Goal: Transaction & Acquisition: Purchase product/service

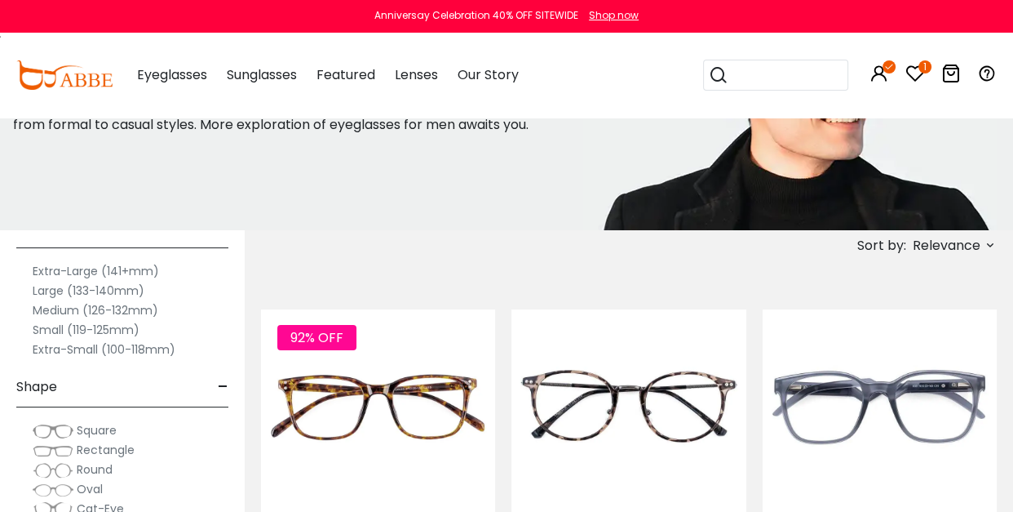
scroll to position [48, 0]
click at [60, 304] on label "Medium (126-132mm)" at bounding box center [96, 309] width 126 height 20
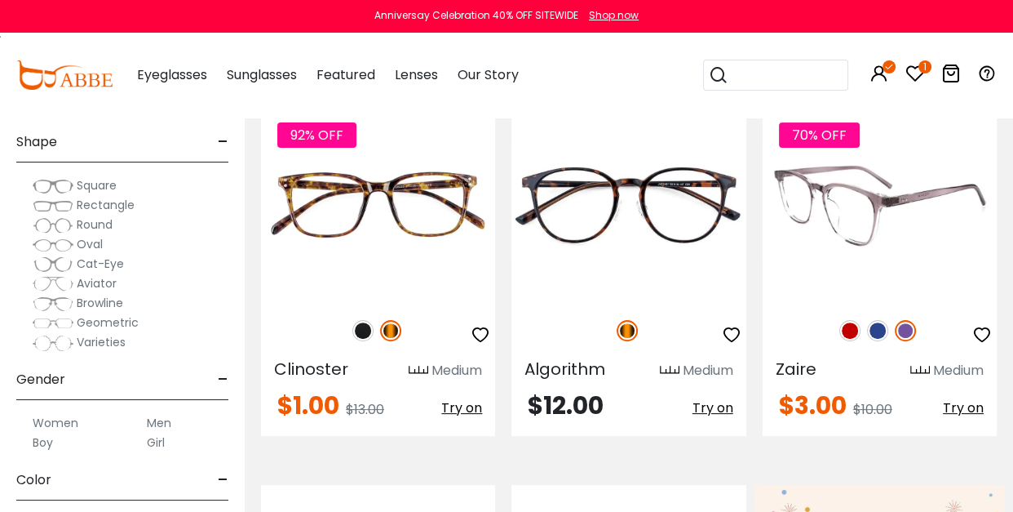
scroll to position [373, 0]
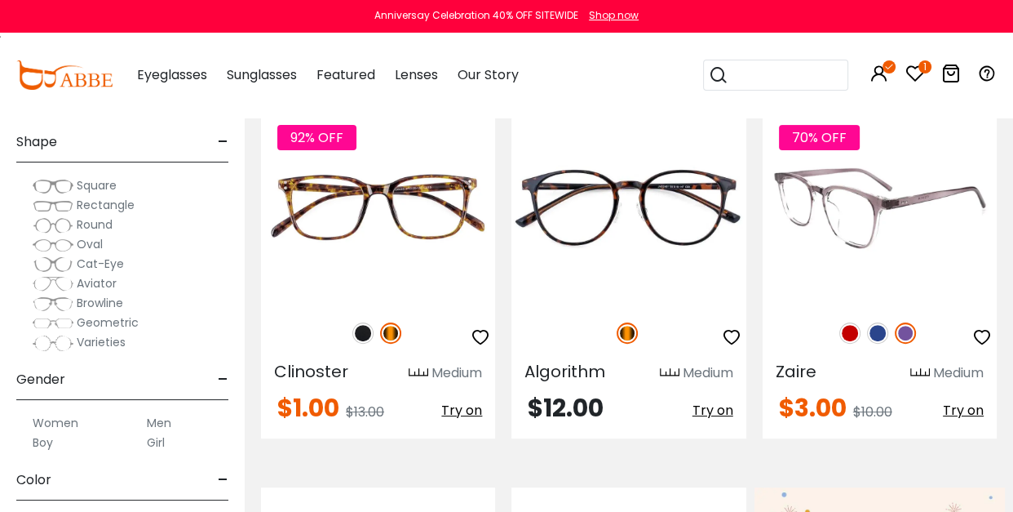
click at [877, 330] on img at bounding box center [877, 332] width 21 height 21
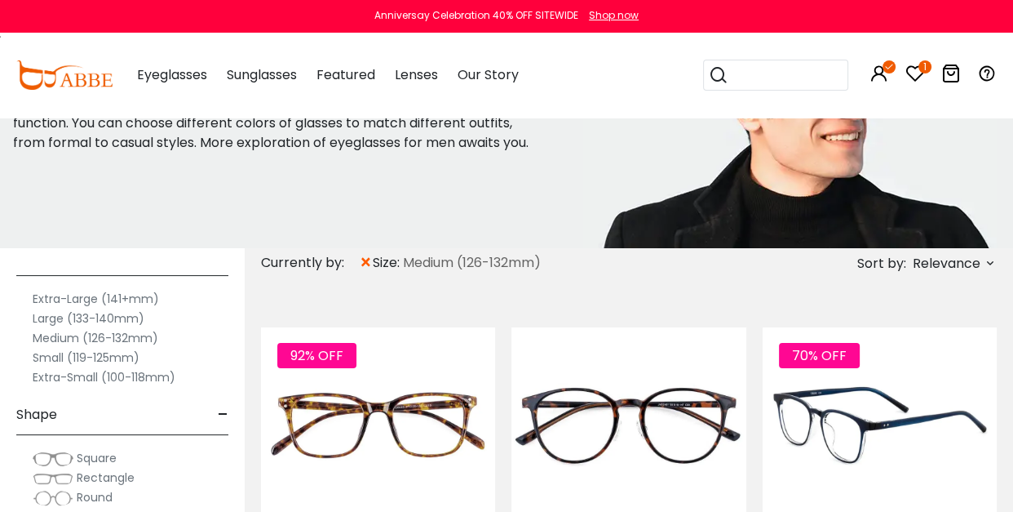
scroll to position [157, 0]
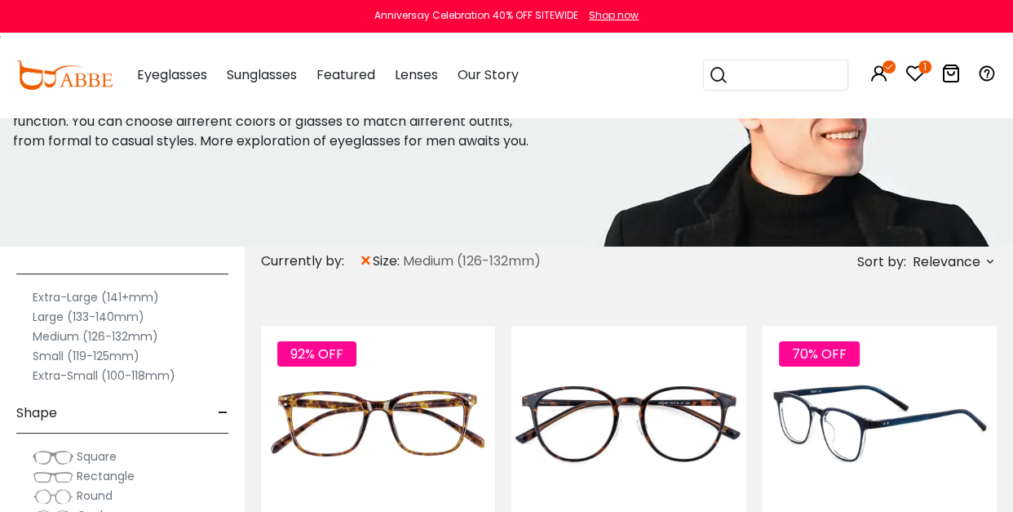
click at [845, 415] on img at bounding box center [880, 423] width 234 height 195
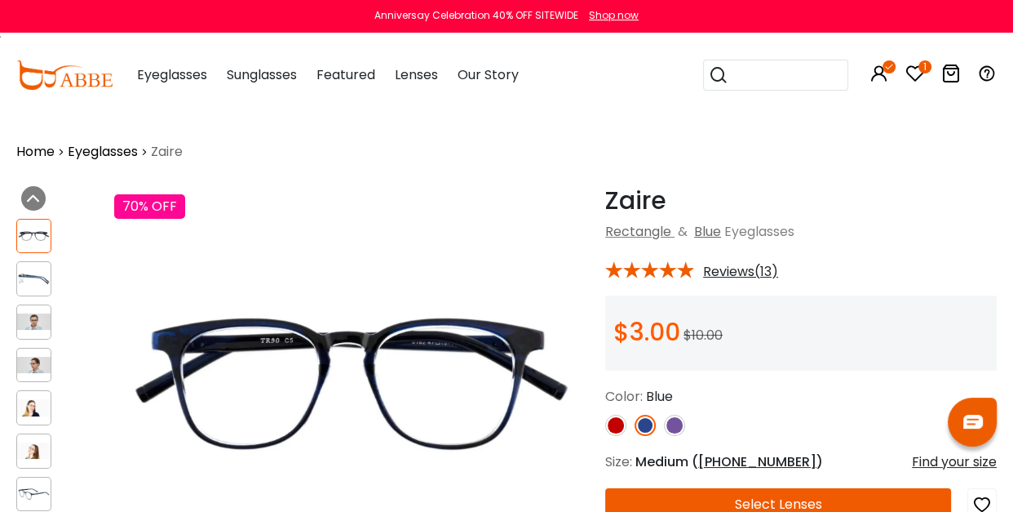
click at [674, 426] on img at bounding box center [674, 425] width 21 height 21
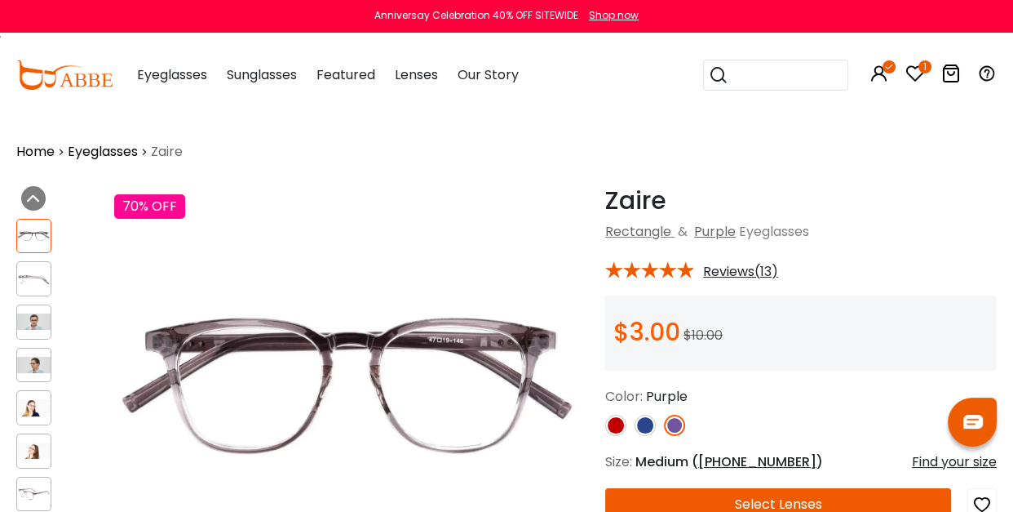
click at [642, 421] on img at bounding box center [645, 425] width 21 height 21
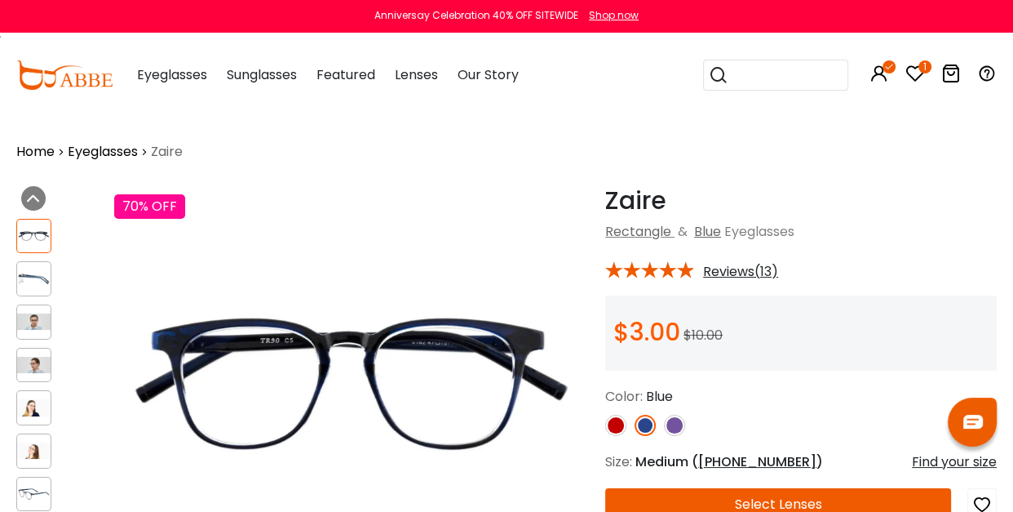
click at [614, 423] on img at bounding box center [615, 425] width 21 height 21
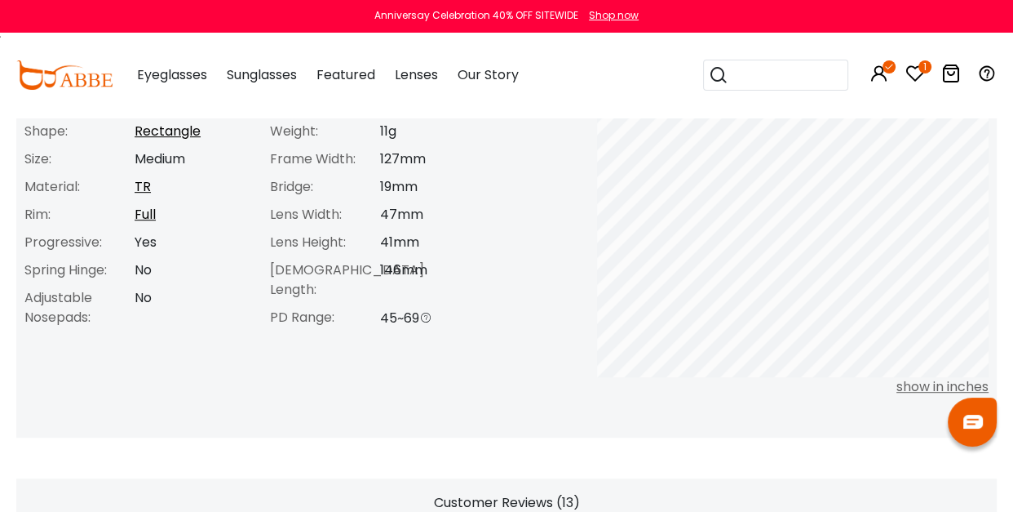
scroll to position [735, 0]
click at [915, 387] on div "show in inches" at bounding box center [793, 388] width 392 height 20
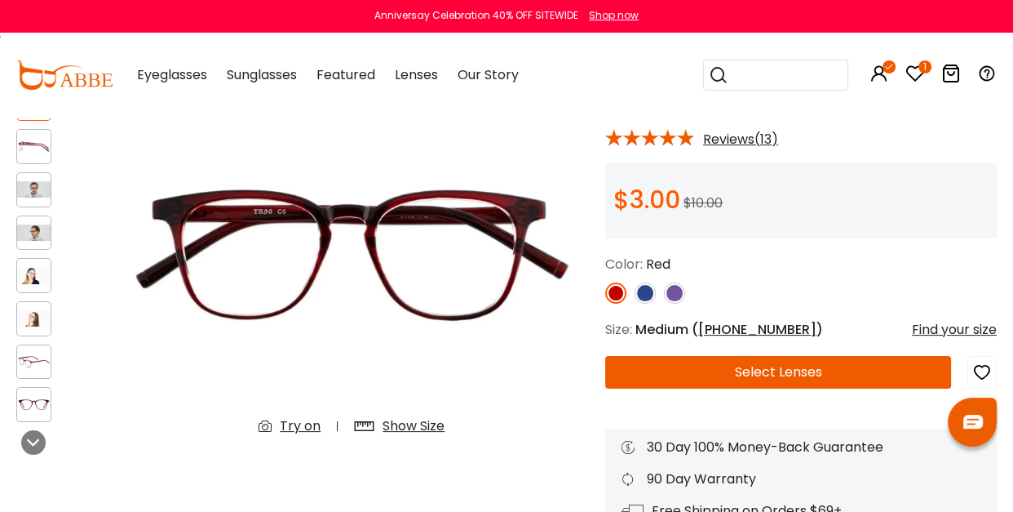
scroll to position [122, 0]
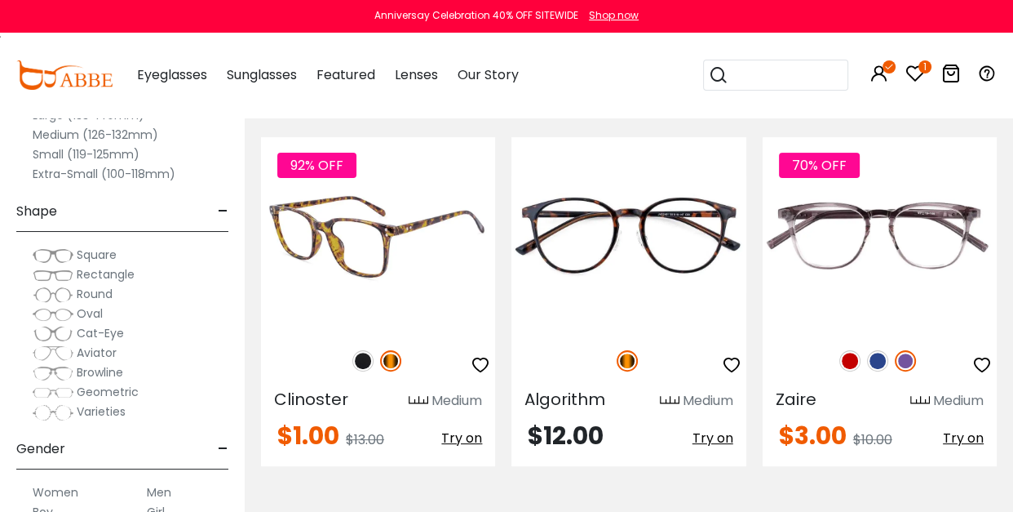
scroll to position [345, 0]
click at [364, 360] on img at bounding box center [362, 360] width 21 height 21
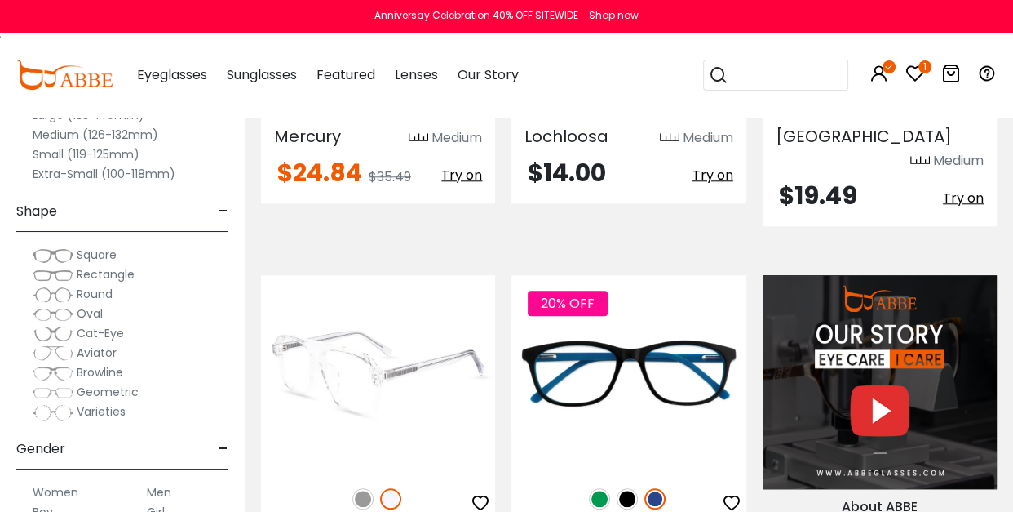
scroll to position [1452, 0]
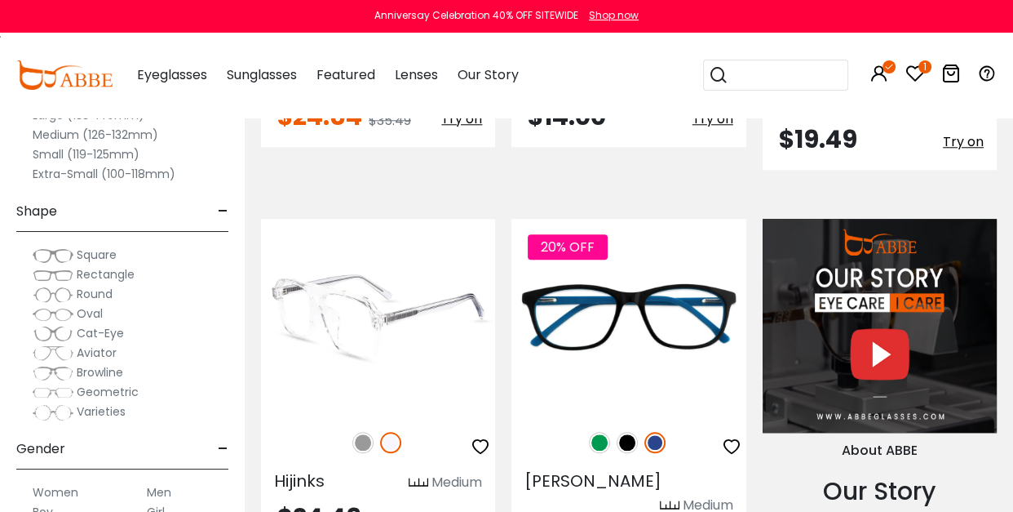
click at [364, 432] on img at bounding box center [362, 442] width 21 height 21
click at [353, 298] on img at bounding box center [378, 316] width 234 height 195
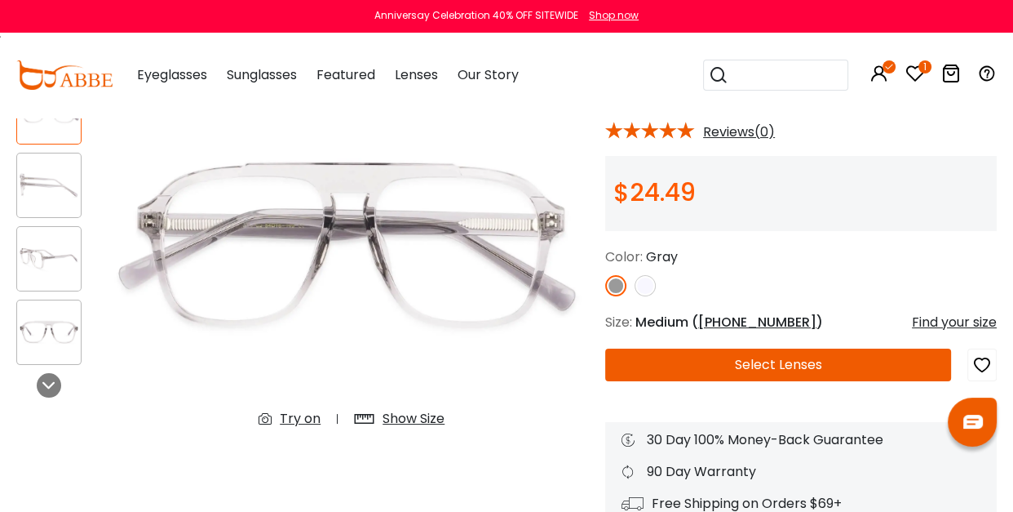
scroll to position [141, 0]
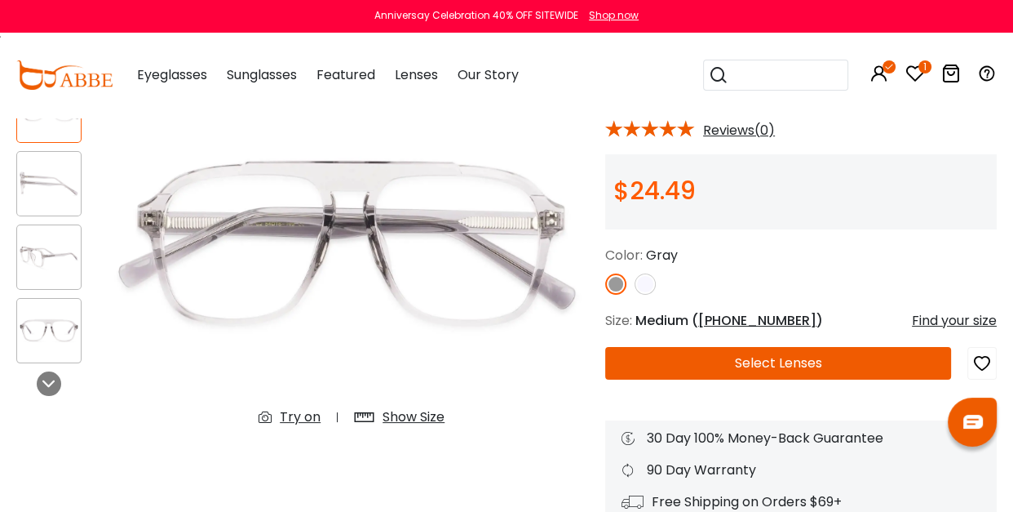
click at [645, 286] on img at bounding box center [645, 283] width 21 height 21
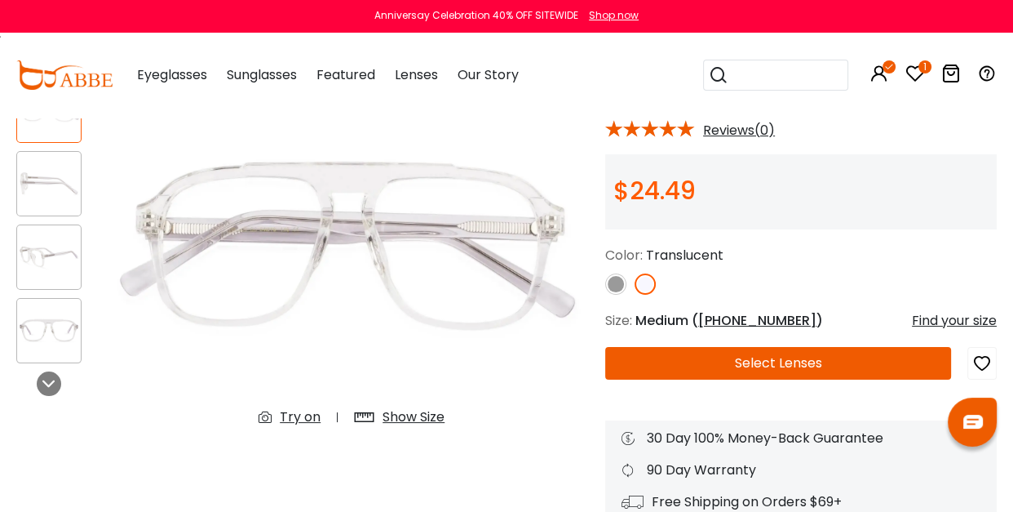
click at [618, 285] on img at bounding box center [615, 283] width 21 height 21
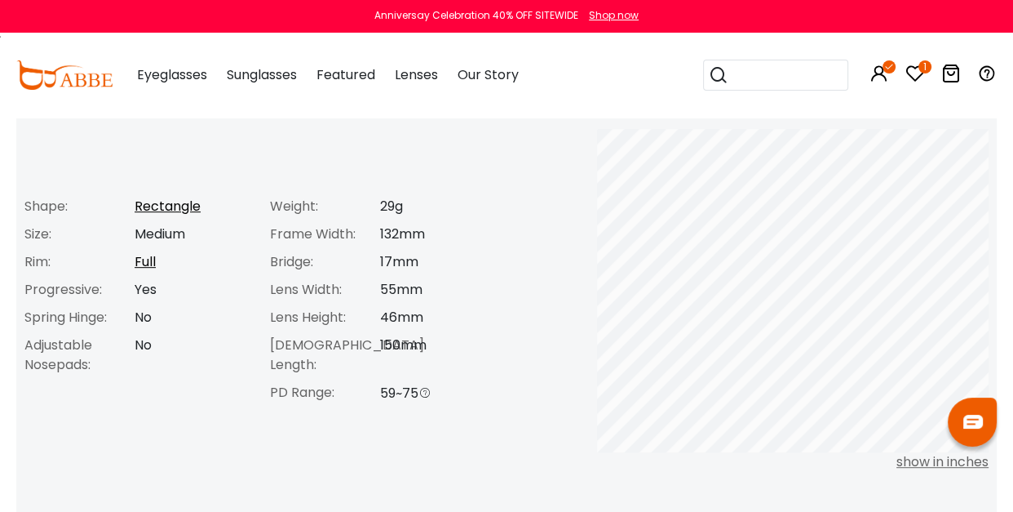
scroll to position [667, 0]
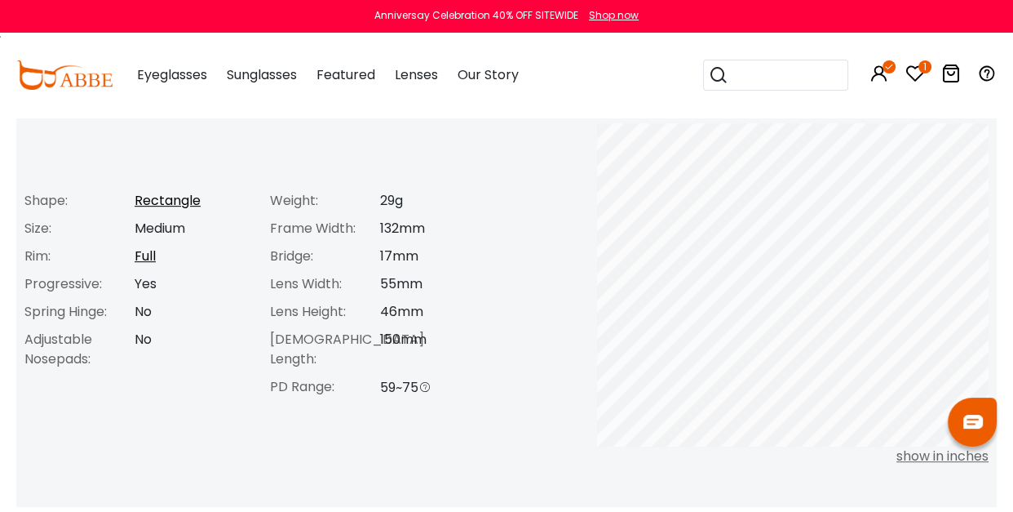
click at [923, 457] on div "show in inches" at bounding box center [793, 456] width 392 height 20
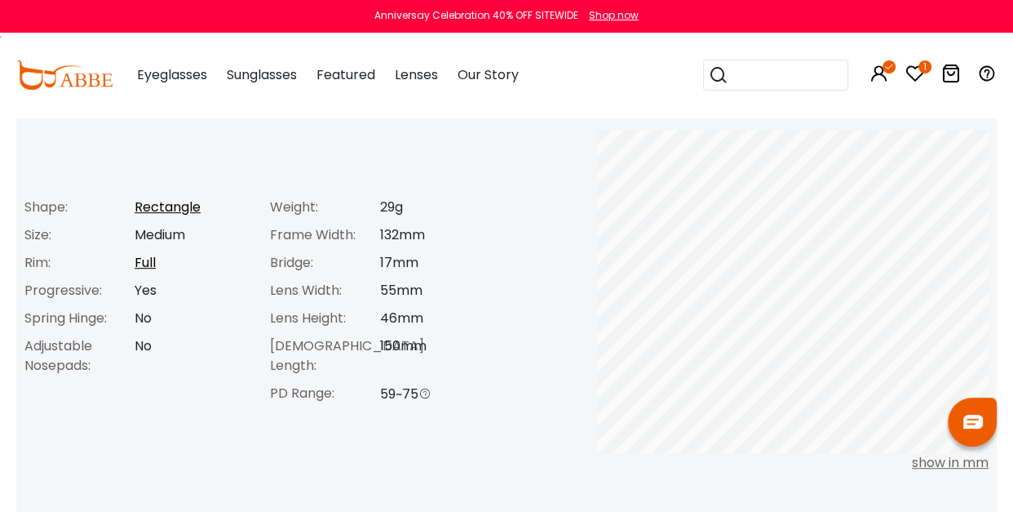
scroll to position [658, 0]
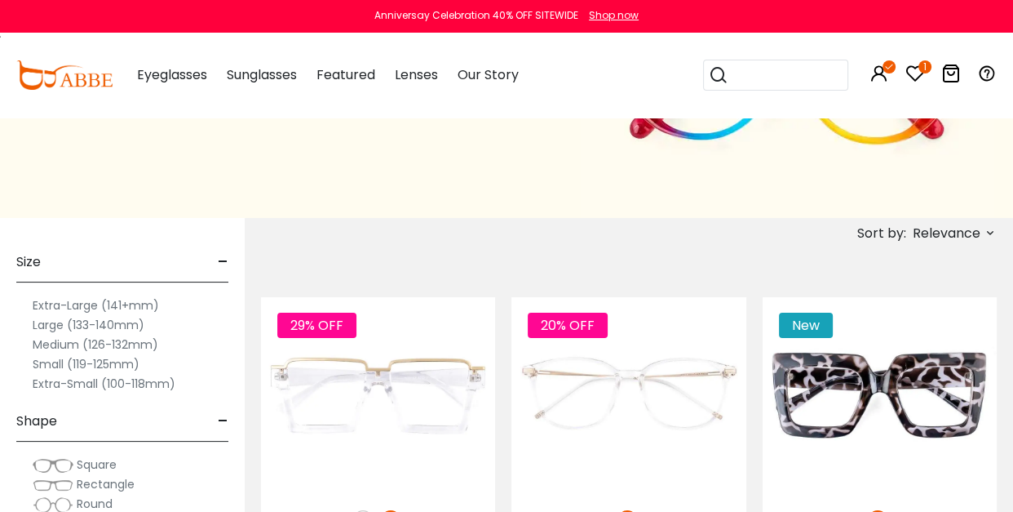
scroll to position [185, 0]
click at [49, 340] on label "Medium (126-132mm)" at bounding box center [96, 345] width 126 height 20
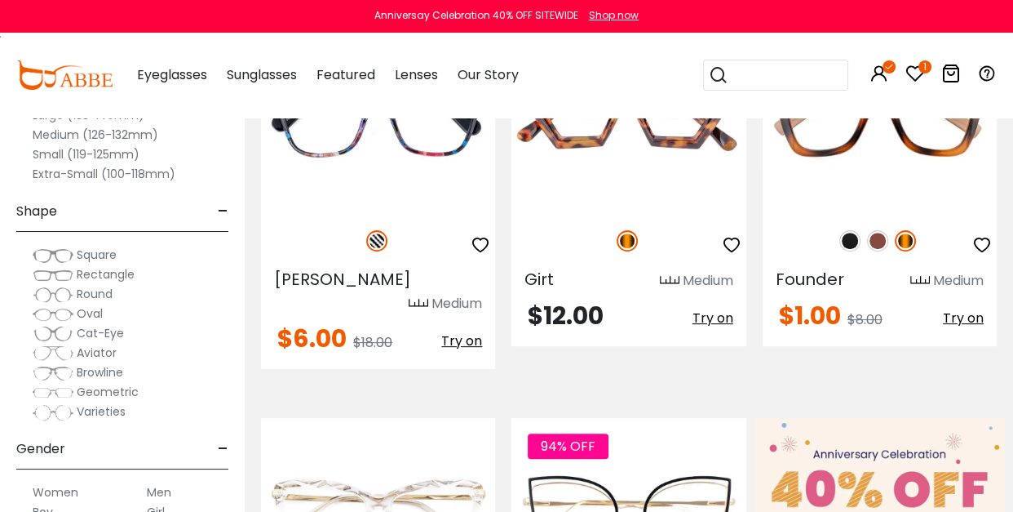
scroll to position [467, 0]
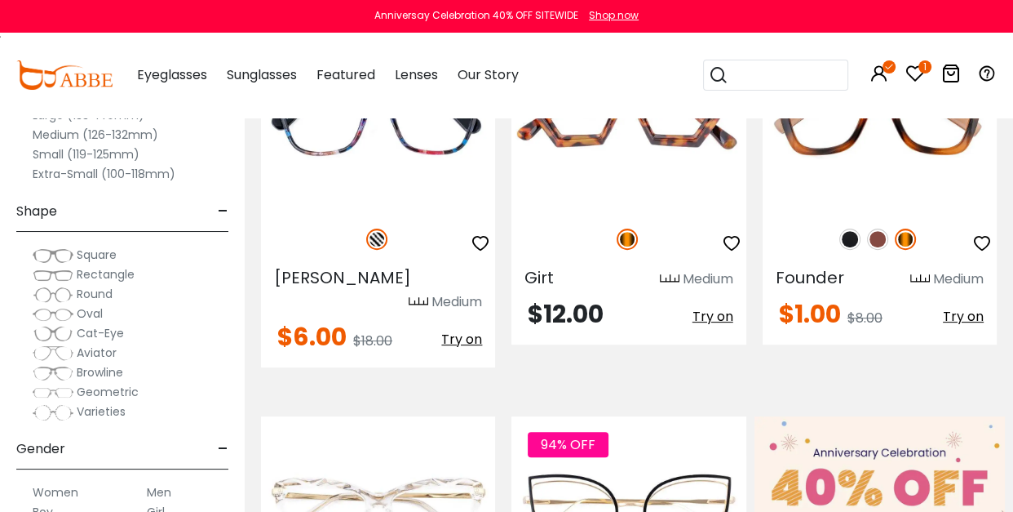
click at [160, 490] on label "Men" at bounding box center [159, 492] width 24 height 20
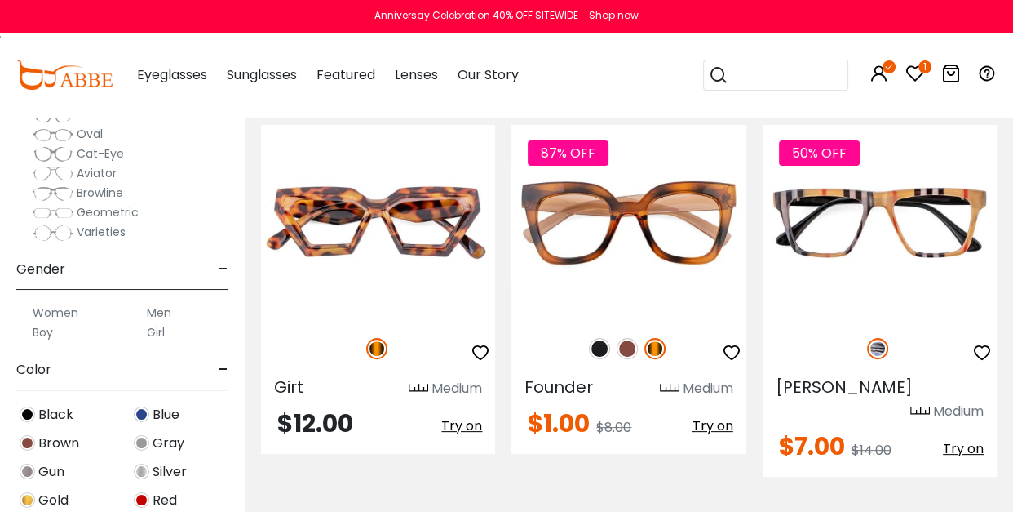
scroll to position [180, 0]
click at [160, 309] on label "Men" at bounding box center [159, 312] width 24 height 20
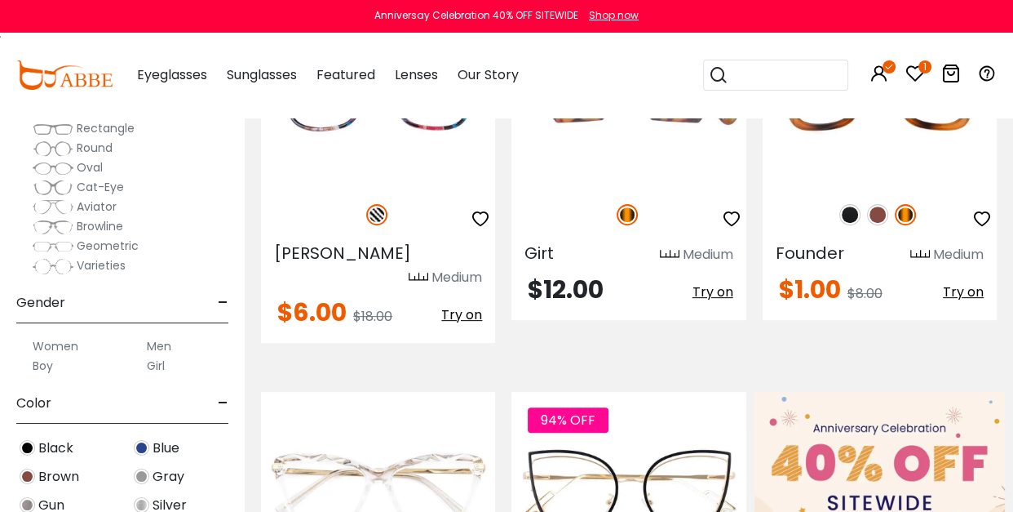
scroll to position [146, 0]
click at [160, 347] on label "Men" at bounding box center [159, 346] width 24 height 20
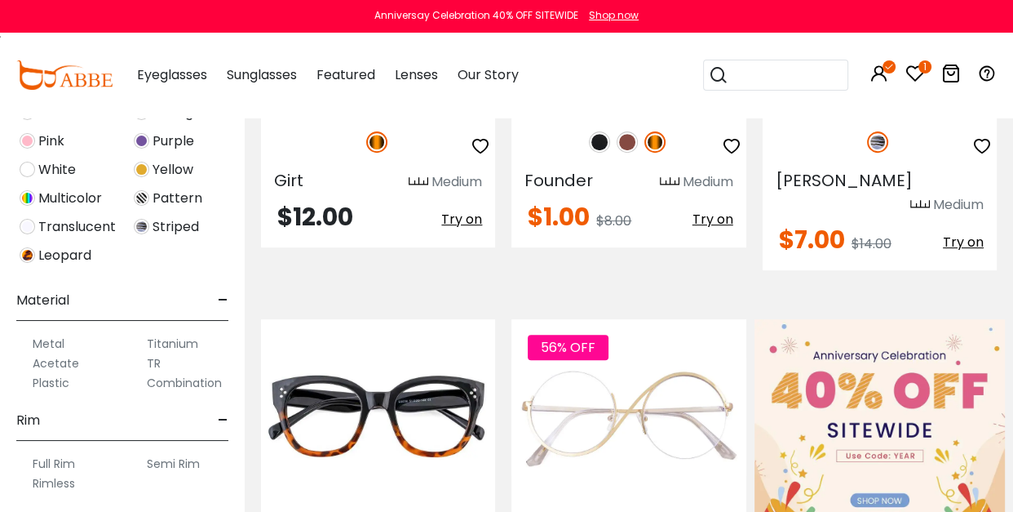
scroll to position [636, 0]
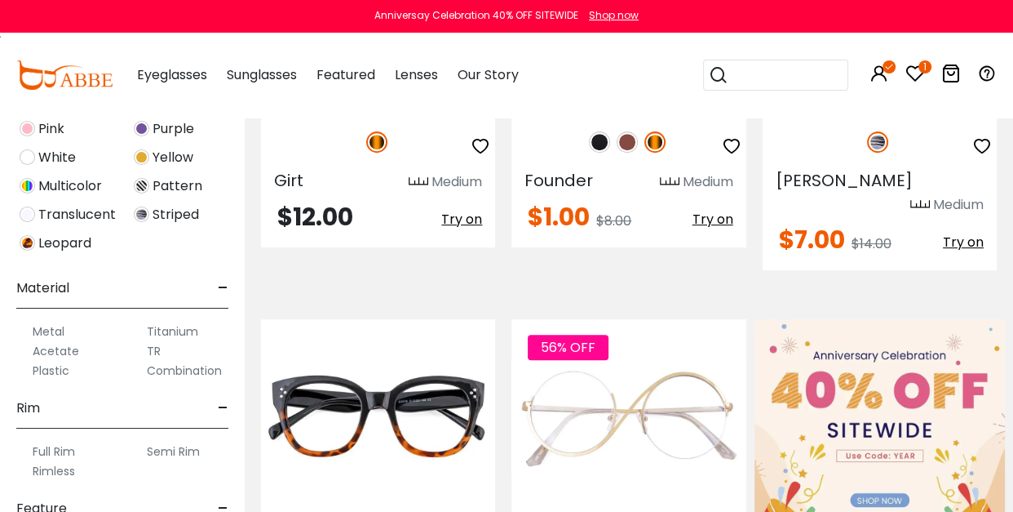
click at [50, 368] on label "Plastic" at bounding box center [51, 371] width 37 height 20
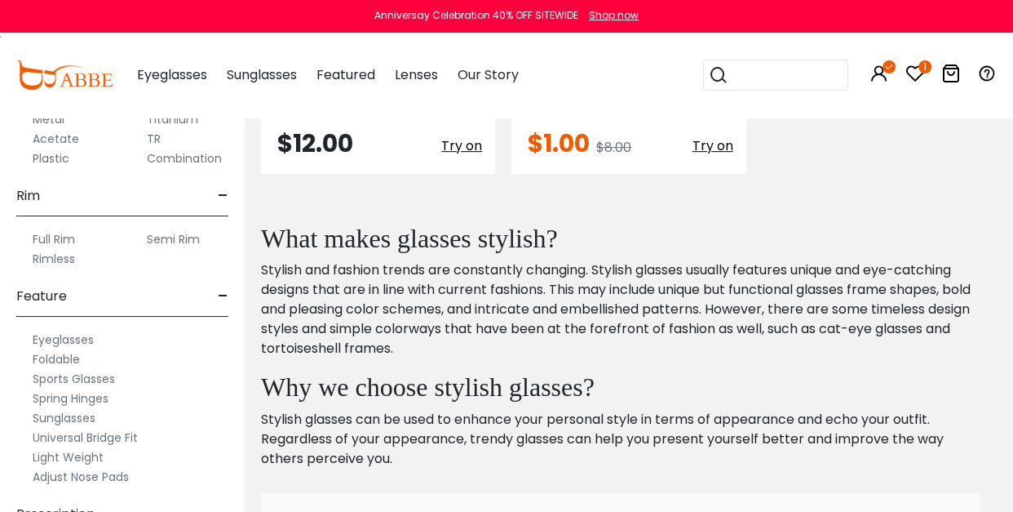
scroll to position [849, 0]
click at [78, 336] on label "Eyeglasses" at bounding box center [63, 339] width 61 height 20
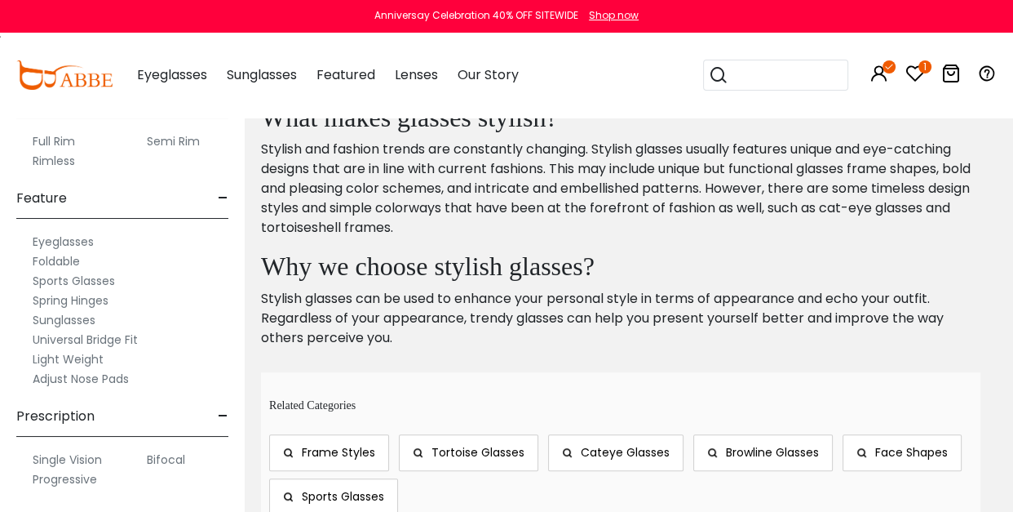
scroll to position [788, 0]
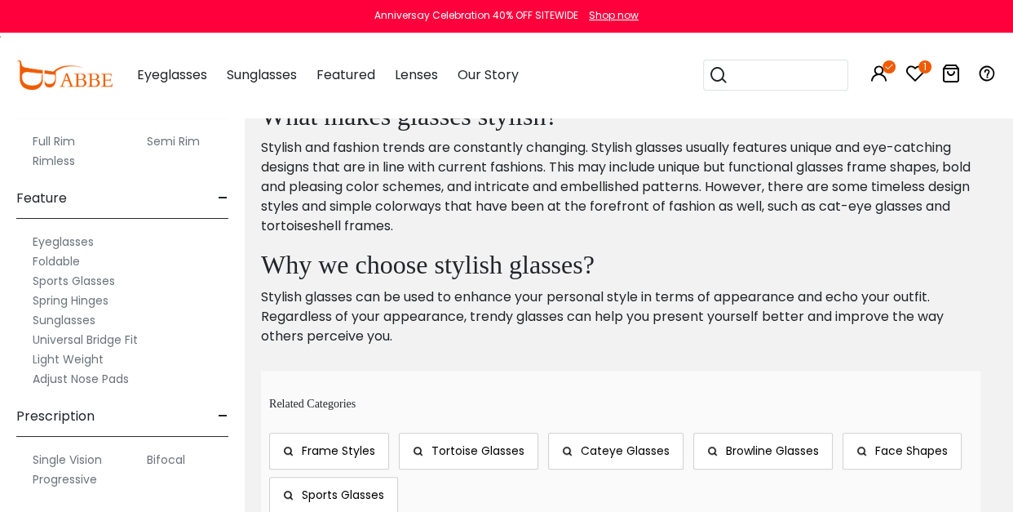
click at [70, 476] on label "Progressive" at bounding box center [65, 479] width 64 height 20
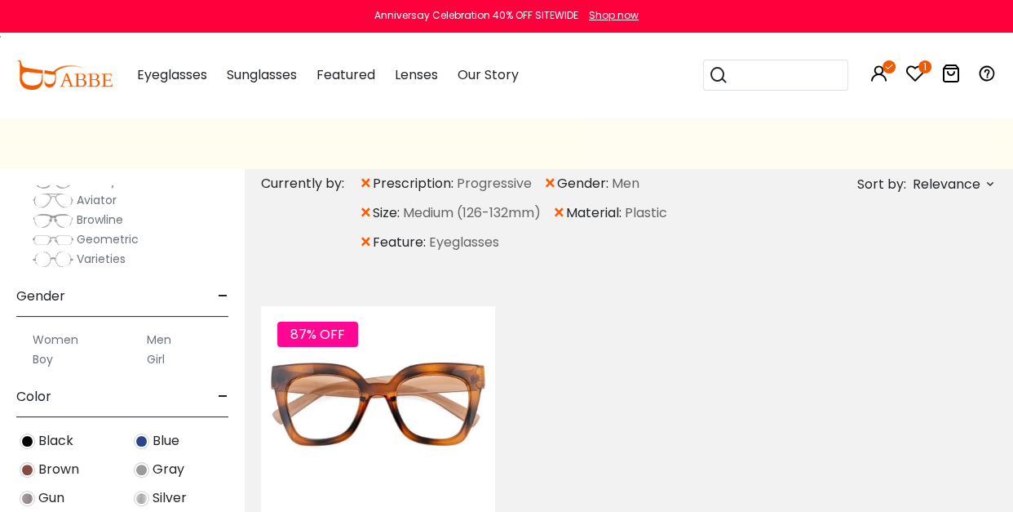
scroll to position [379, 0]
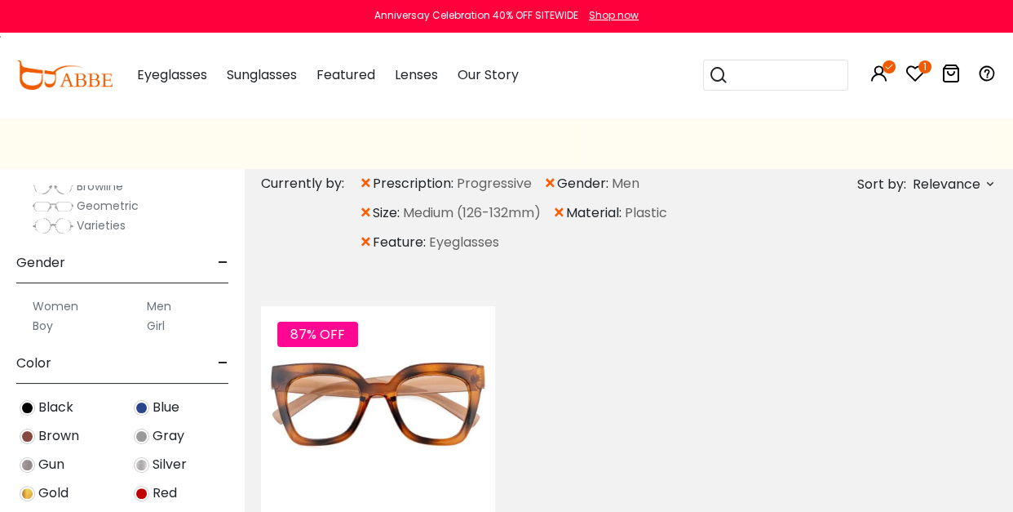
click at [223, 361] on span "-" at bounding box center [223, 363] width 11 height 39
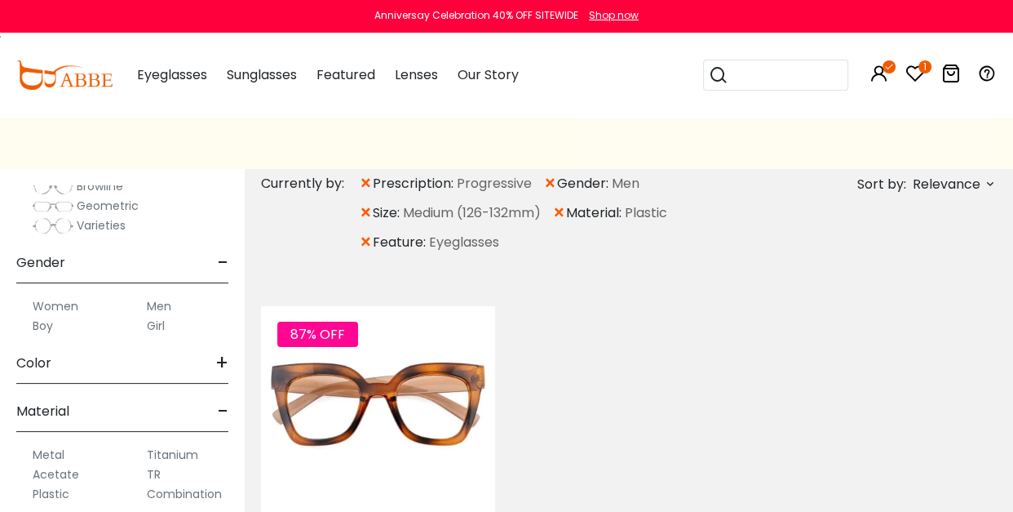
click at [224, 406] on span "-" at bounding box center [223, 411] width 11 height 39
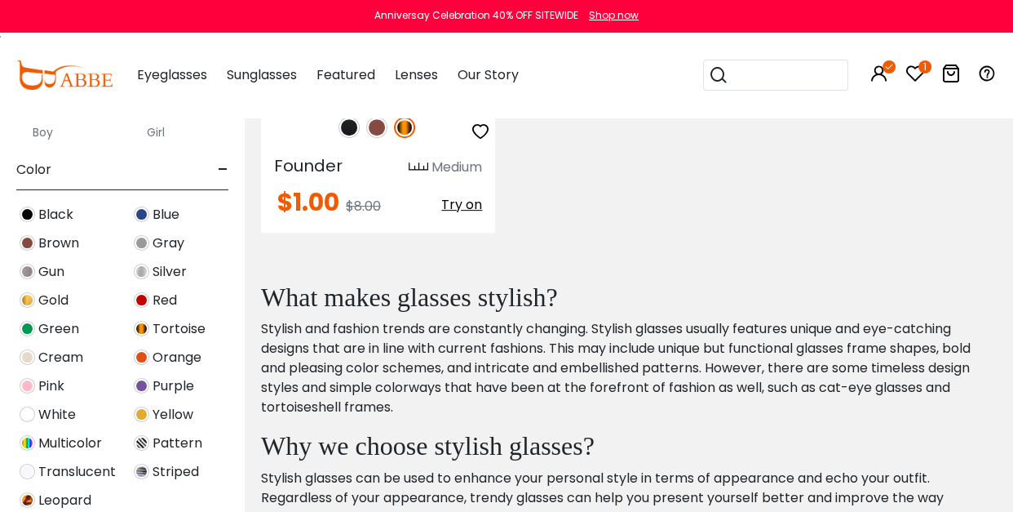
scroll to position [645, 0]
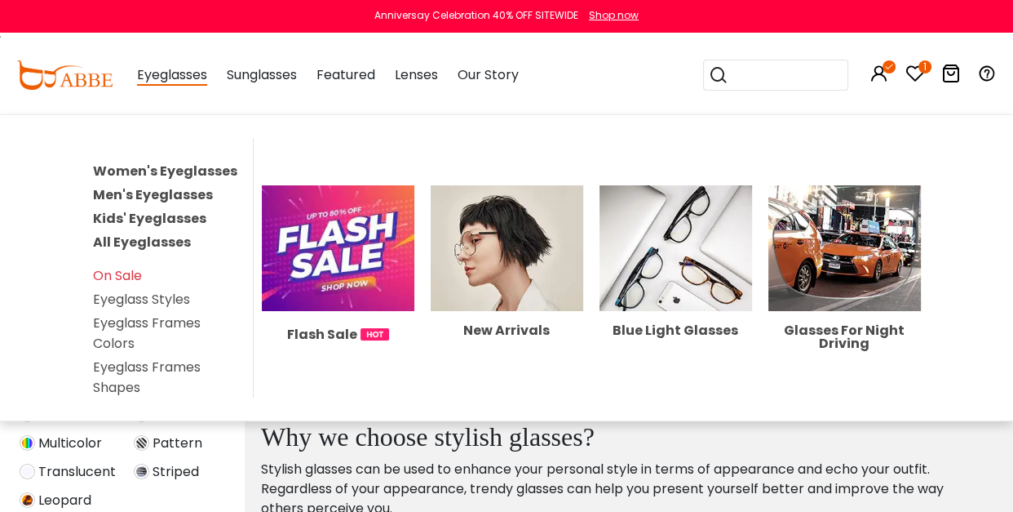
click at [160, 188] on link "Men's Eyeglasses" at bounding box center [153, 194] width 120 height 19
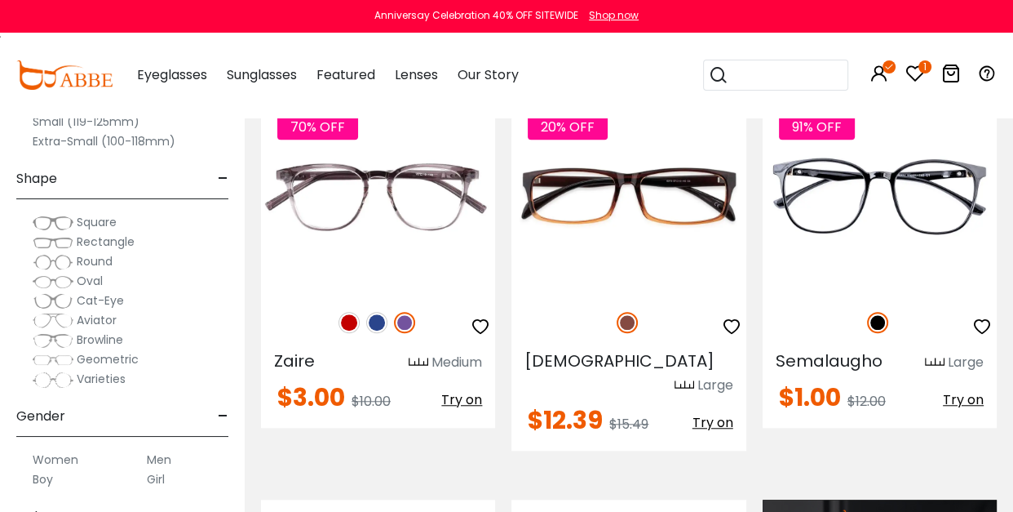
scroll to position [1193, 0]
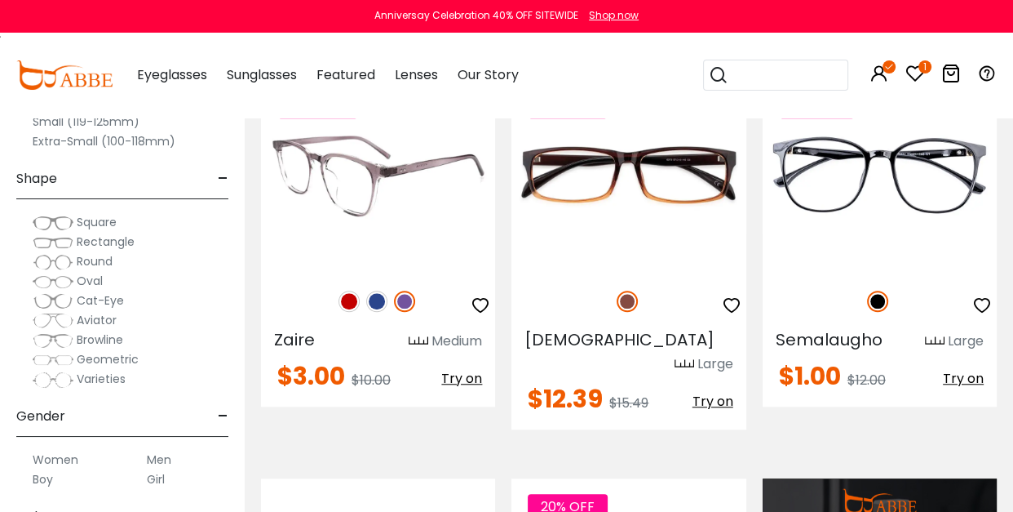
click at [378, 302] on img at bounding box center [376, 300] width 21 height 21
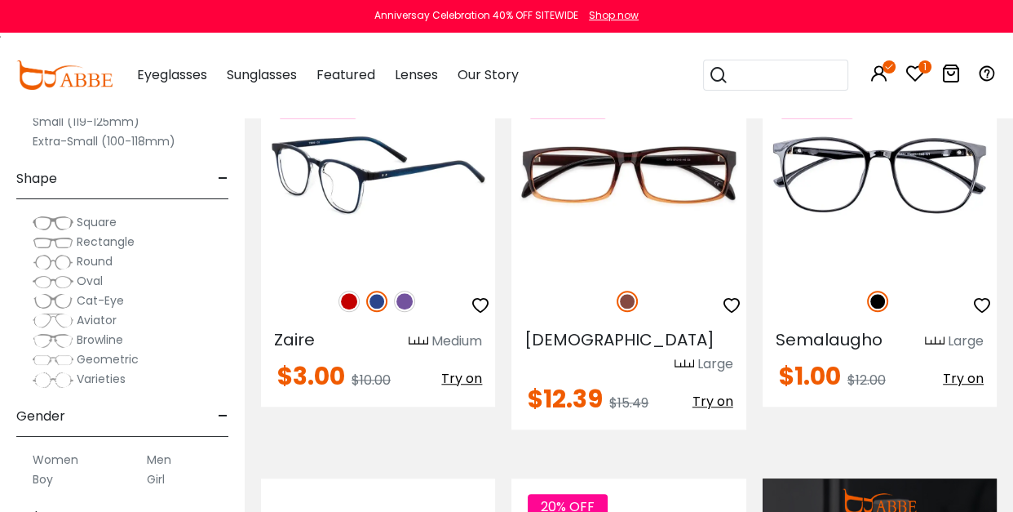
click at [346, 303] on img at bounding box center [349, 300] width 21 height 21
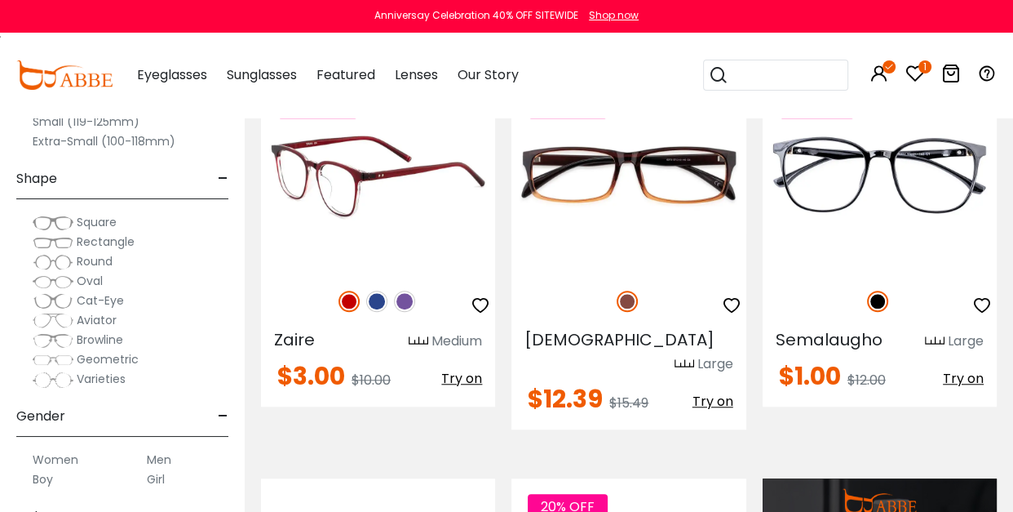
click at [404, 305] on img at bounding box center [404, 300] width 21 height 21
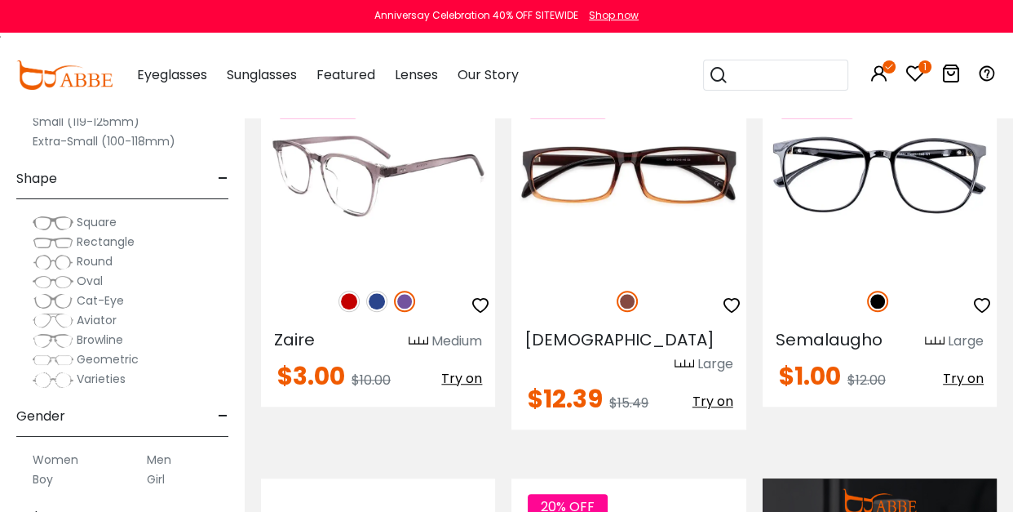
click at [388, 243] on img at bounding box center [378, 175] width 234 height 195
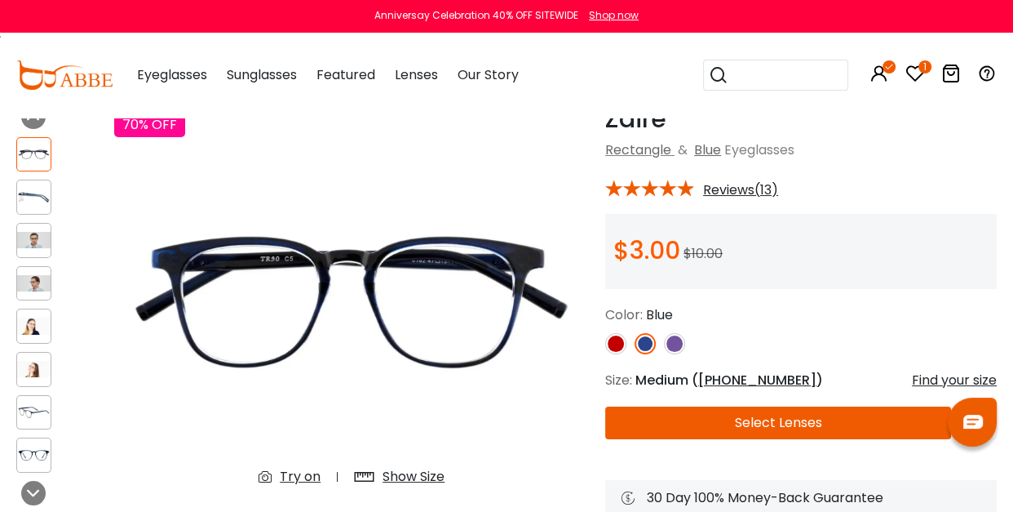
scroll to position [82, 0]
click at [614, 340] on img at bounding box center [615, 343] width 21 height 21
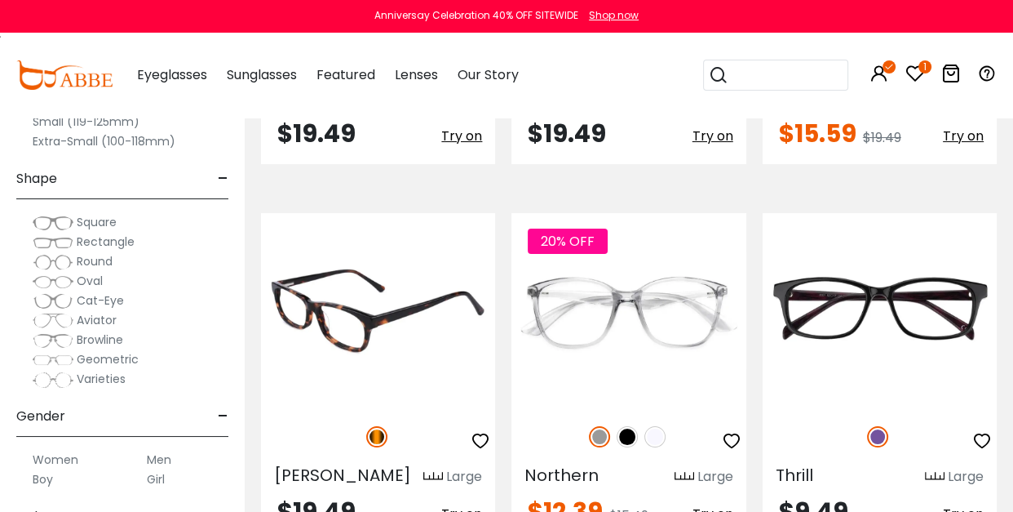
scroll to position [5717, 0]
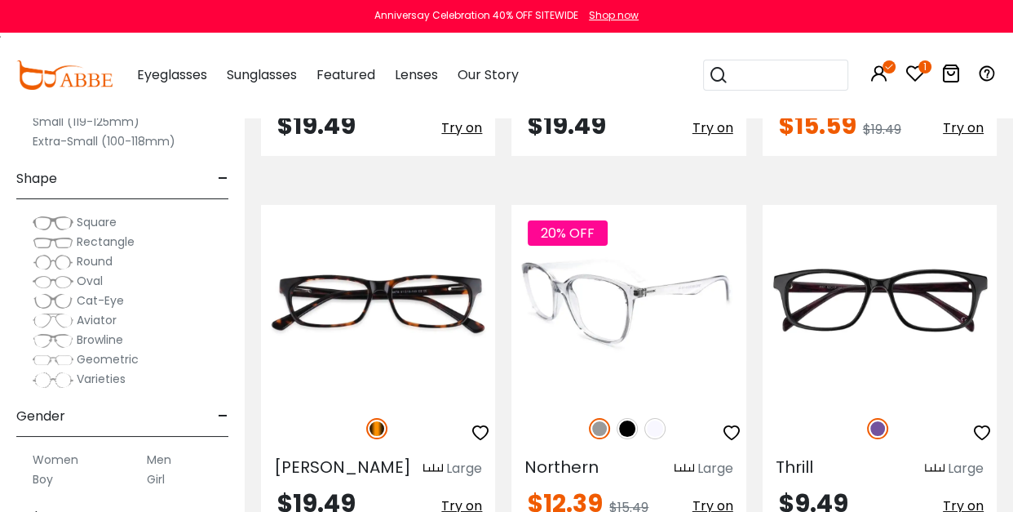
click at [583, 205] on img at bounding box center [629, 302] width 234 height 195
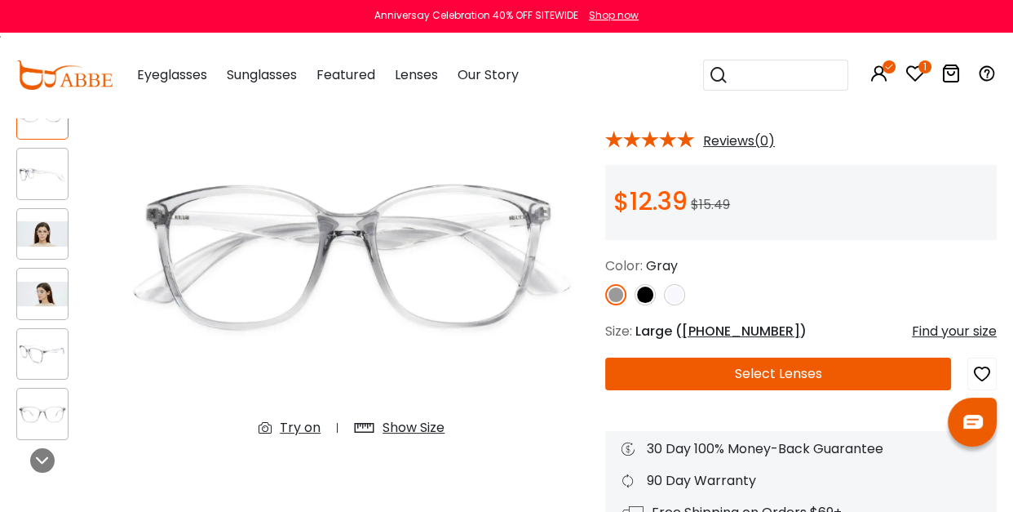
scroll to position [127, 0]
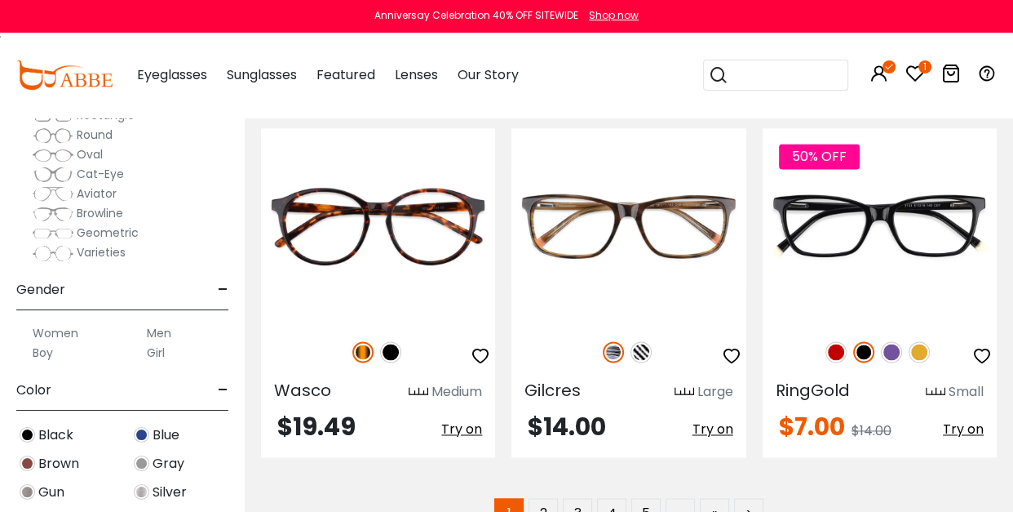
scroll to position [7779, 0]
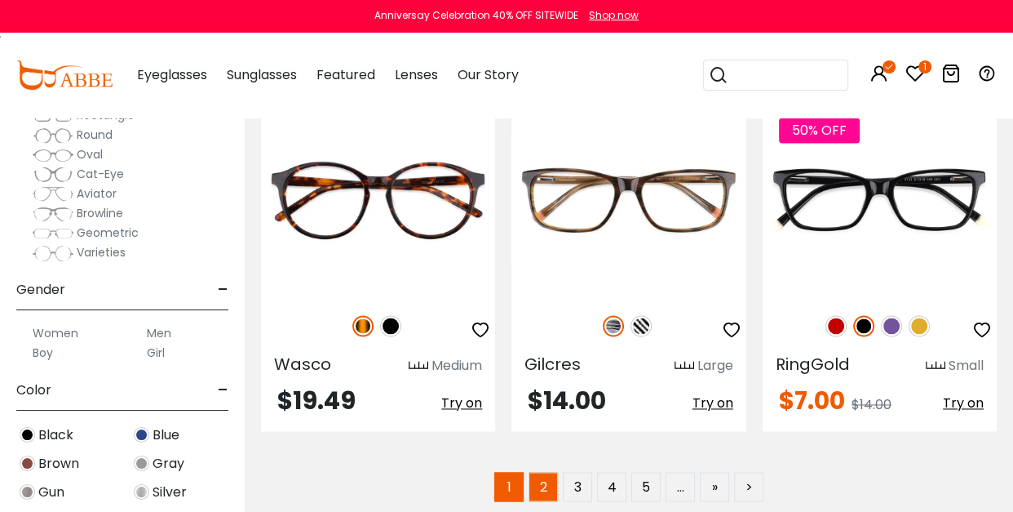
click at [539, 472] on link "2" at bounding box center [543, 486] width 29 height 29
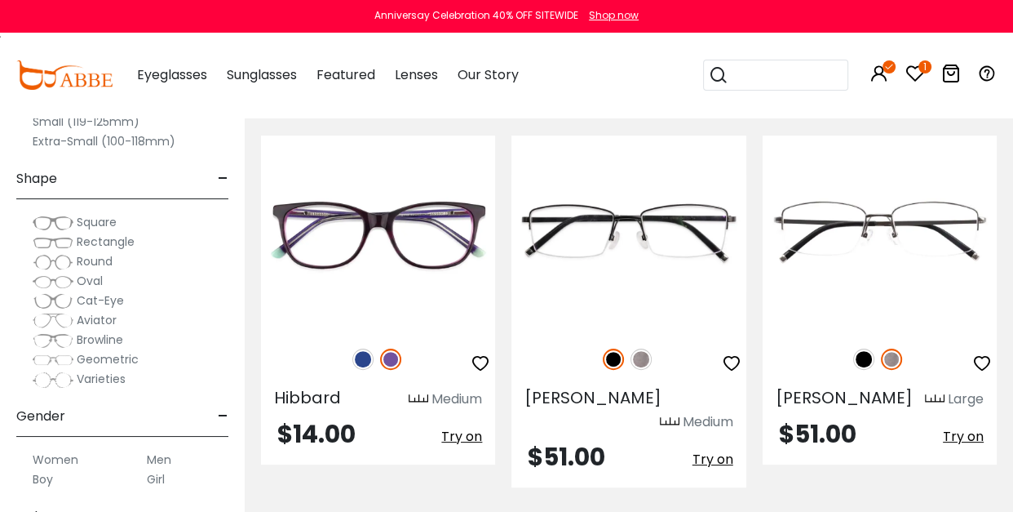
scroll to position [347, 0]
click at [95, 238] on span "Rectangle" at bounding box center [106, 241] width 58 height 16
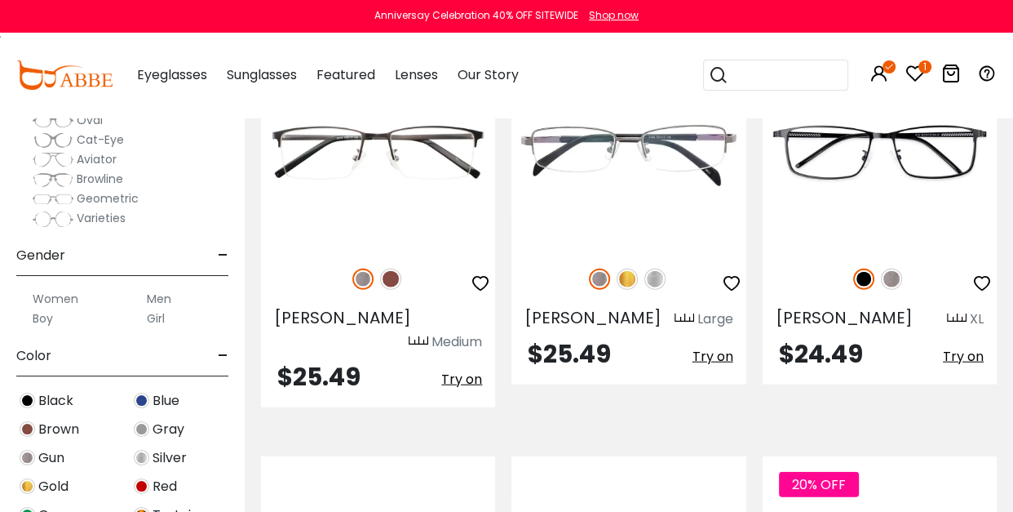
scroll to position [195, 0]
click at [160, 294] on label "Men" at bounding box center [159, 297] width 24 height 20
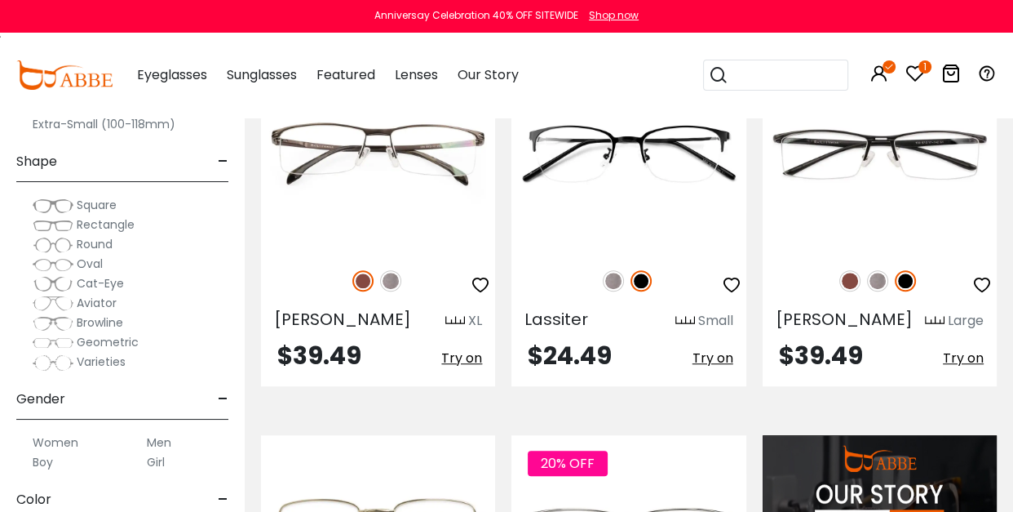
scroll to position [1242, 0]
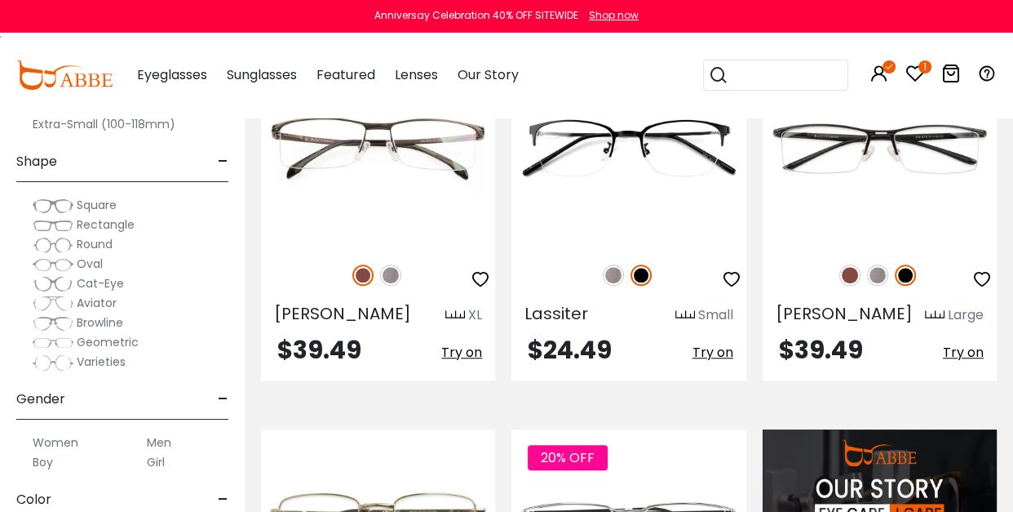
click at [915, 73] on icon at bounding box center [916, 74] width 20 height 20
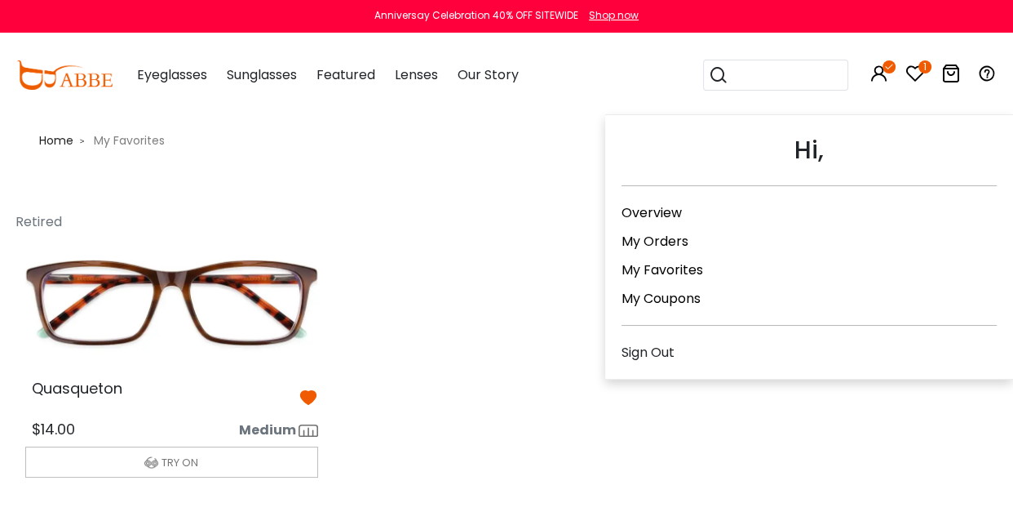
click at [657, 233] on link "My Orders" at bounding box center [655, 241] width 67 height 19
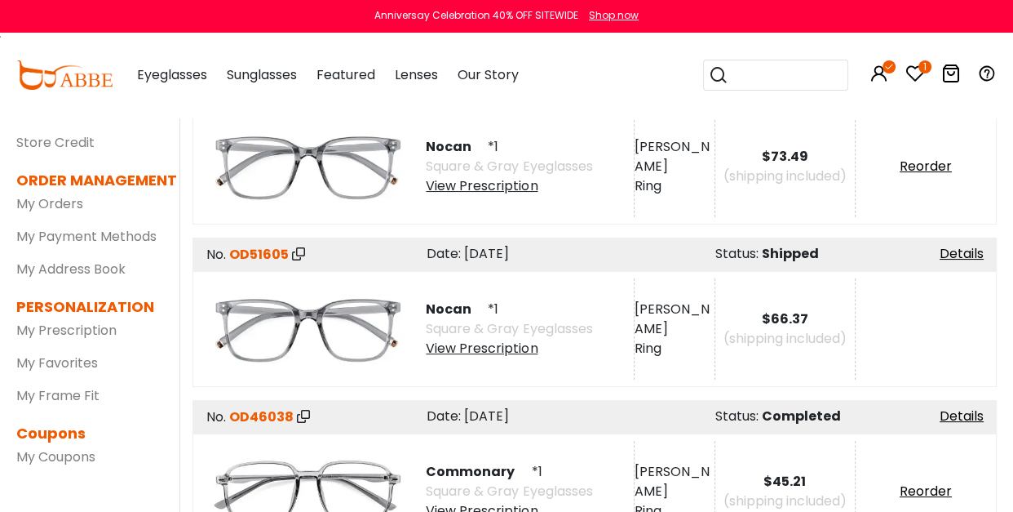
scroll to position [140, 0]
click at [489, 184] on div "View Prescription" at bounding box center [509, 187] width 166 height 20
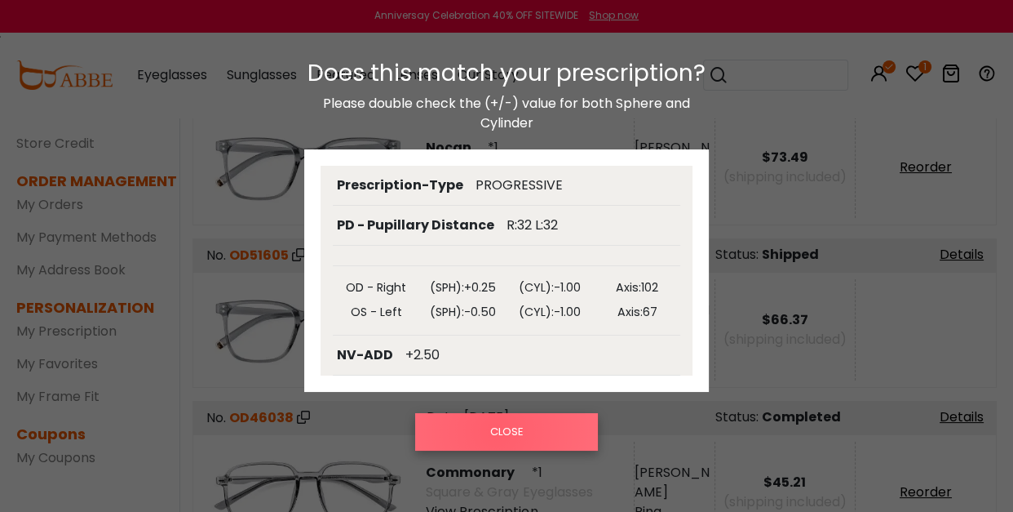
click at [496, 432] on button "CLOSE" at bounding box center [506, 432] width 183 height 38
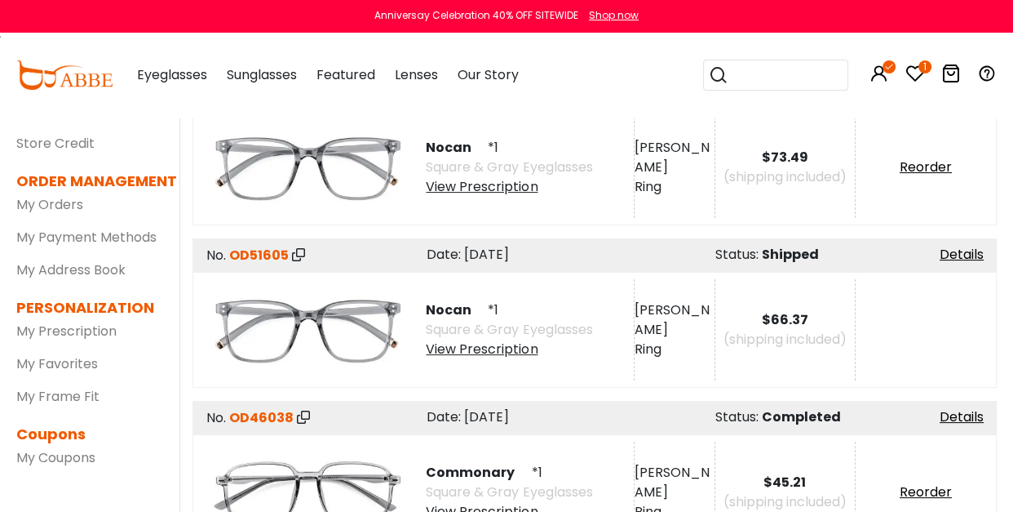
click at [477, 348] on div "View Prescription" at bounding box center [509, 349] width 166 height 20
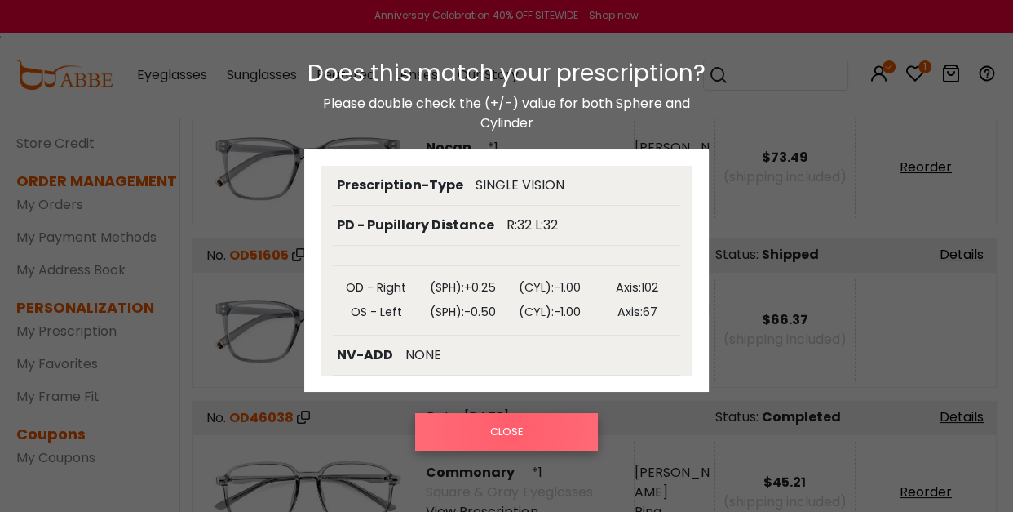
click at [512, 430] on button "CLOSE" at bounding box center [506, 432] width 183 height 38
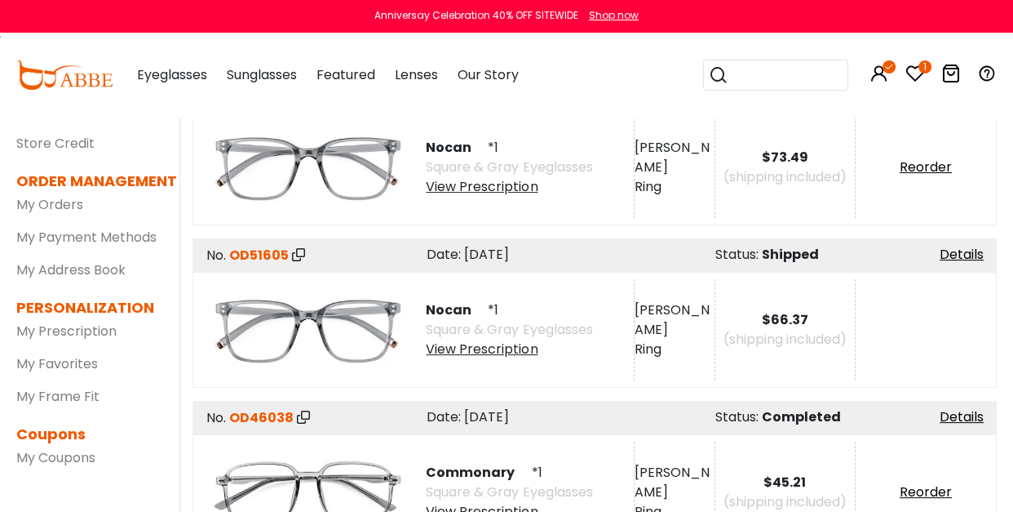
click at [490, 346] on div "View Prescription" at bounding box center [509, 349] width 166 height 20
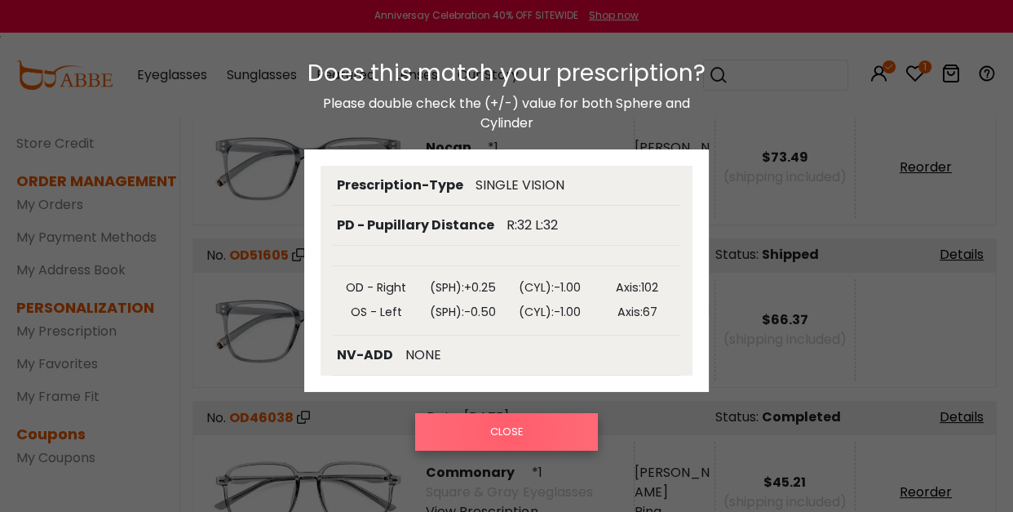
click at [508, 431] on button "CLOSE" at bounding box center [506, 432] width 183 height 38
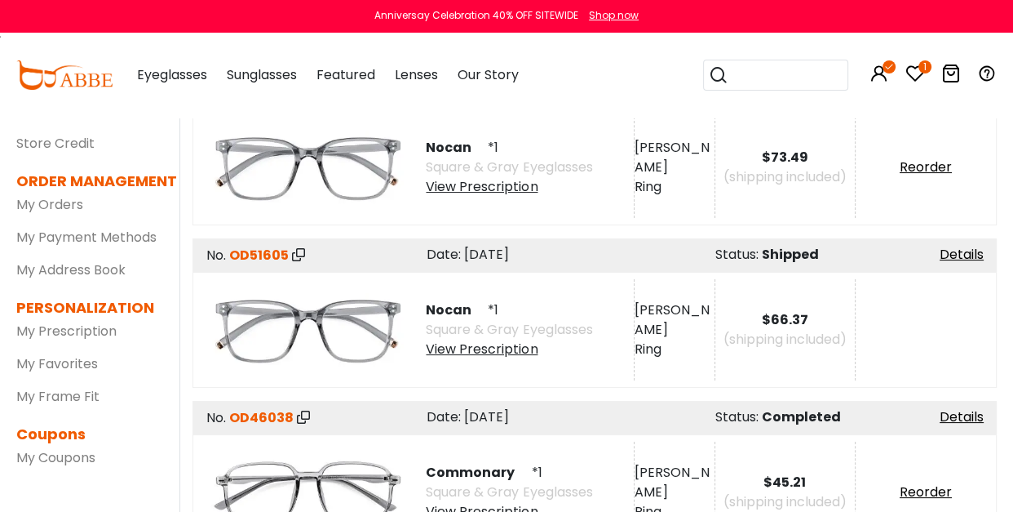
click at [485, 184] on div "View Prescription" at bounding box center [509, 187] width 166 height 20
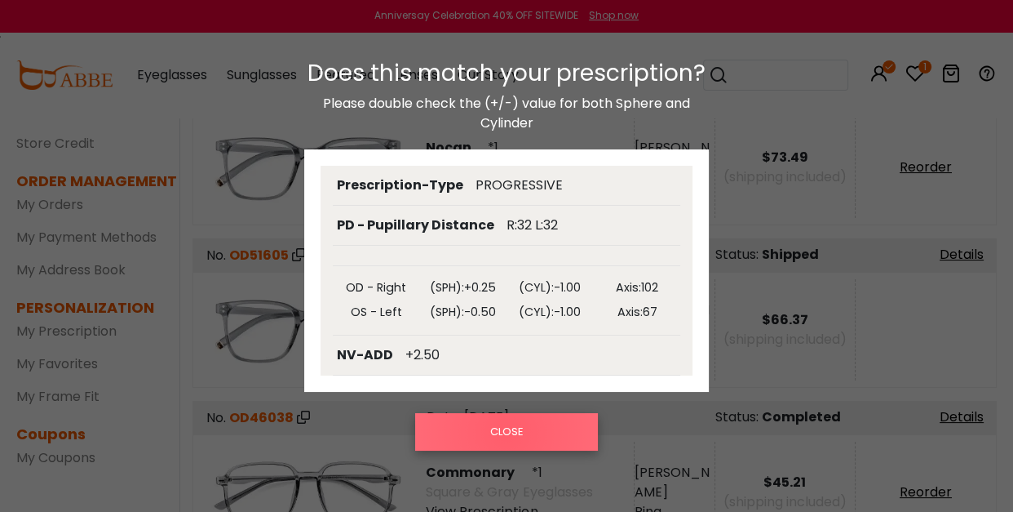
click at [507, 433] on button "CLOSE" at bounding box center [506, 432] width 183 height 38
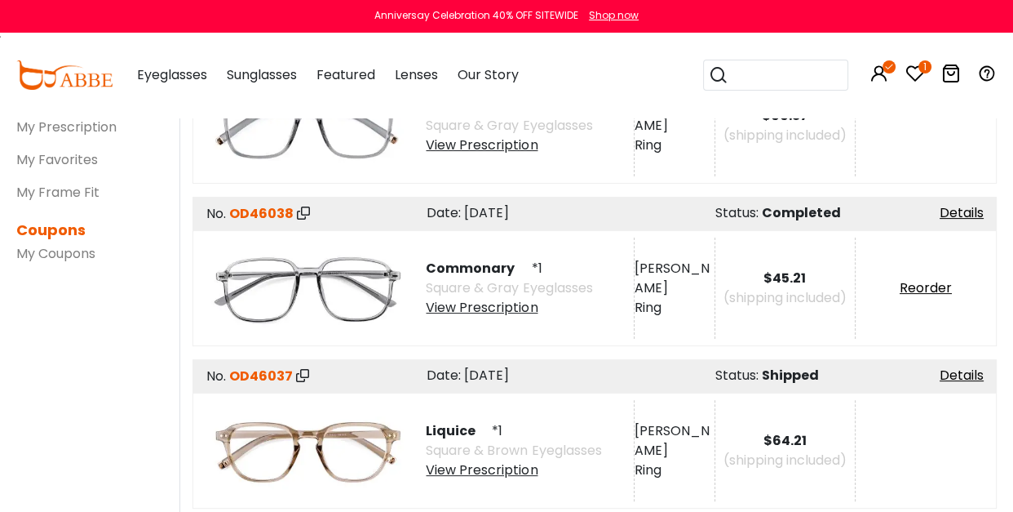
scroll to position [361, 0]
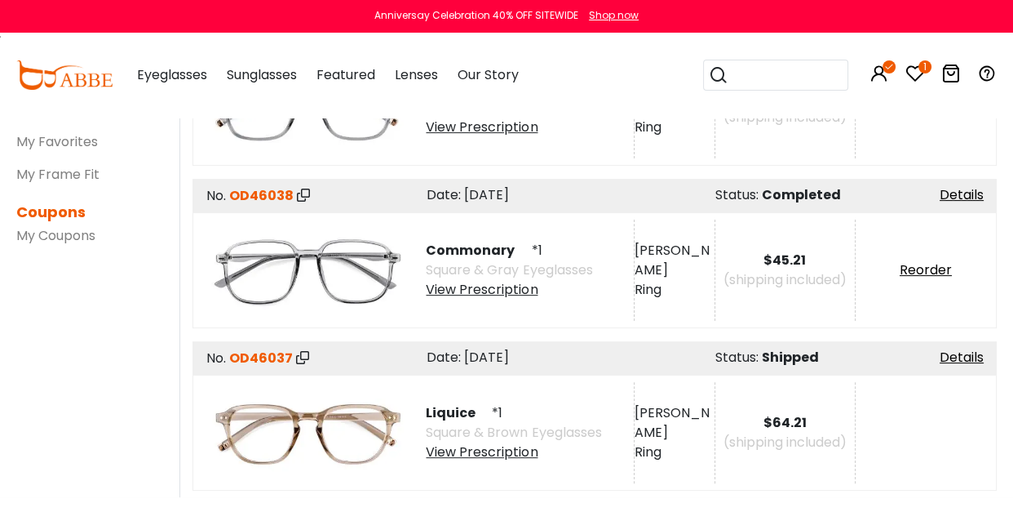
click at [494, 449] on div "View Prescription" at bounding box center [513, 452] width 175 height 20
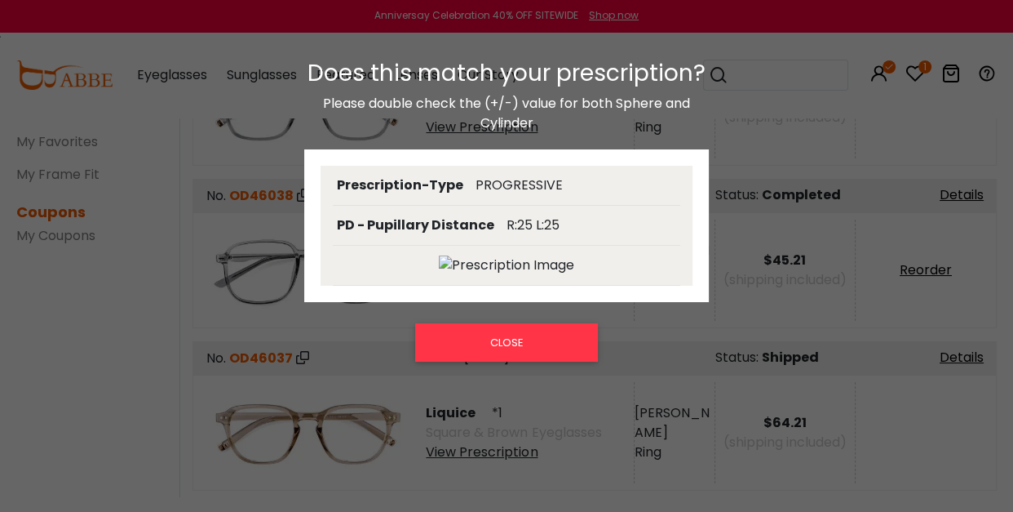
click at [485, 267] on img at bounding box center [506, 265] width 135 height 20
click at [446, 257] on img at bounding box center [506, 265] width 135 height 20
click at [510, 335] on button "CLOSE" at bounding box center [506, 342] width 183 height 38
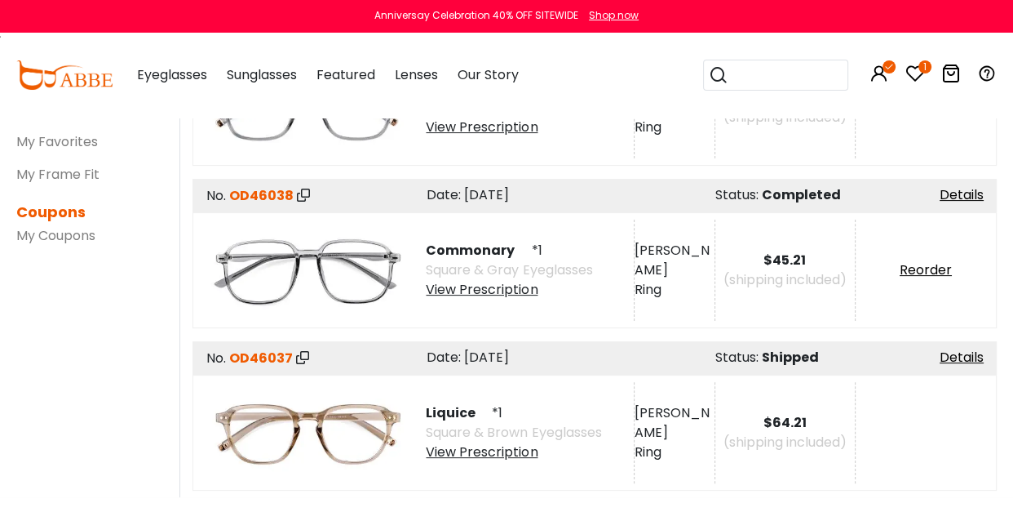
click at [472, 283] on div "View Prescription" at bounding box center [509, 290] width 166 height 20
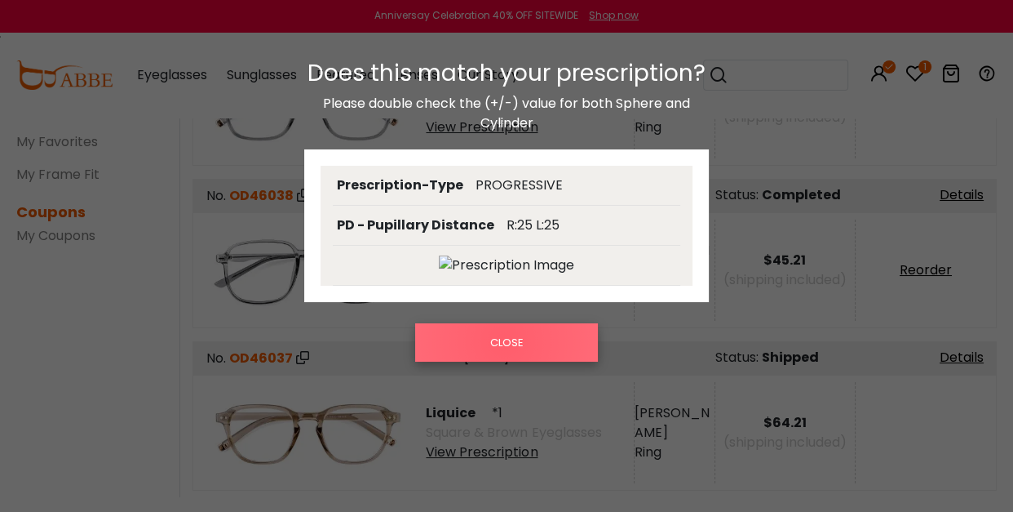
click at [504, 340] on button "CLOSE" at bounding box center [506, 342] width 183 height 38
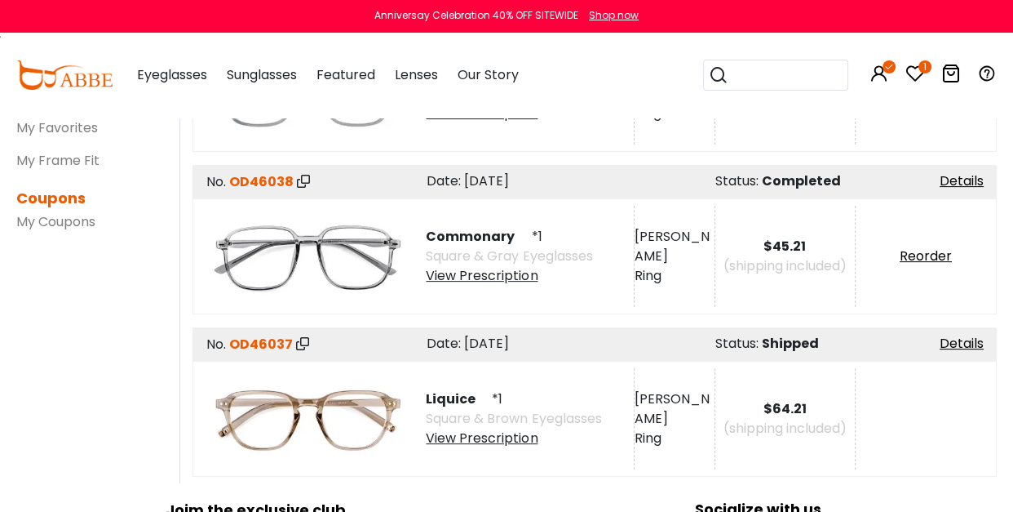
scroll to position [377, 0]
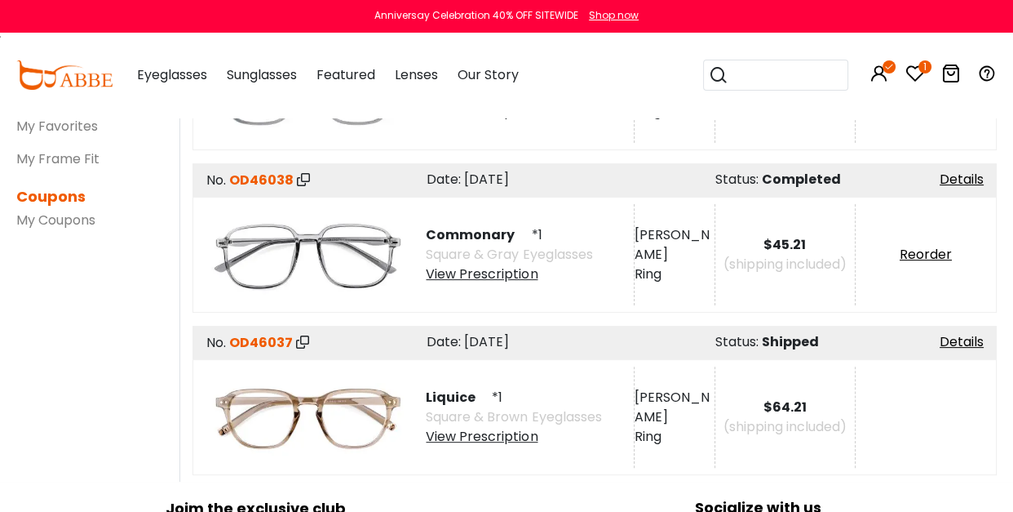
click at [489, 268] on div "View Prescription" at bounding box center [509, 274] width 166 height 20
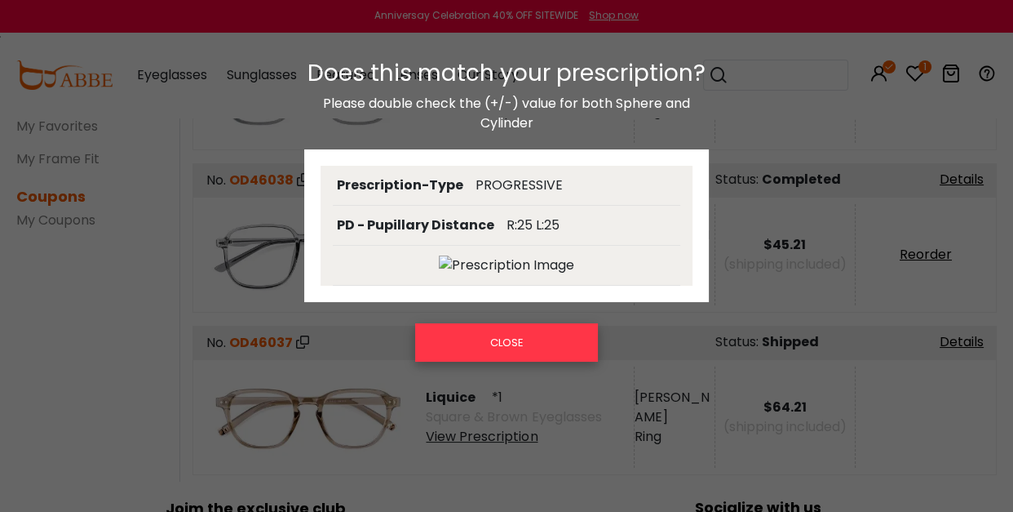
click at [513, 344] on button "CLOSE" at bounding box center [506, 342] width 183 height 38
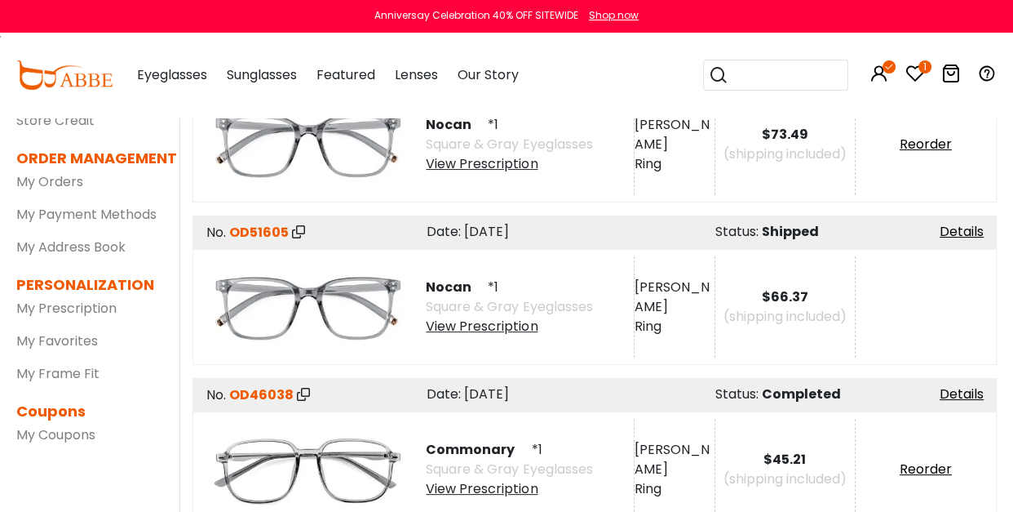
scroll to position [162, 0]
click at [477, 164] on div "View Prescription" at bounding box center [509, 165] width 166 height 20
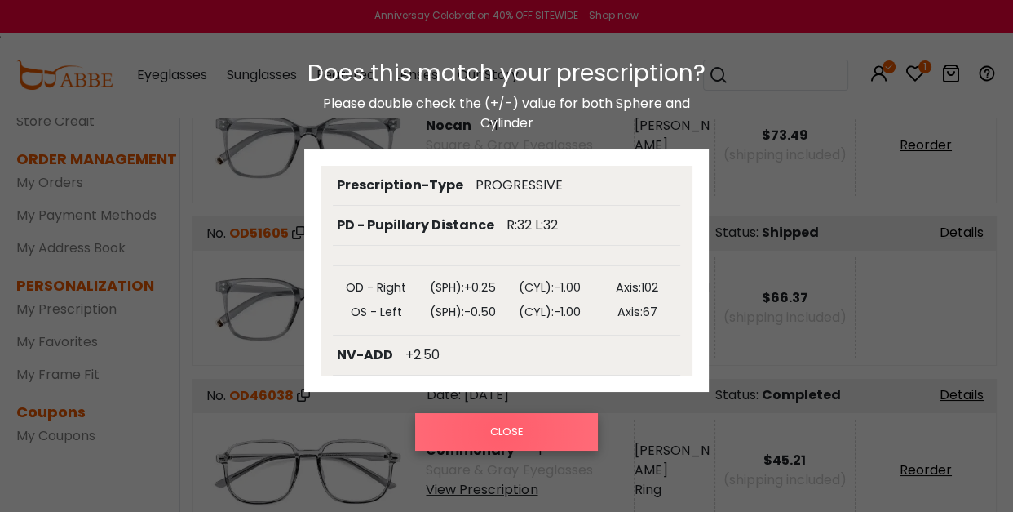
click at [500, 432] on button "CLOSE" at bounding box center [506, 432] width 183 height 38
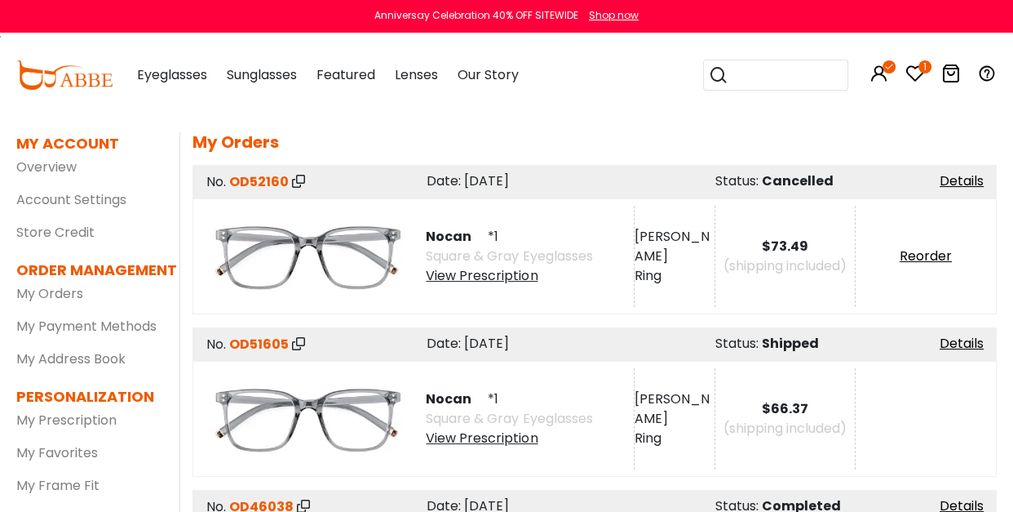
scroll to position [62, 0]
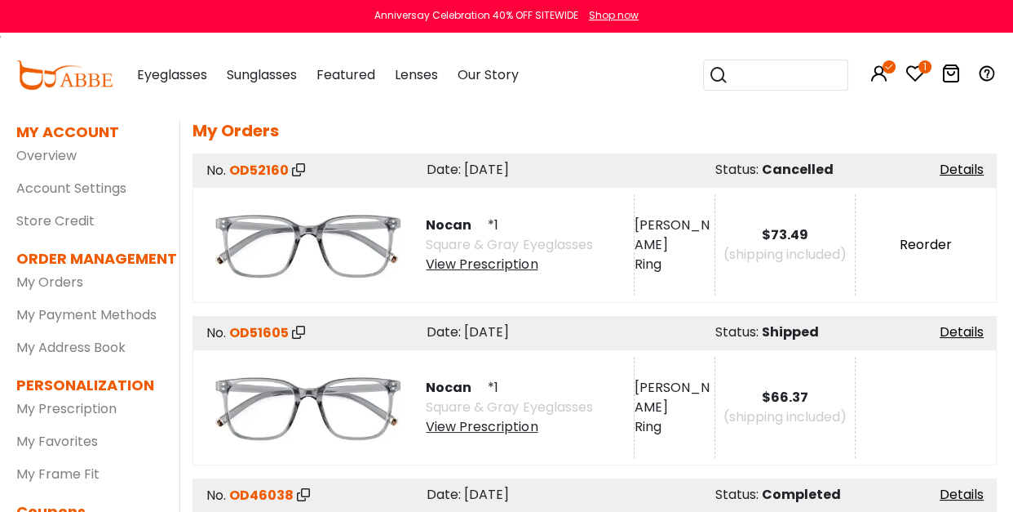
click at [926, 242] on link "Reorder" at bounding box center [926, 244] width 52 height 19
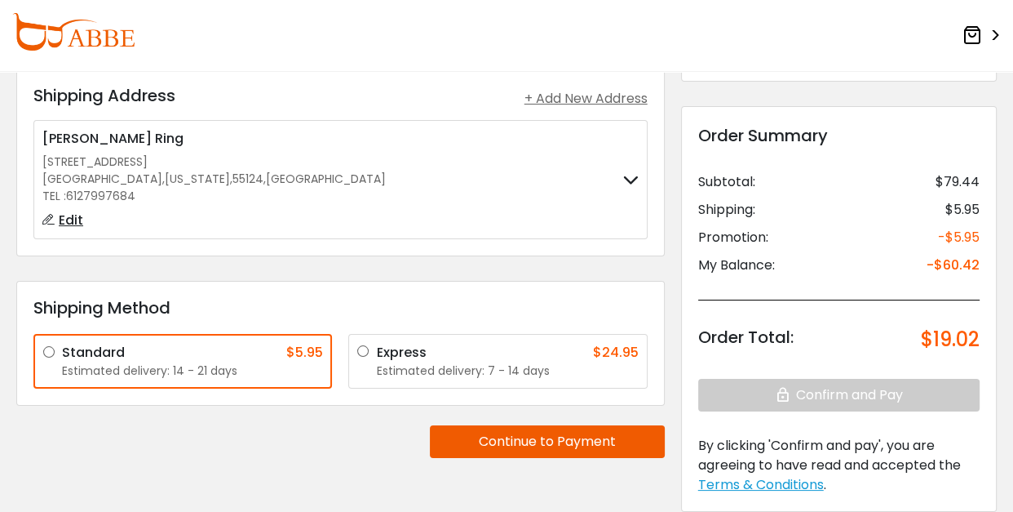
scroll to position [73, 0]
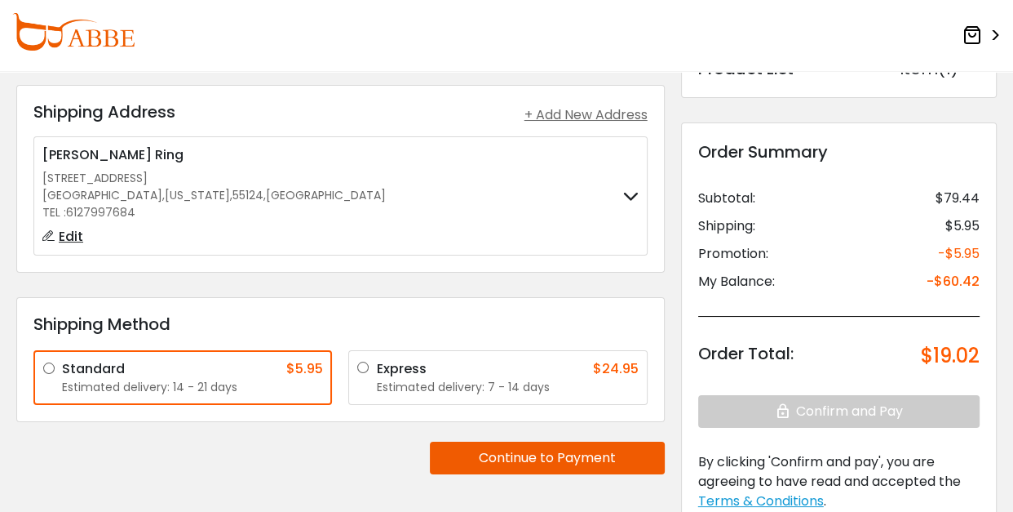
click at [73, 233] on span "Edit" at bounding box center [71, 236] width 24 height 19
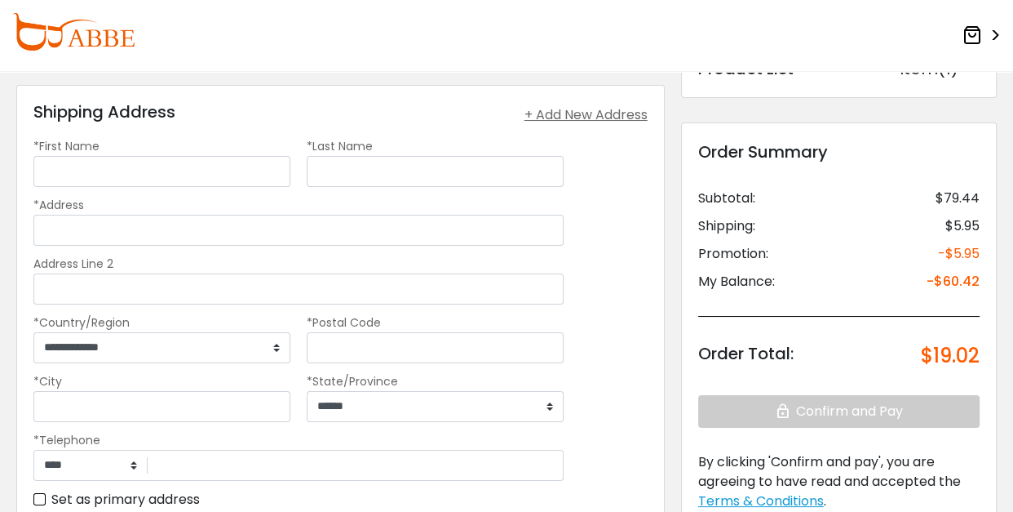
type input "******"
type input "****"
type input "**********"
type input "*****"
type input "**********"
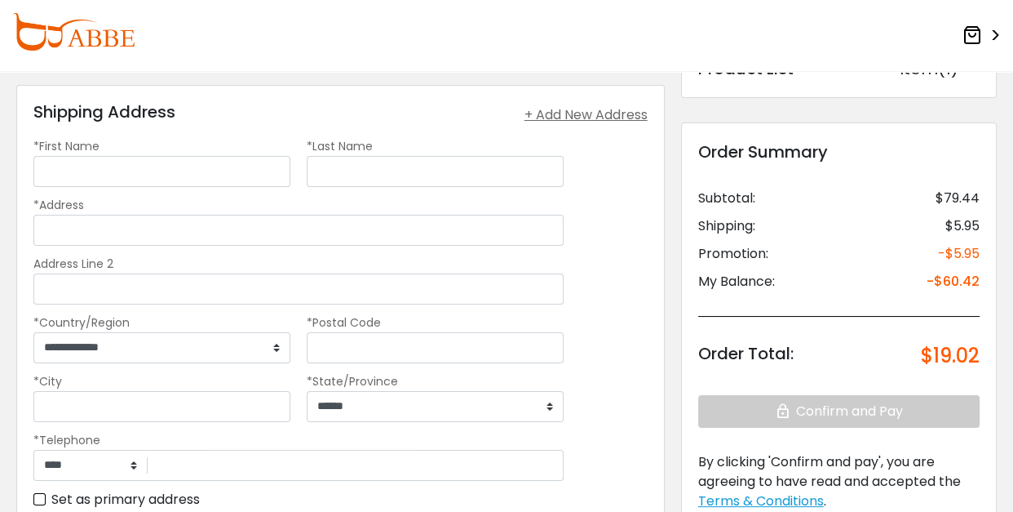
select select "**"
type input "**********"
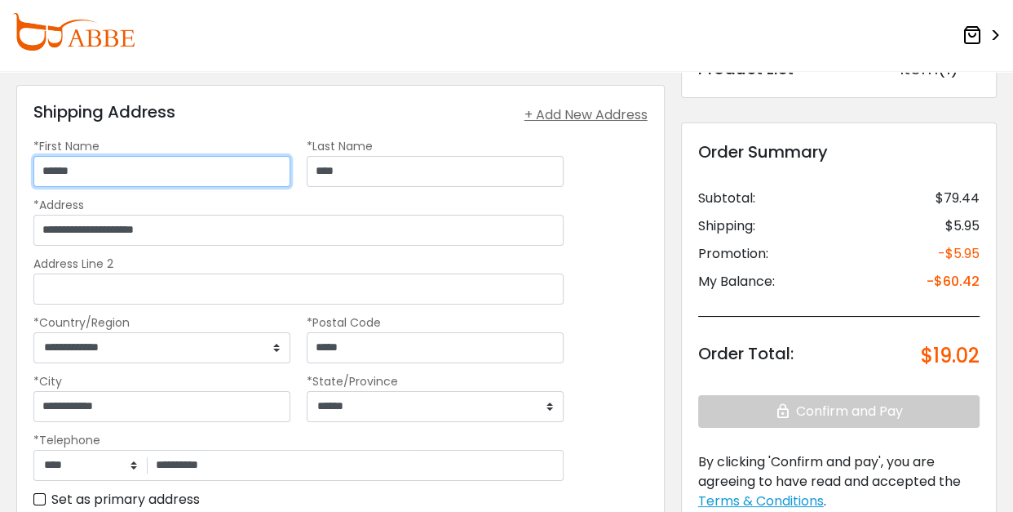
click at [85, 169] on input "******" at bounding box center [161, 171] width 257 height 31
click at [291, 124] on div "Shipping Address + Add New Address" at bounding box center [340, 115] width 614 height 26
click at [127, 177] on input "******" at bounding box center [161, 171] width 257 height 31
type input "******"
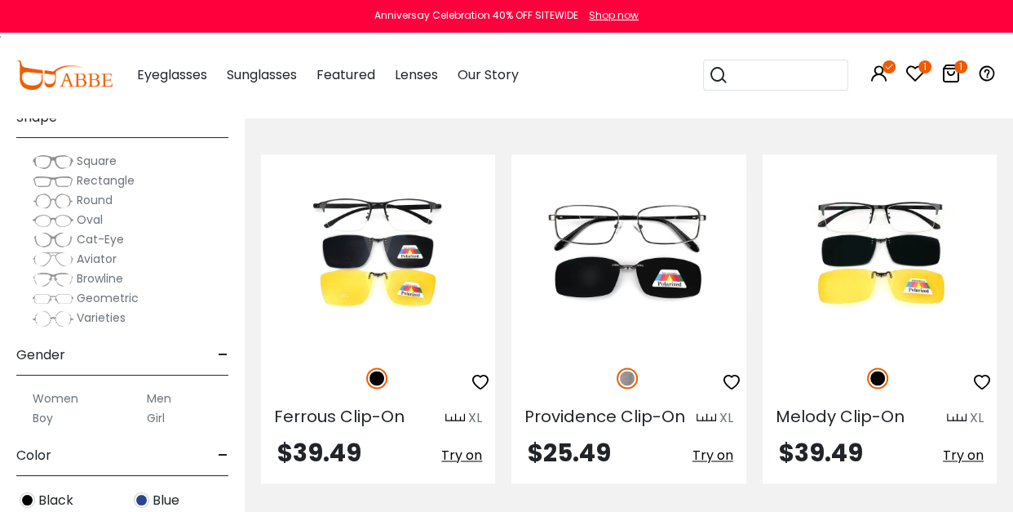
scroll to position [7791, 0]
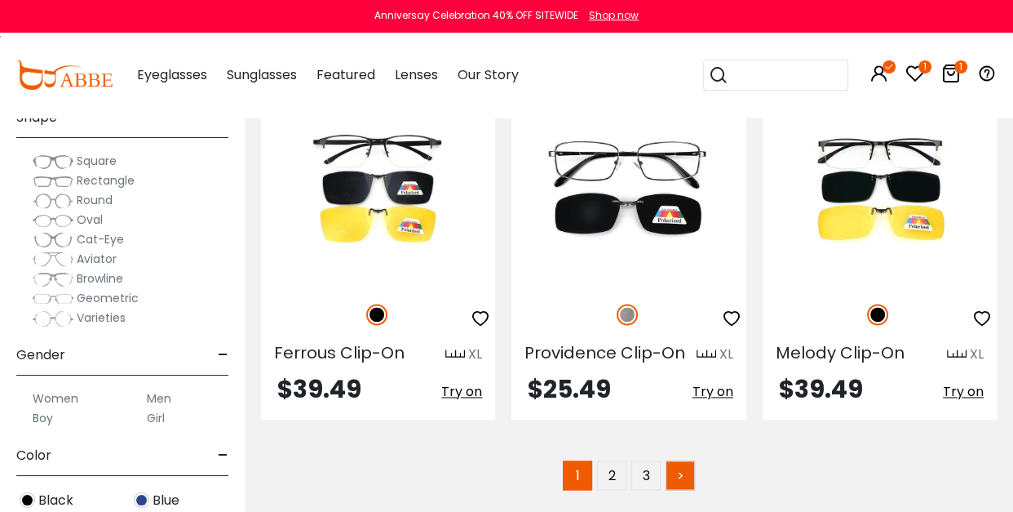
click at [677, 460] on link ">" at bounding box center [680, 474] width 29 height 29
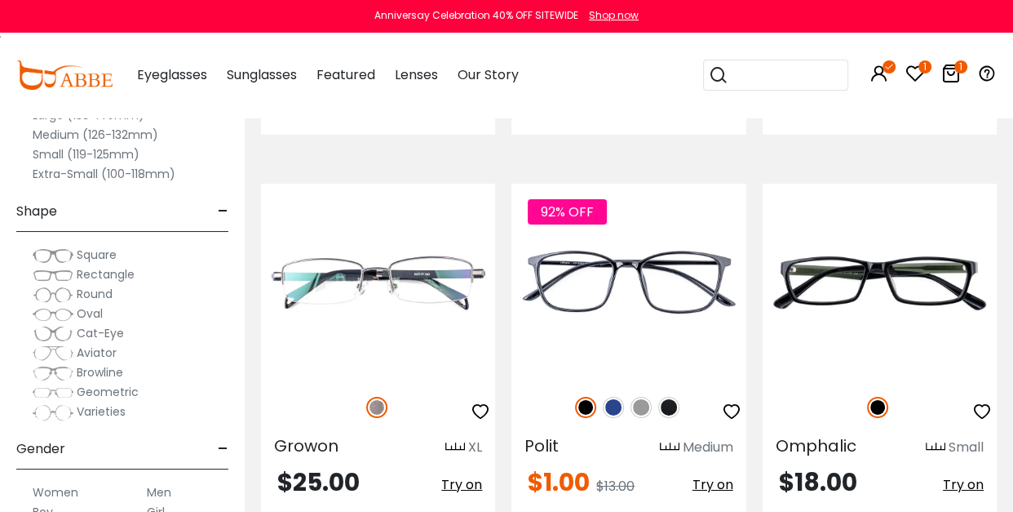
scroll to position [4854, 0]
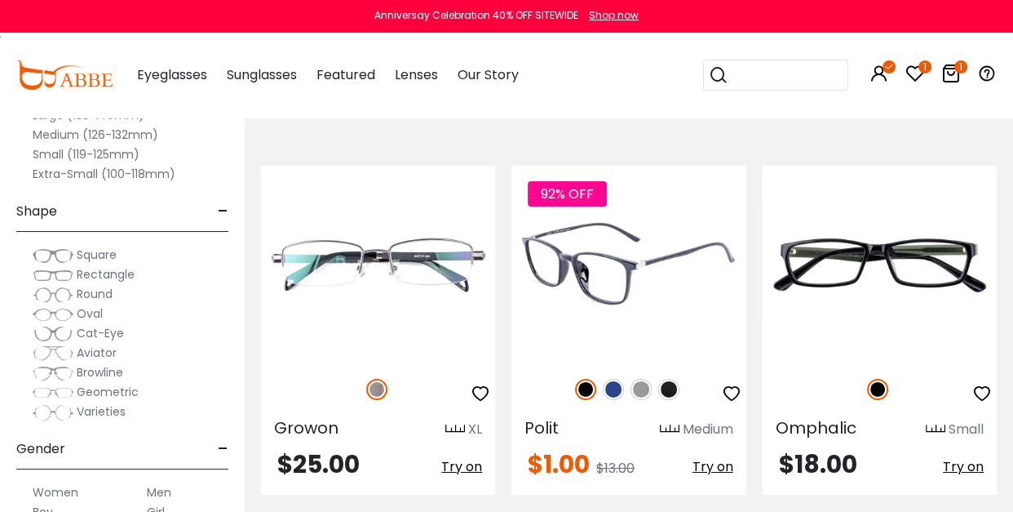
click at [641, 384] on img at bounding box center [641, 389] width 21 height 21
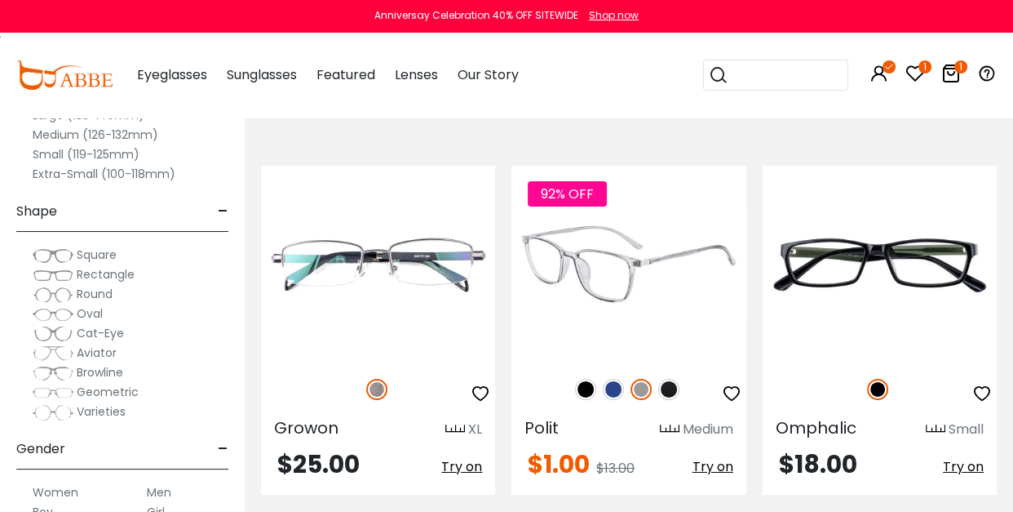
click at [611, 313] on img at bounding box center [629, 263] width 234 height 195
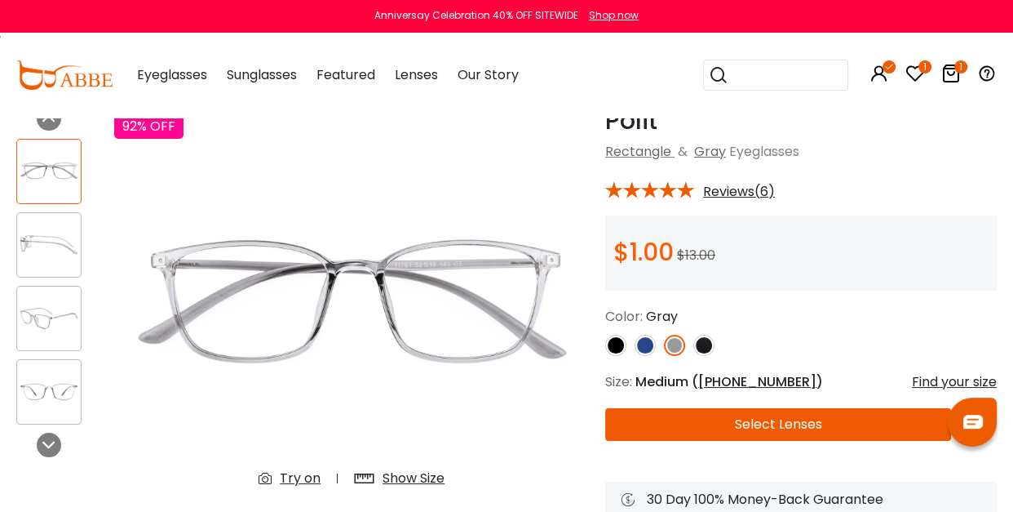
scroll to position [79, 0]
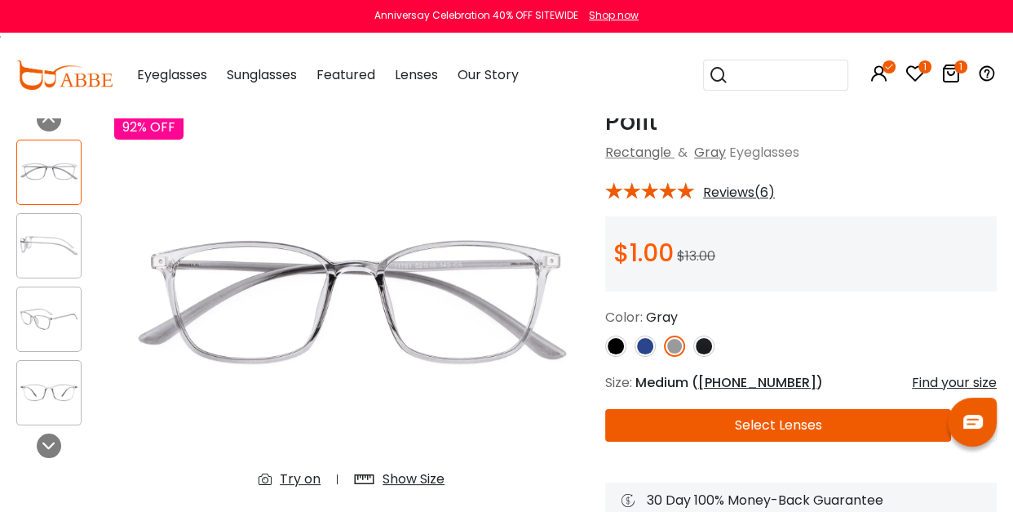
click at [51, 169] on img at bounding box center [49, 172] width 64 height 32
click at [51, 239] on img at bounding box center [49, 245] width 64 height 32
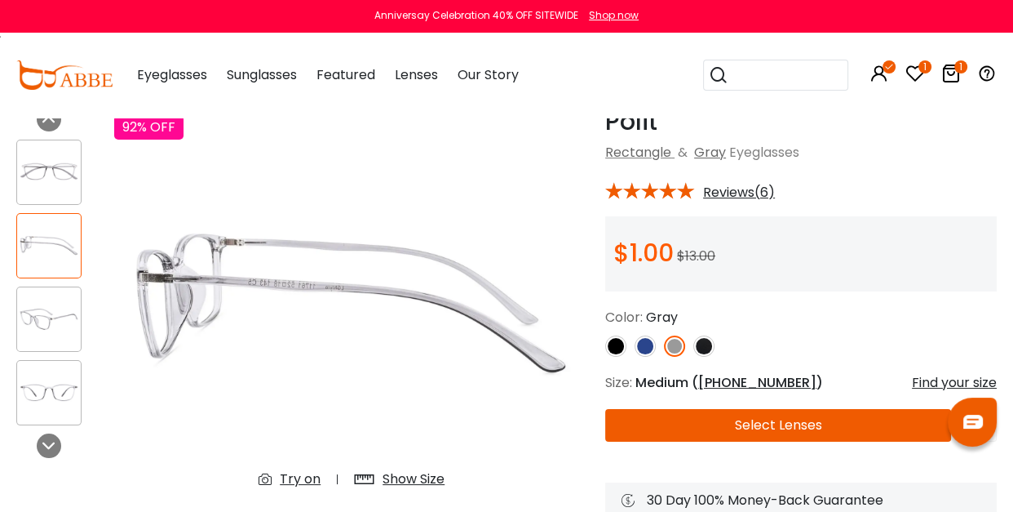
click at [38, 315] on img at bounding box center [49, 319] width 64 height 32
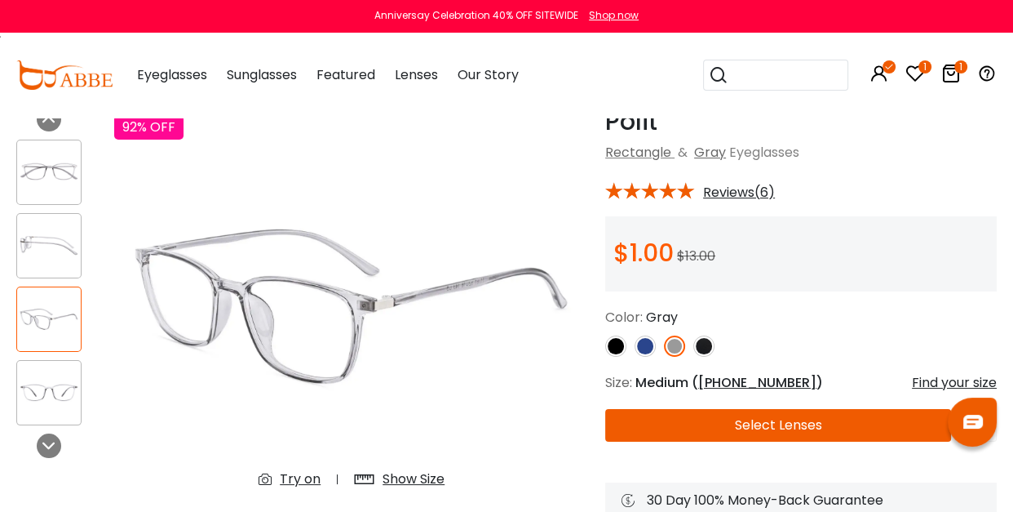
click at [36, 393] on img at bounding box center [49, 392] width 64 height 32
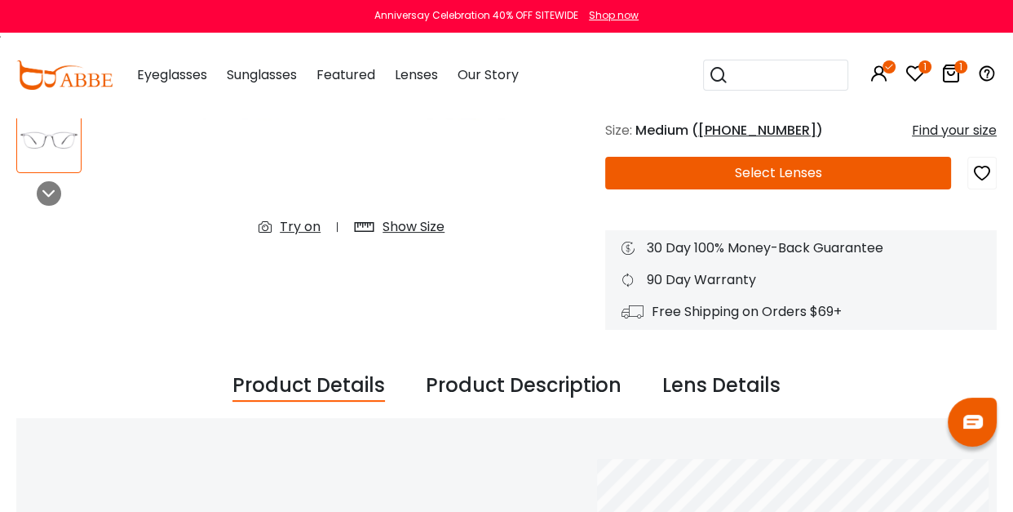
scroll to position [326, 0]
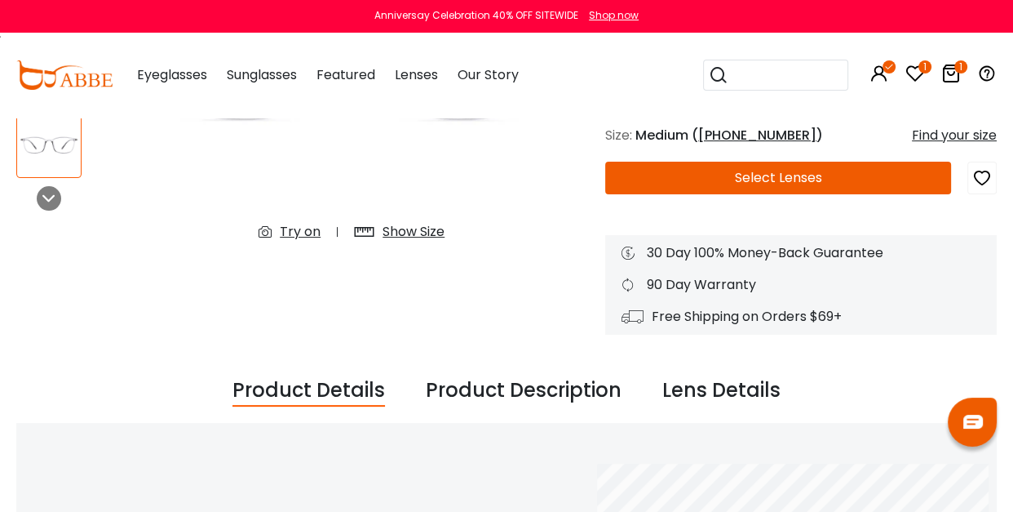
click at [776, 179] on button "Select Lenses" at bounding box center [778, 178] width 346 height 33
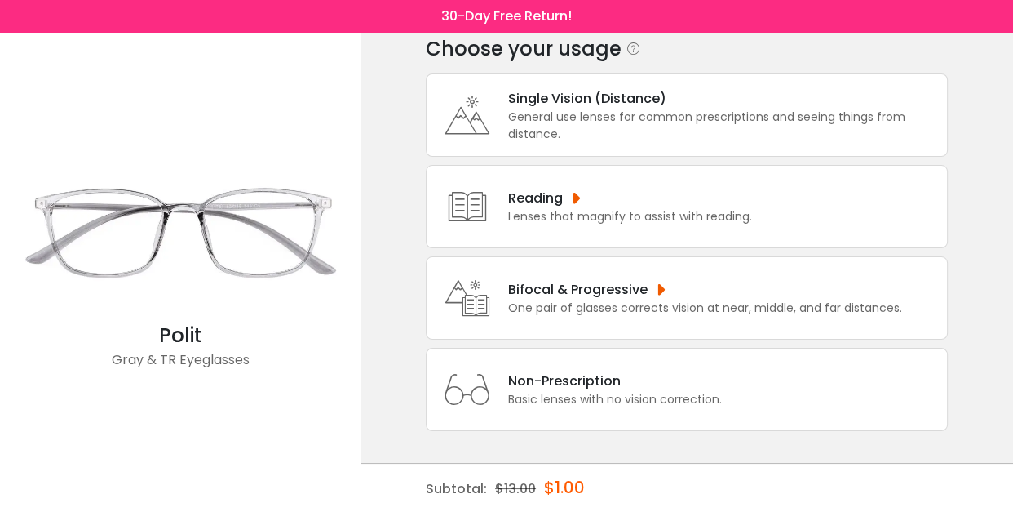
scroll to position [73, 0]
click at [652, 290] on div "Bifocal & Progressive" at bounding box center [705, 289] width 394 height 20
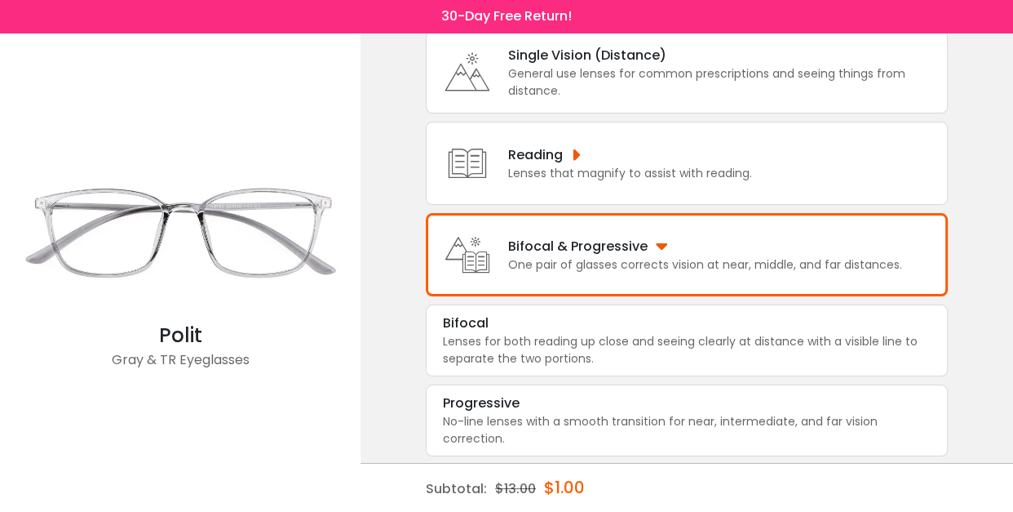
scroll to position [117, 0]
click at [481, 410] on div "Progressive" at bounding box center [481, 402] width 77 height 20
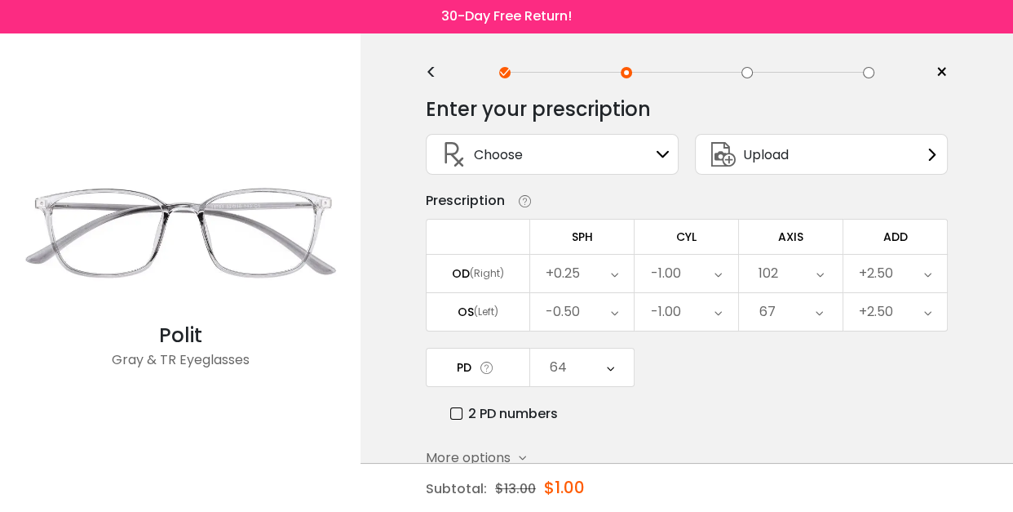
scroll to position [96, 0]
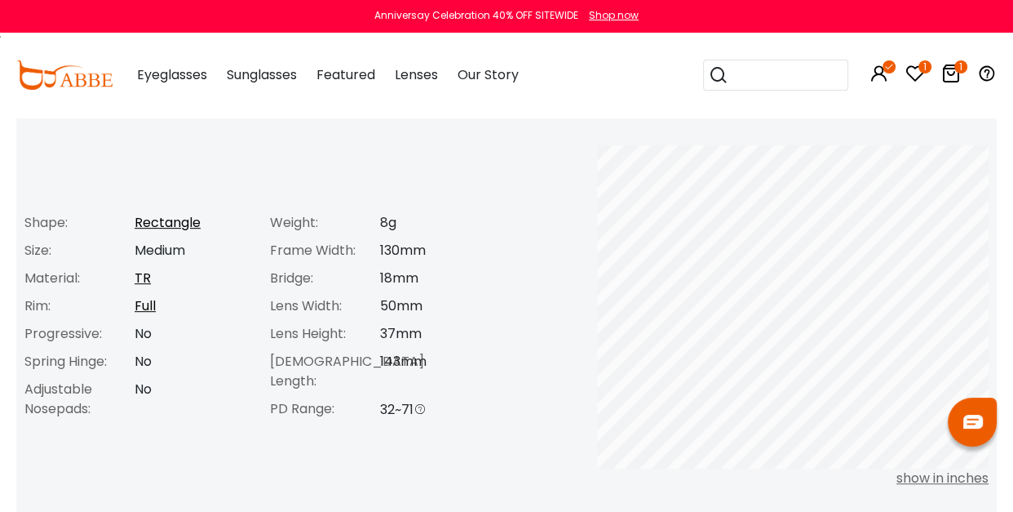
scroll to position [643, 0]
click at [940, 476] on div "show in inches" at bounding box center [793, 480] width 392 height 20
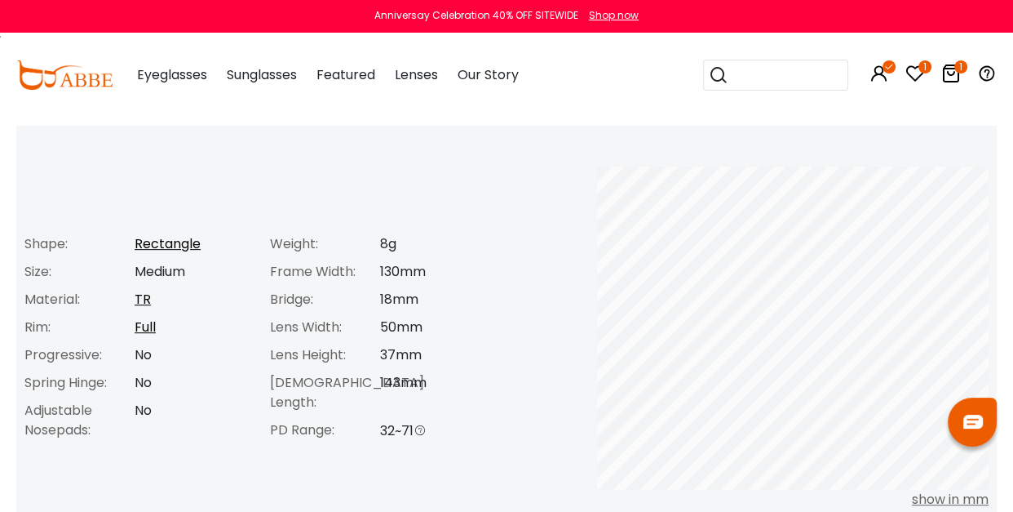
scroll to position [621, 0]
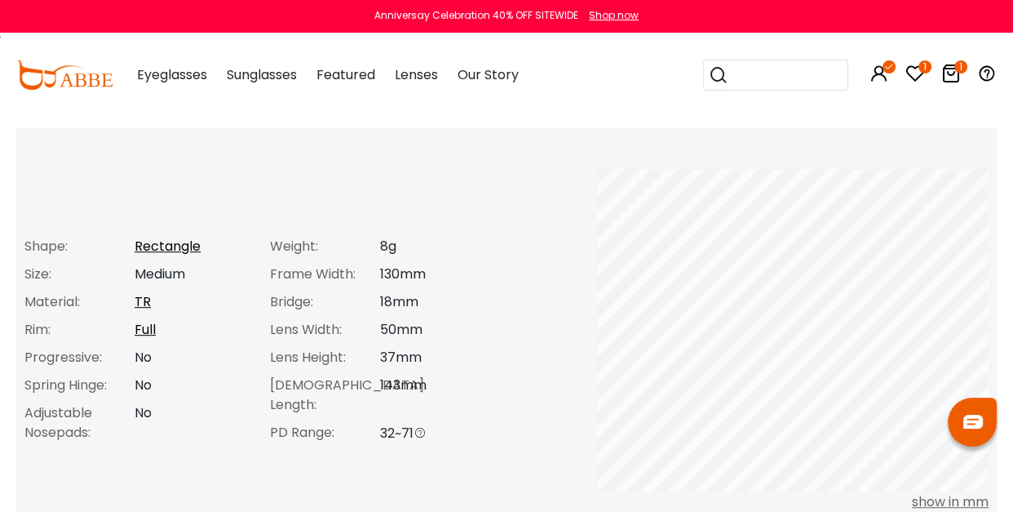
click at [952, 74] on icon at bounding box center [952, 74] width 20 height 20
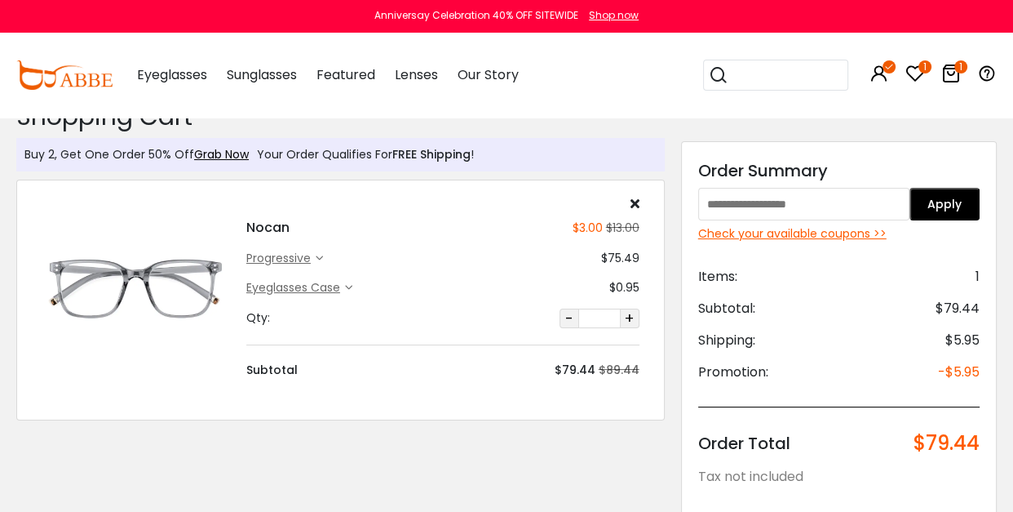
scroll to position [22, 0]
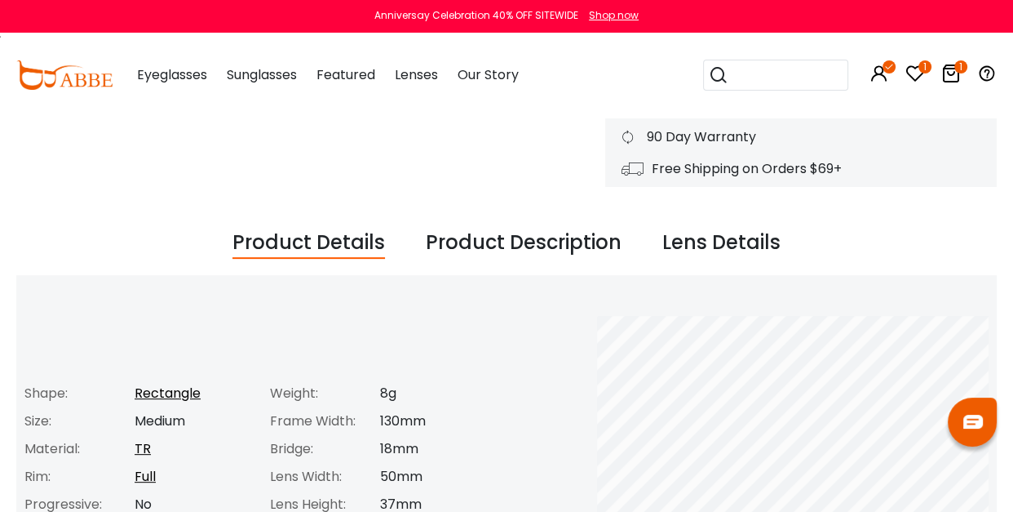
scroll to position [446, 0]
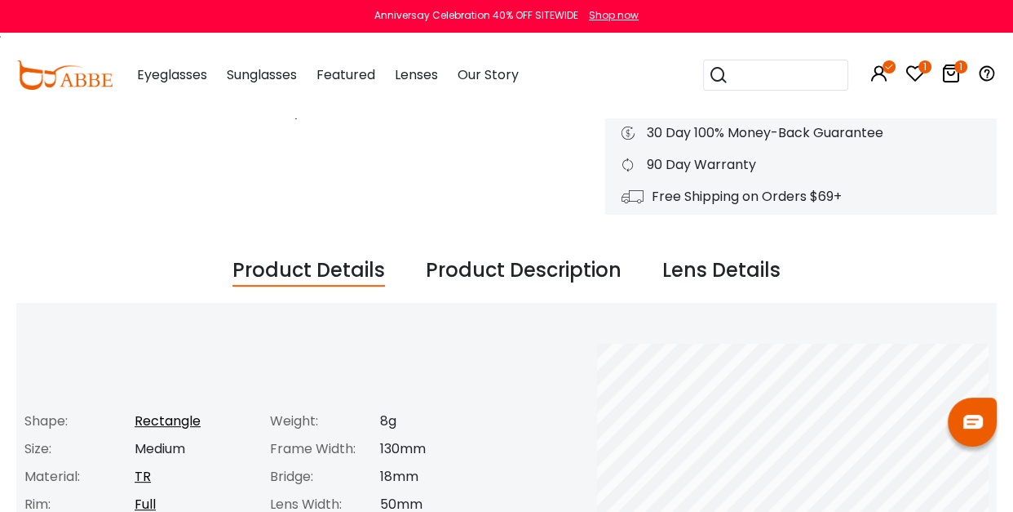
click at [696, 271] on div "Lens Details" at bounding box center [722, 270] width 118 height 31
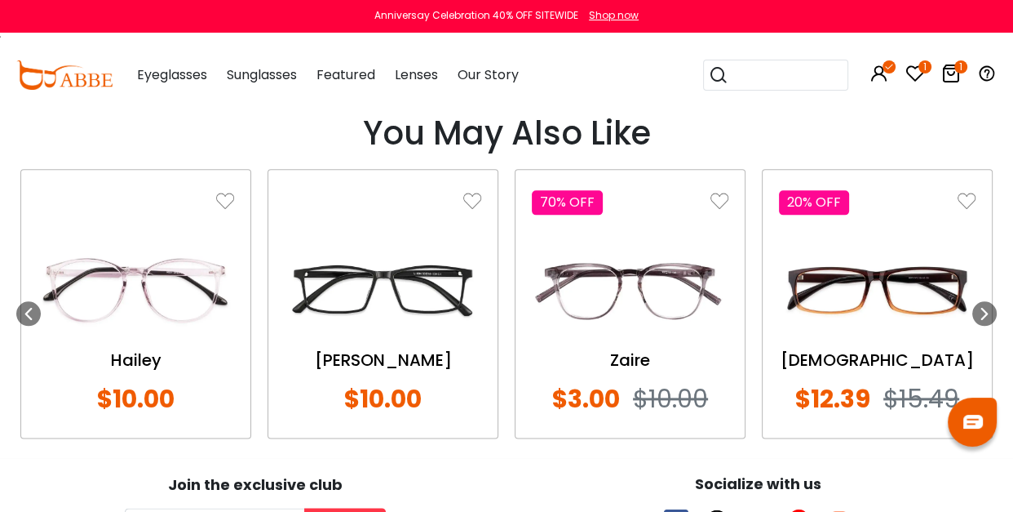
scroll to position [1741, 0]
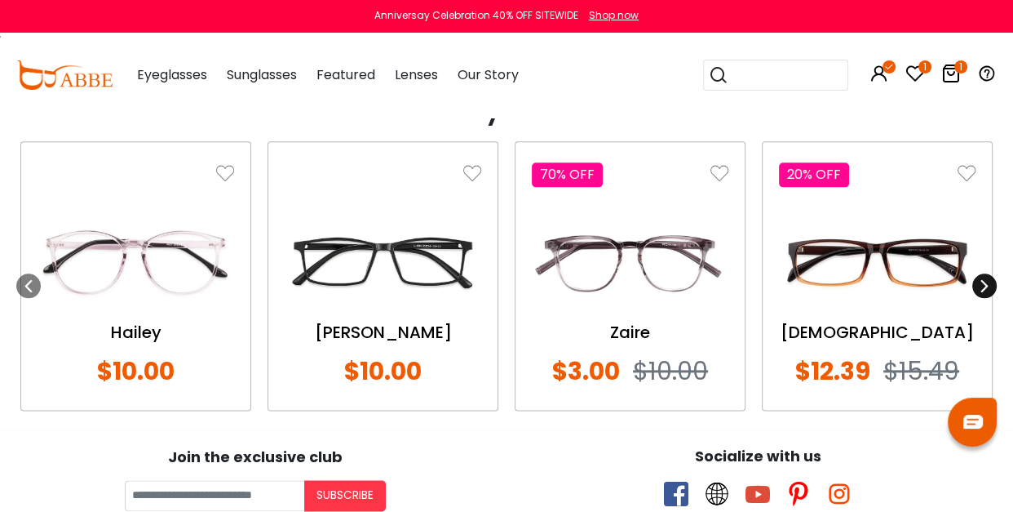
click at [984, 281] on icon at bounding box center [984, 285] width 13 height 13
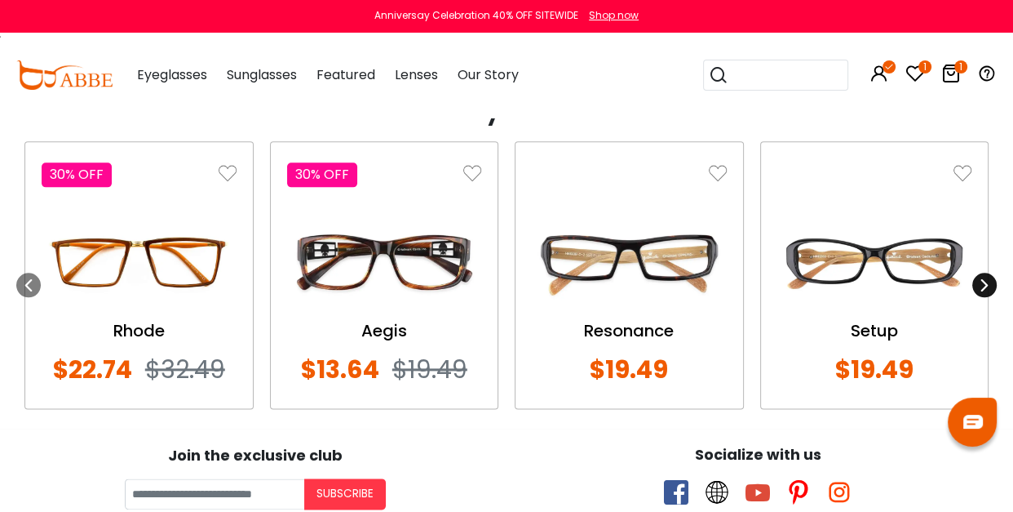
click at [984, 281] on icon at bounding box center [984, 284] width 13 height 13
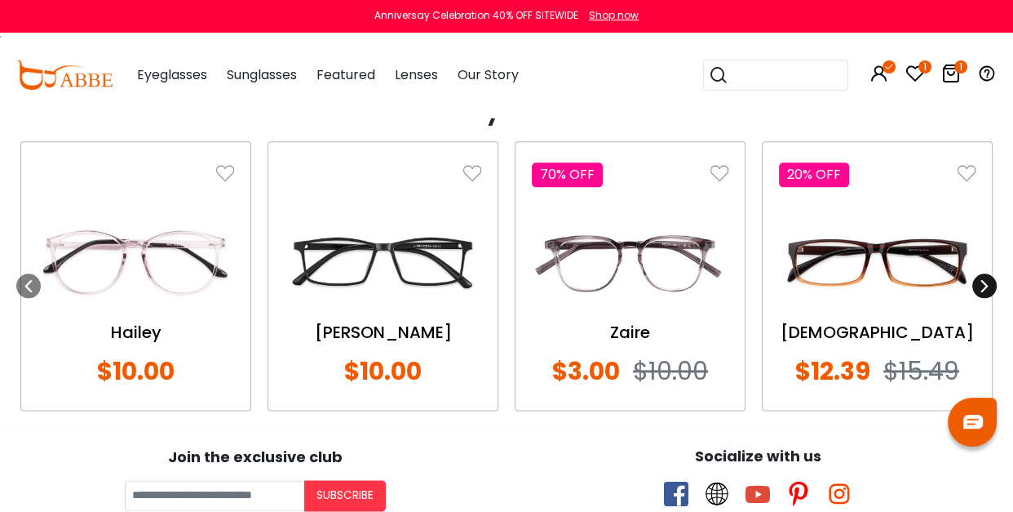
click at [984, 281] on icon at bounding box center [984, 285] width 13 height 13
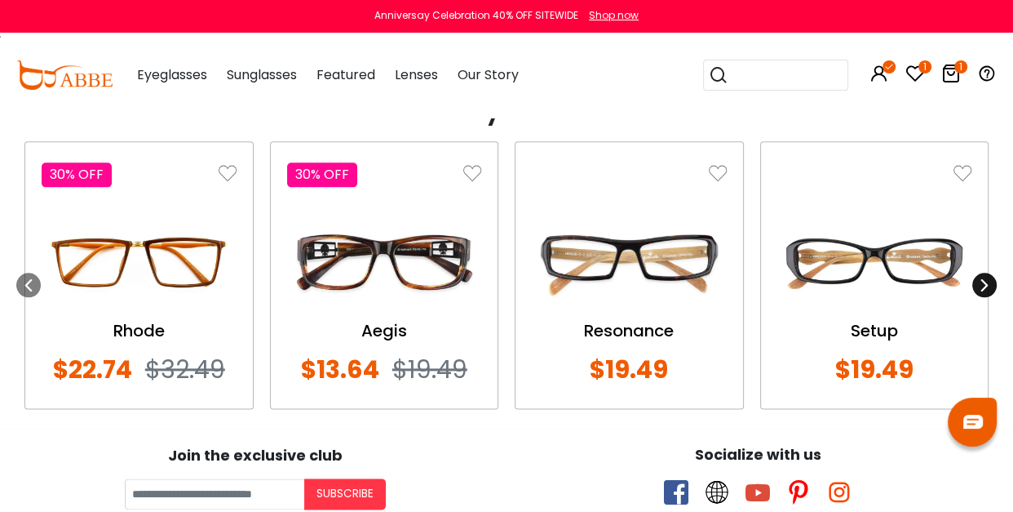
click at [984, 281] on icon at bounding box center [984, 284] width 13 height 13
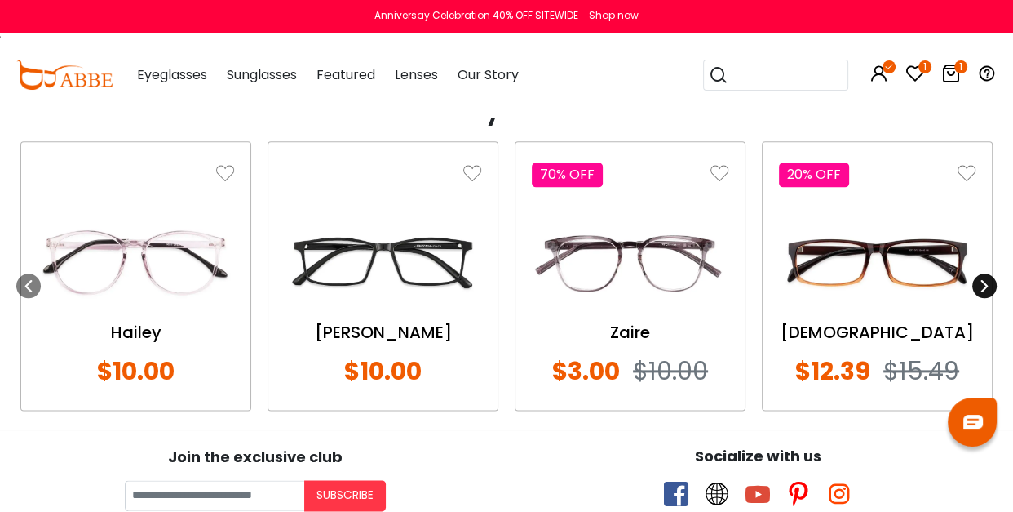
click at [984, 281] on icon at bounding box center [984, 285] width 13 height 13
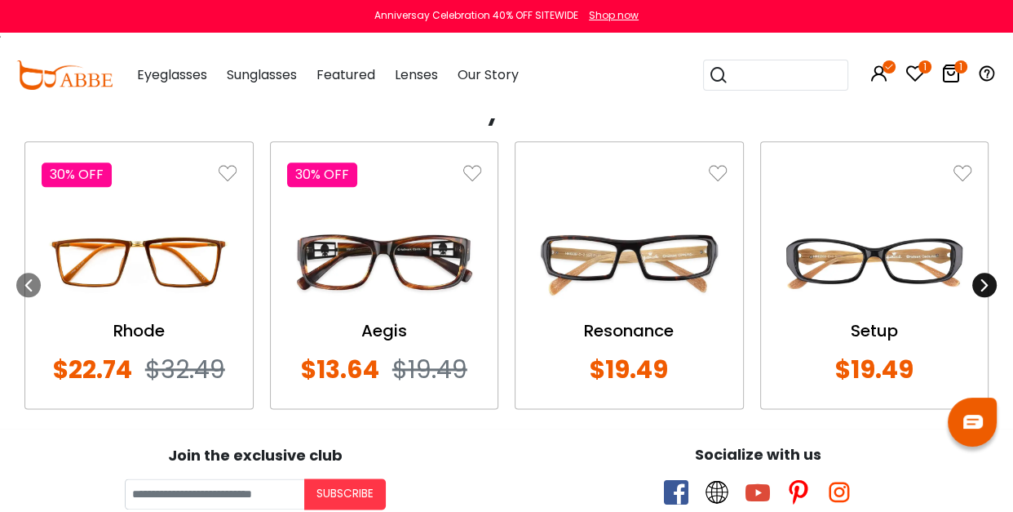
click at [984, 281] on icon at bounding box center [984, 284] width 13 height 13
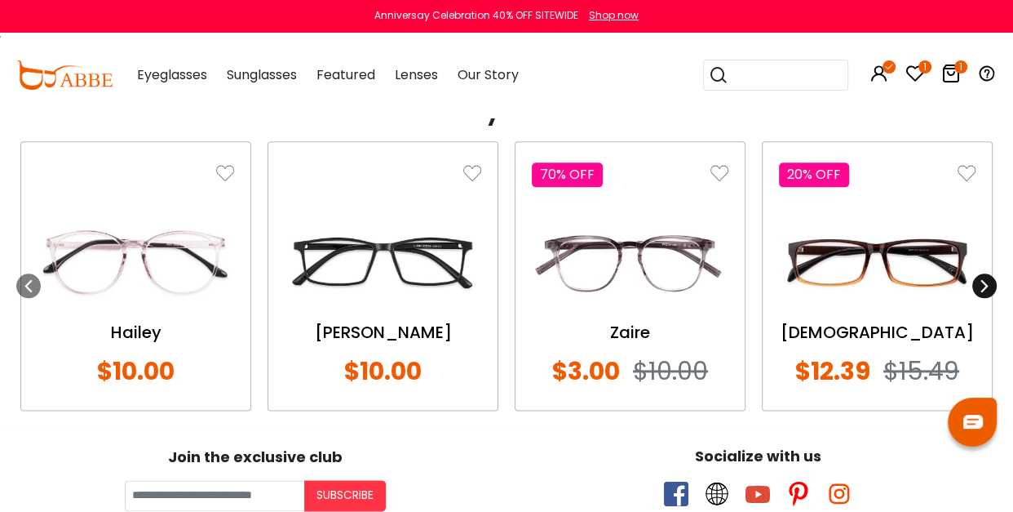
click at [984, 281] on icon at bounding box center [984, 285] width 13 height 13
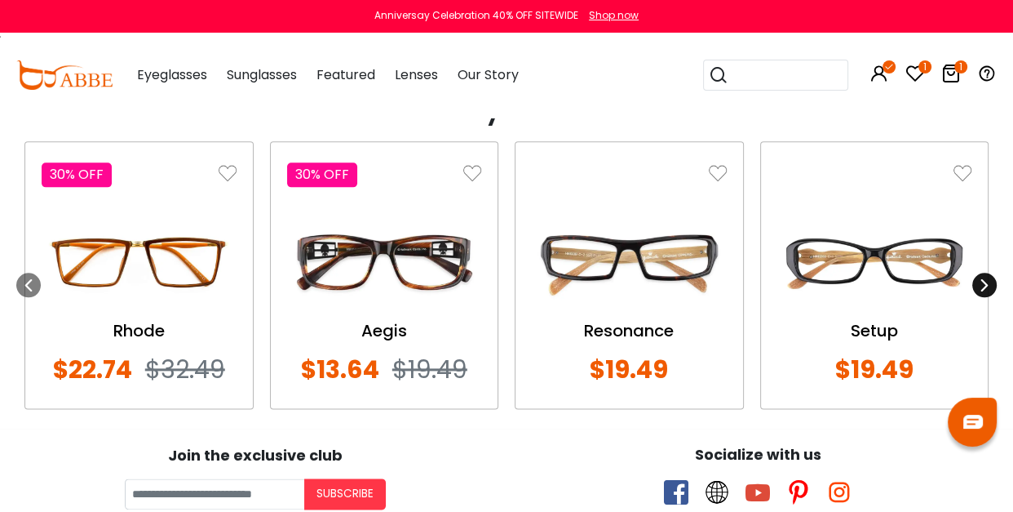
click at [984, 281] on icon at bounding box center [984, 284] width 13 height 13
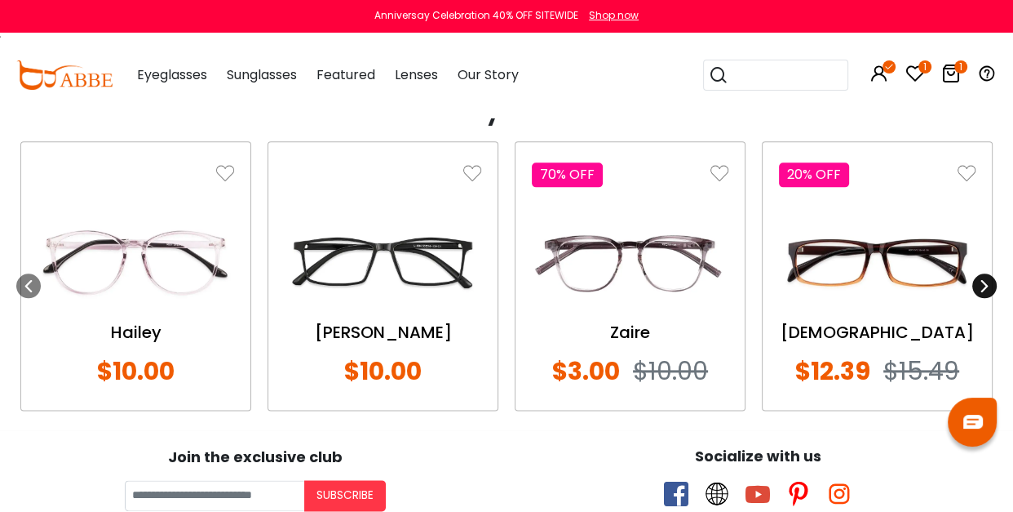
click at [984, 281] on icon at bounding box center [984, 285] width 13 height 13
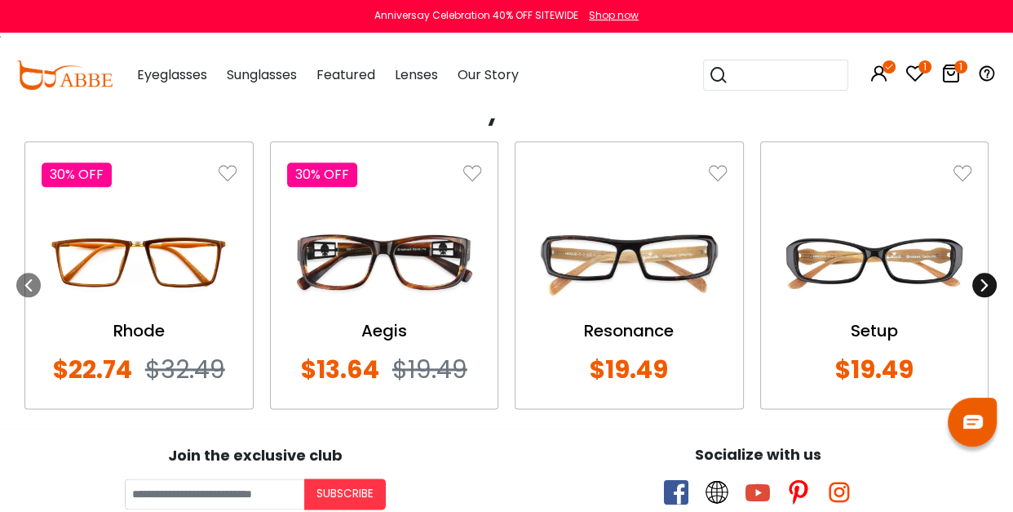
click at [984, 281] on icon at bounding box center [984, 284] width 13 height 13
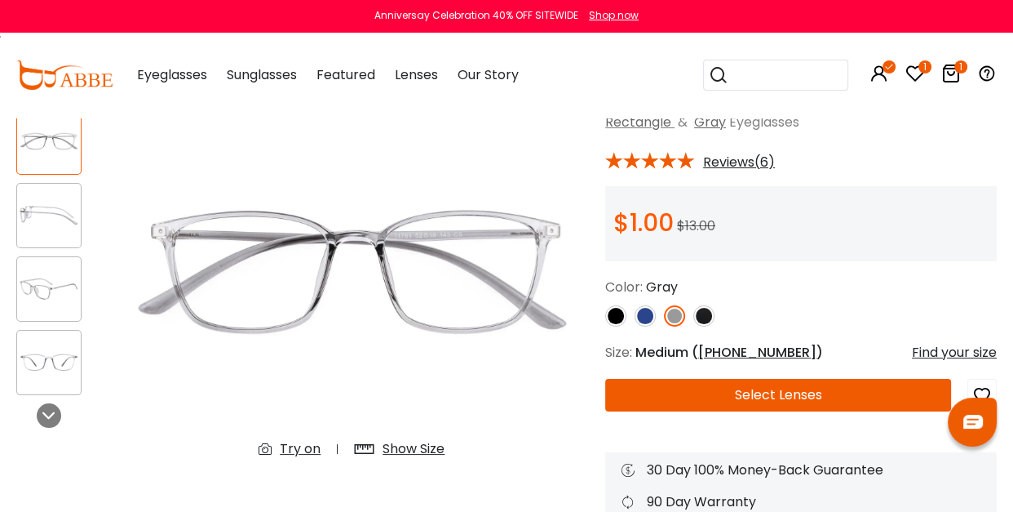
scroll to position [0, 0]
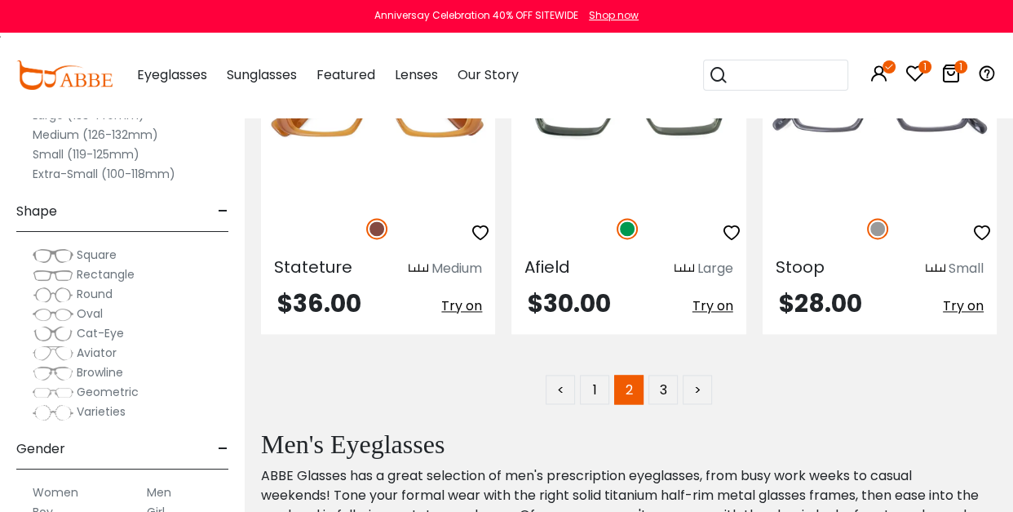
scroll to position [7681, 0]
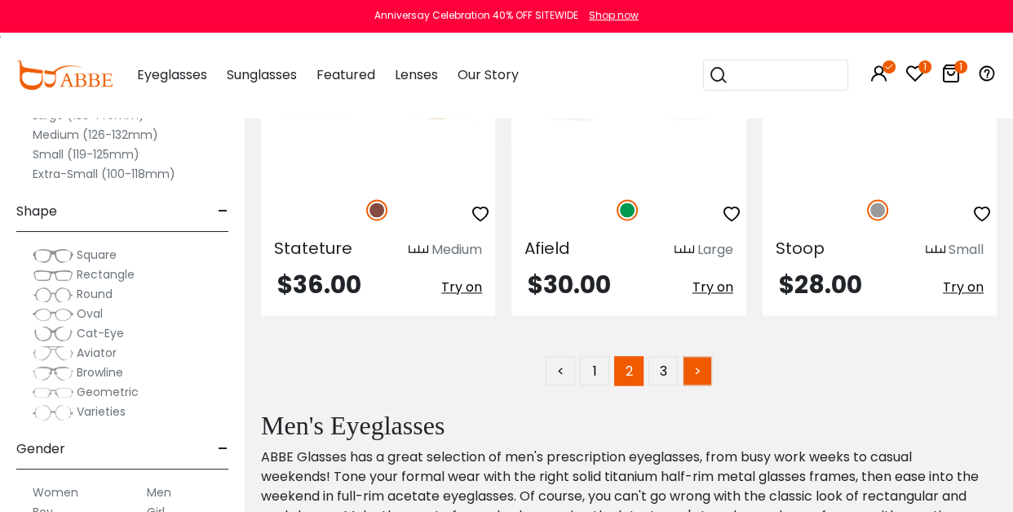
click at [698, 369] on link ">" at bounding box center [697, 370] width 29 height 29
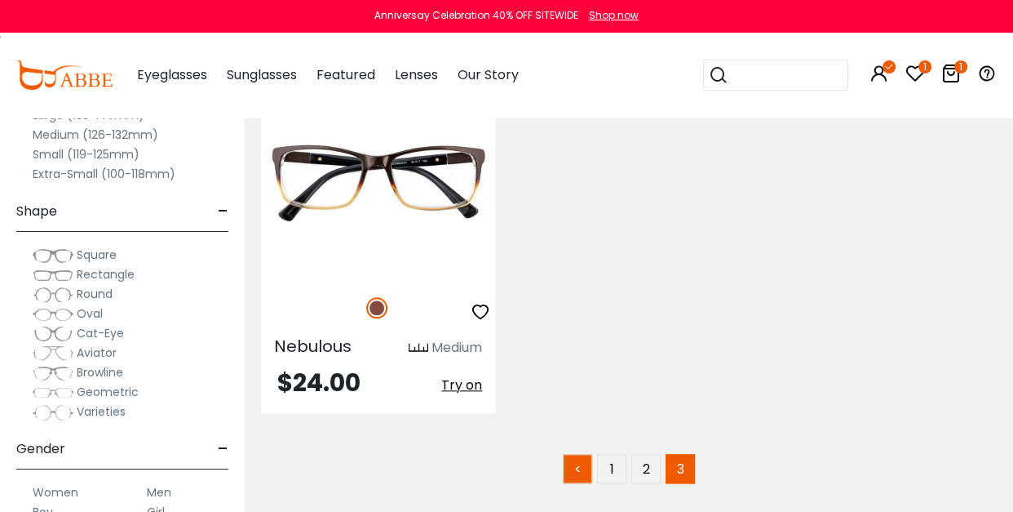
scroll to position [1711, 0]
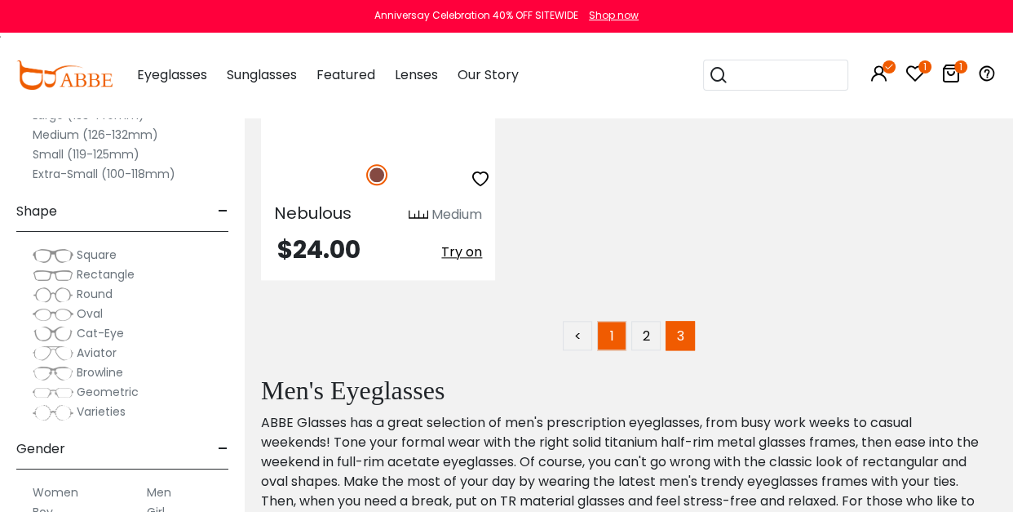
click at [611, 321] on link "1" at bounding box center [611, 335] width 29 height 29
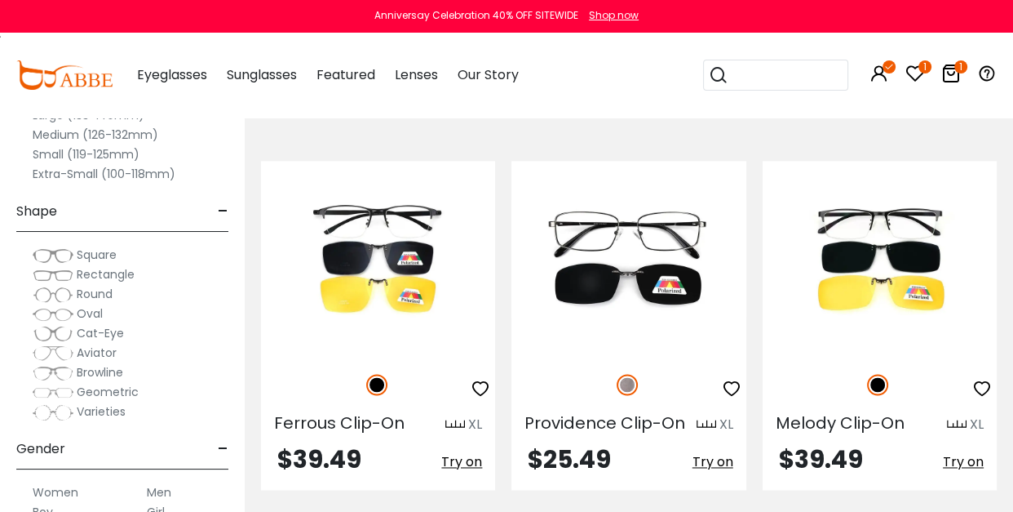
scroll to position [7778, 0]
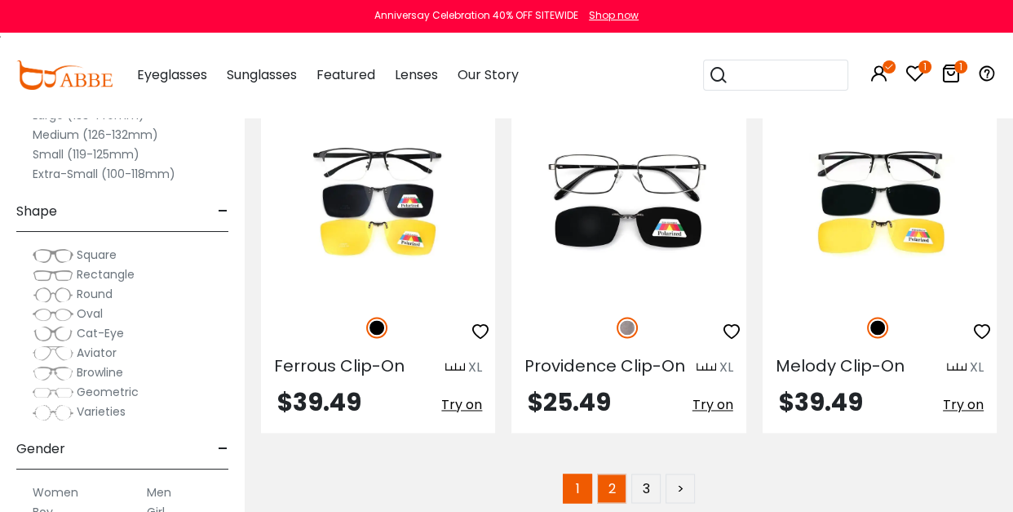
click at [611, 473] on link "2" at bounding box center [611, 487] width 29 height 29
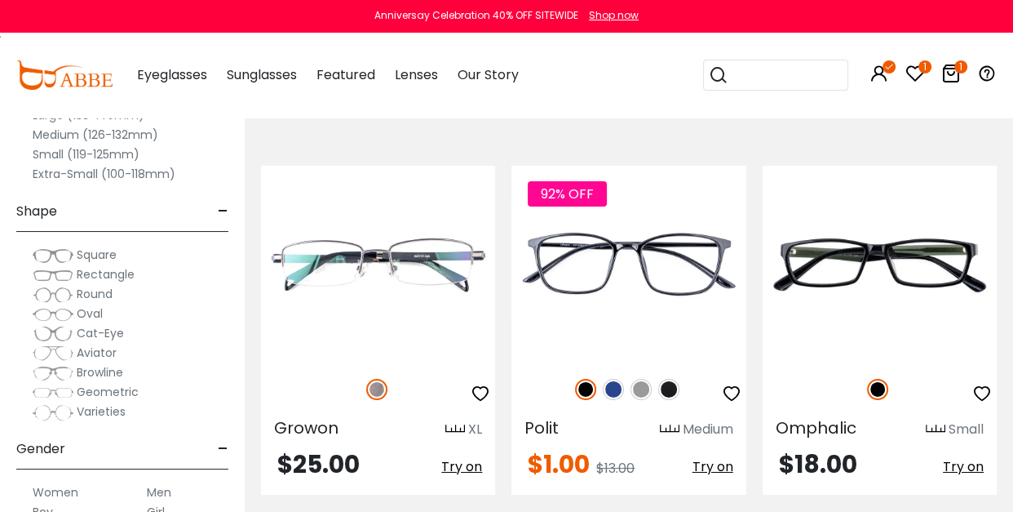
scroll to position [4857, 0]
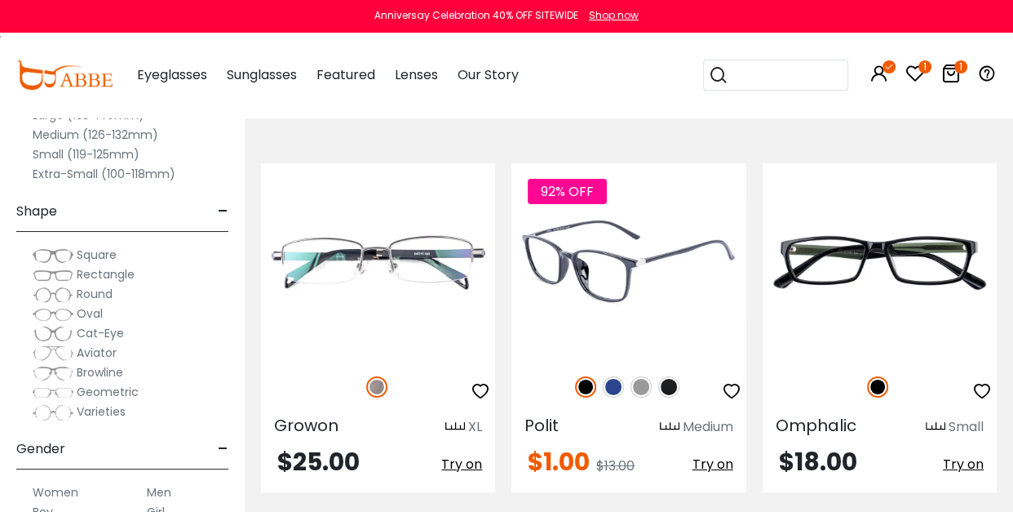
click at [613, 296] on img at bounding box center [629, 260] width 234 height 195
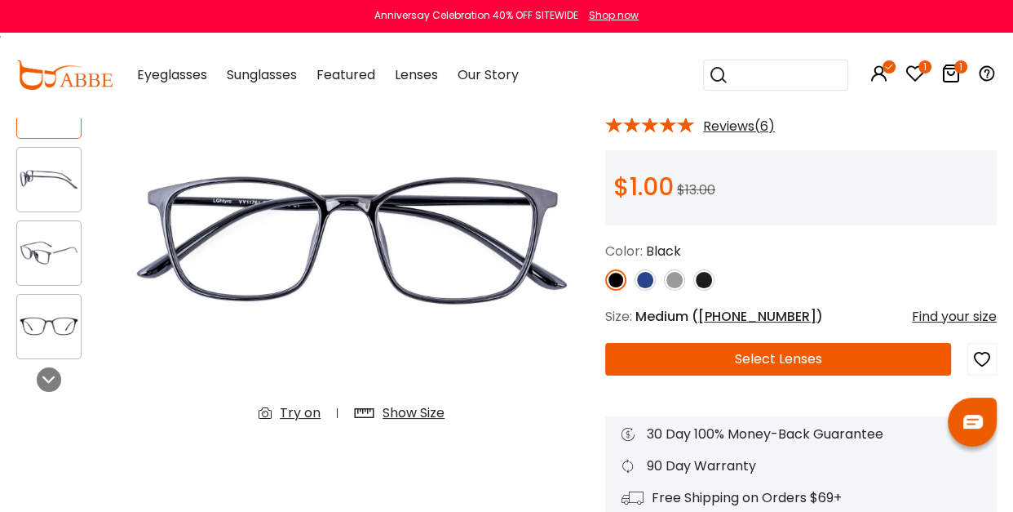
scroll to position [145, 0]
click at [674, 280] on img at bounding box center [674, 279] width 21 height 21
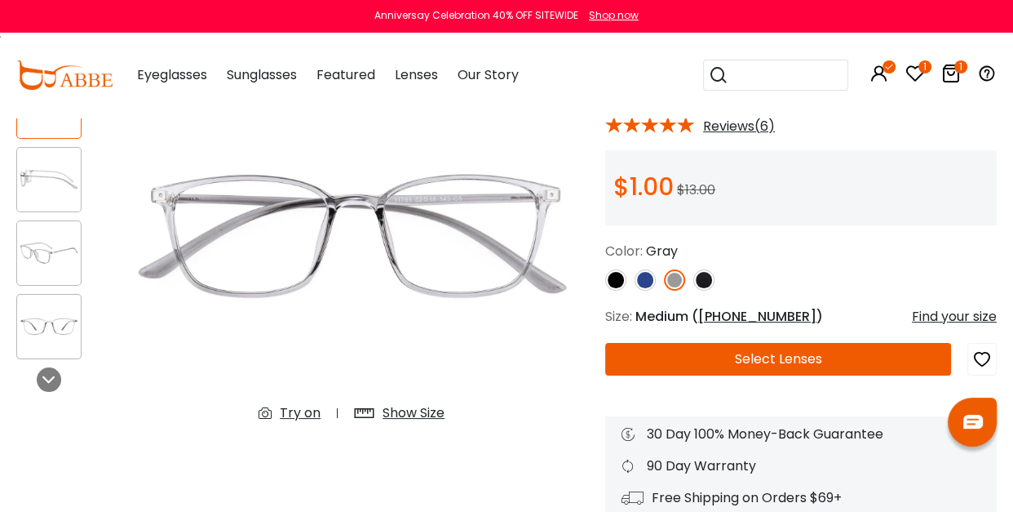
click at [764, 357] on button "Select Lenses" at bounding box center [778, 359] width 346 height 33
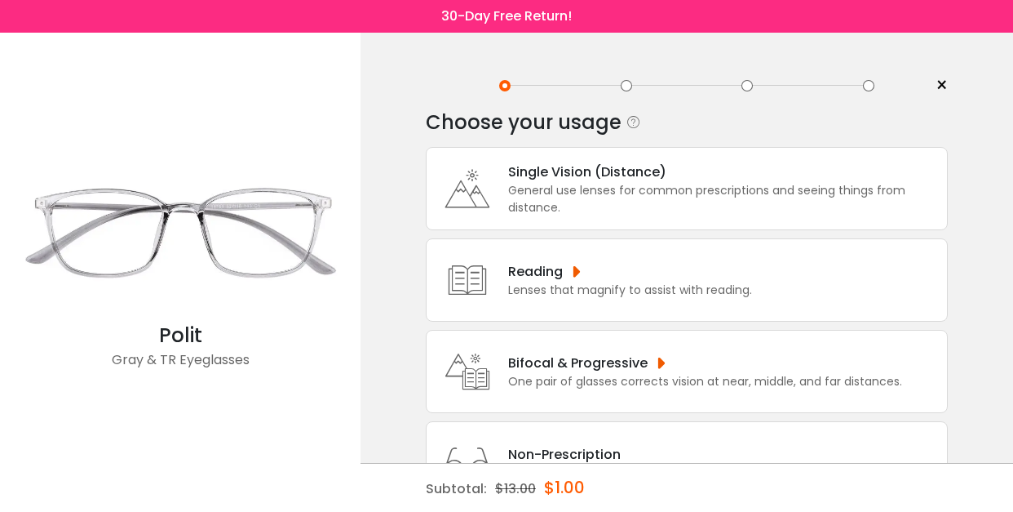
drag, startPoint x: 0, startPoint y: 0, endPoint x: 658, endPoint y: 361, distance: 750.1
click at [658, 361] on div "Bifocal & Progressive" at bounding box center [705, 362] width 394 height 20
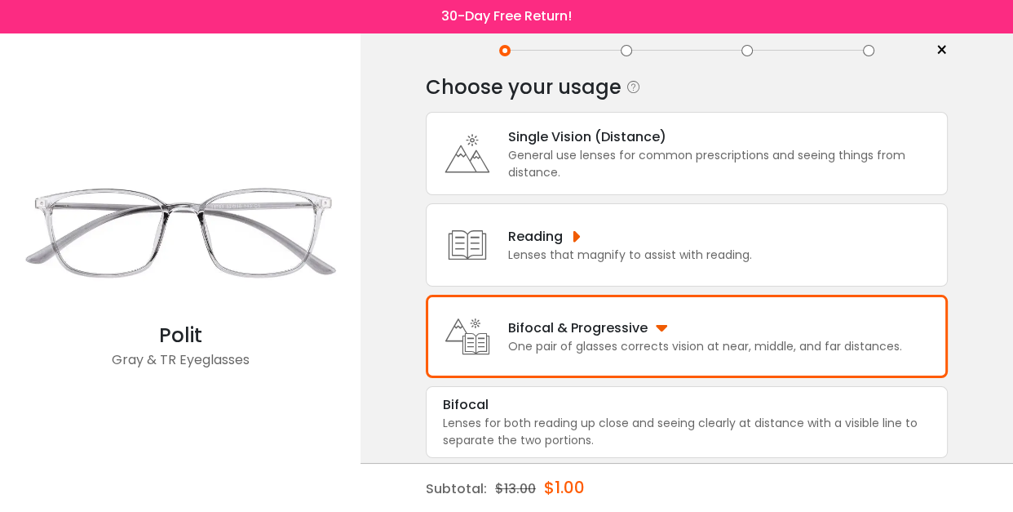
scroll to position [117, 0]
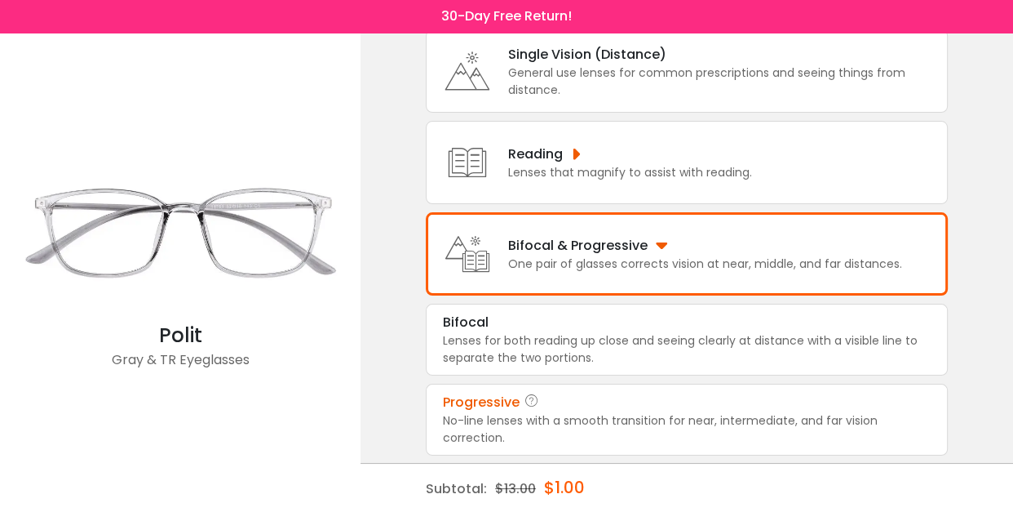
click at [494, 399] on div "Progressive" at bounding box center [481, 402] width 77 height 20
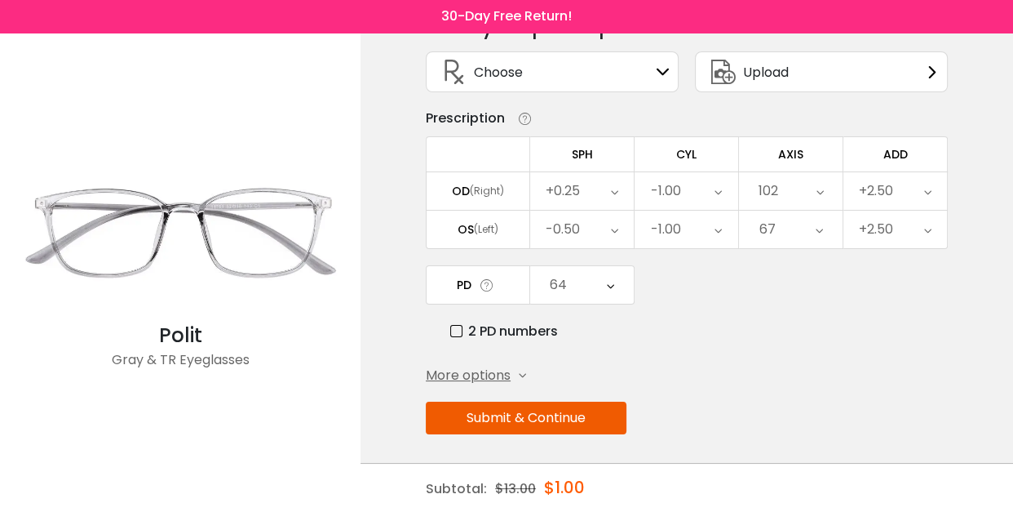
scroll to position [96, 0]
click at [494, 414] on button "Submit & Continue" at bounding box center [526, 417] width 201 height 33
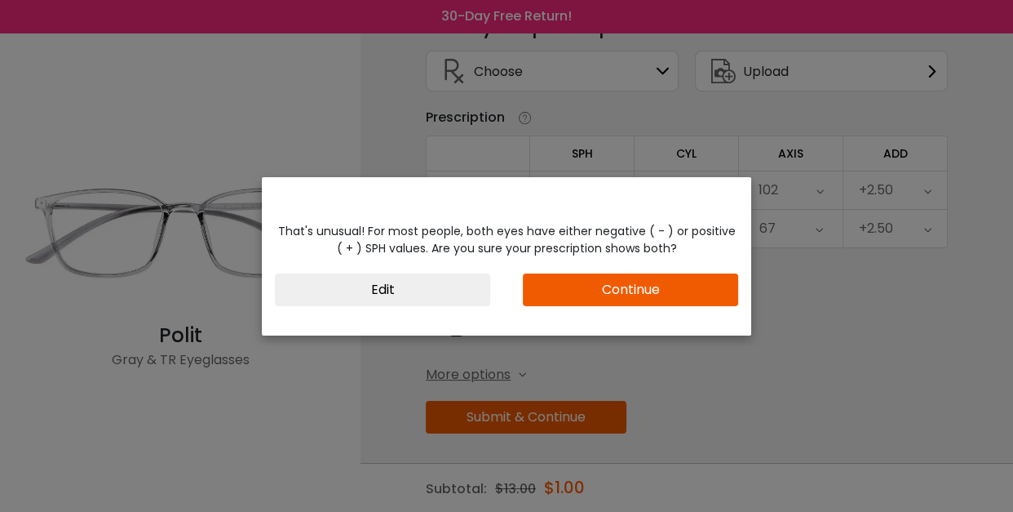
click at [636, 286] on button "Continue" at bounding box center [630, 289] width 215 height 33
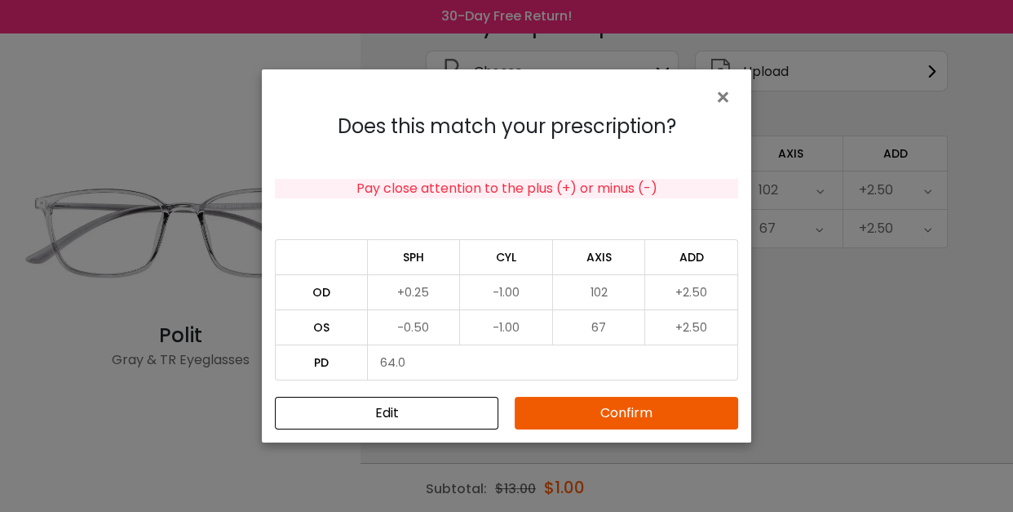
click at [618, 414] on button "Confirm" at bounding box center [627, 413] width 224 height 33
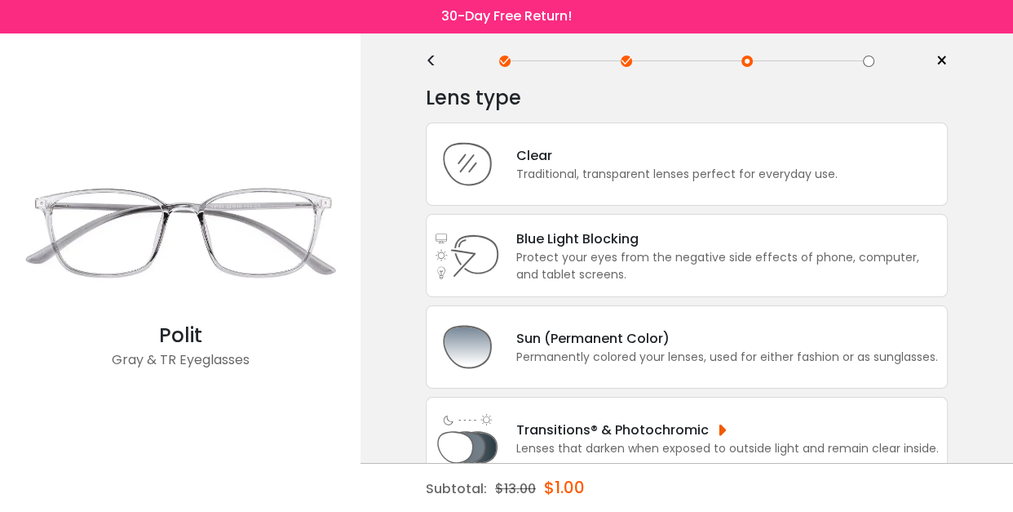
scroll to position [0, 0]
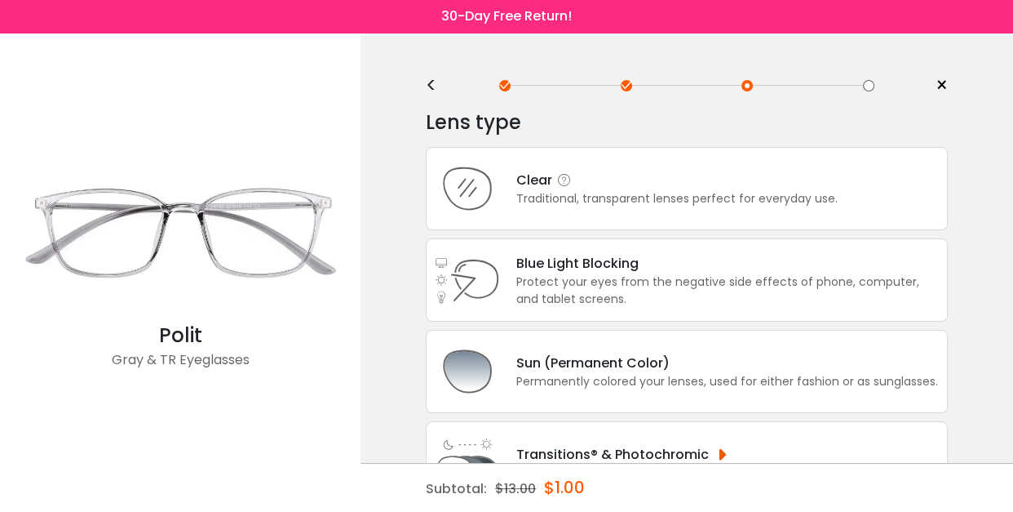
click at [534, 181] on div "Clear" at bounding box center [676, 180] width 321 height 20
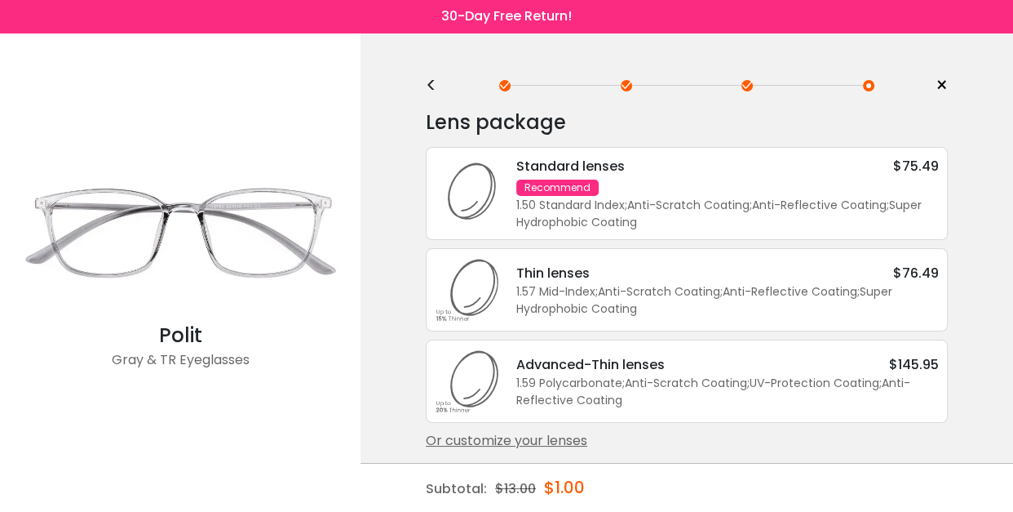
click at [516, 197] on div "1.50 Standard Index ; Anti-Scratch Coating ; Anti-Reflective Coating ; Super Hy…" at bounding box center [727, 214] width 423 height 34
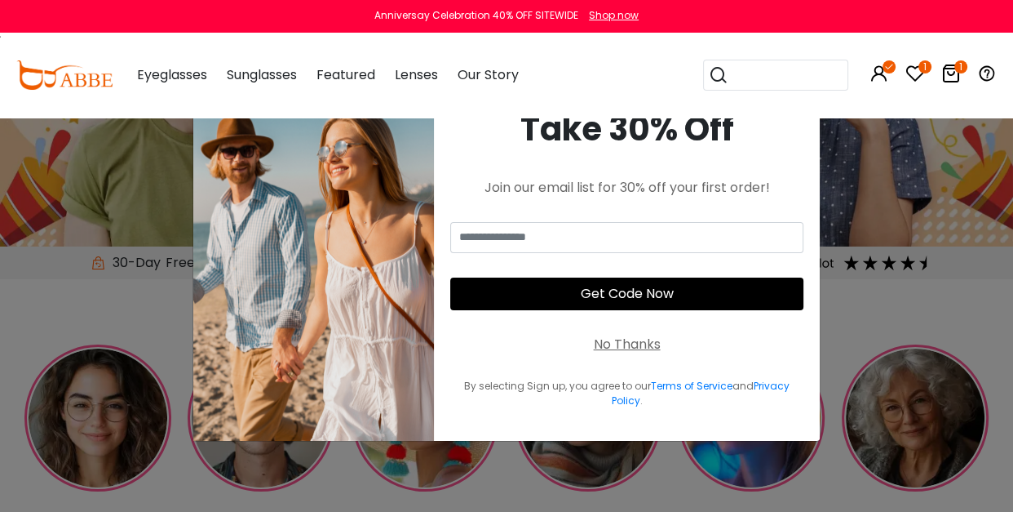
scroll to position [188, 0]
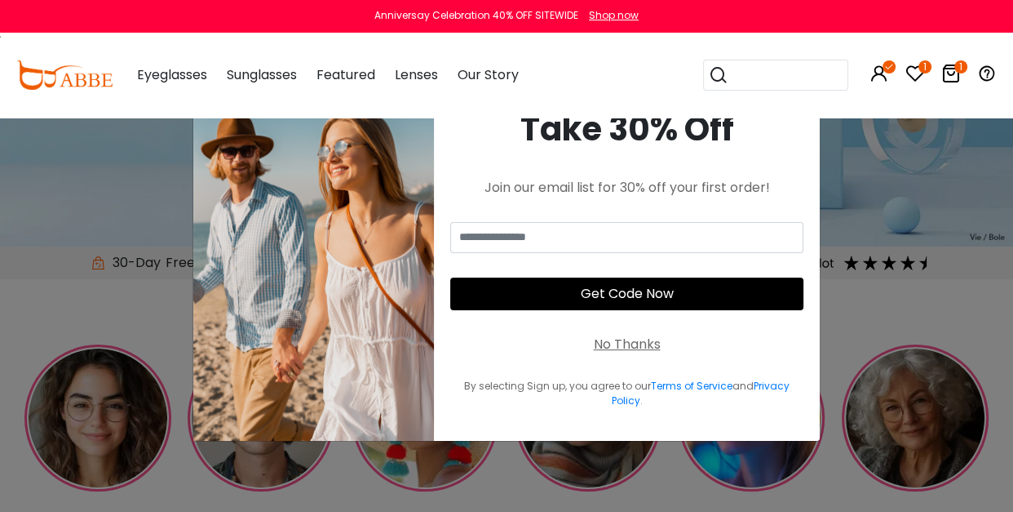
click at [627, 346] on div "No Thanks" at bounding box center [627, 345] width 67 height 20
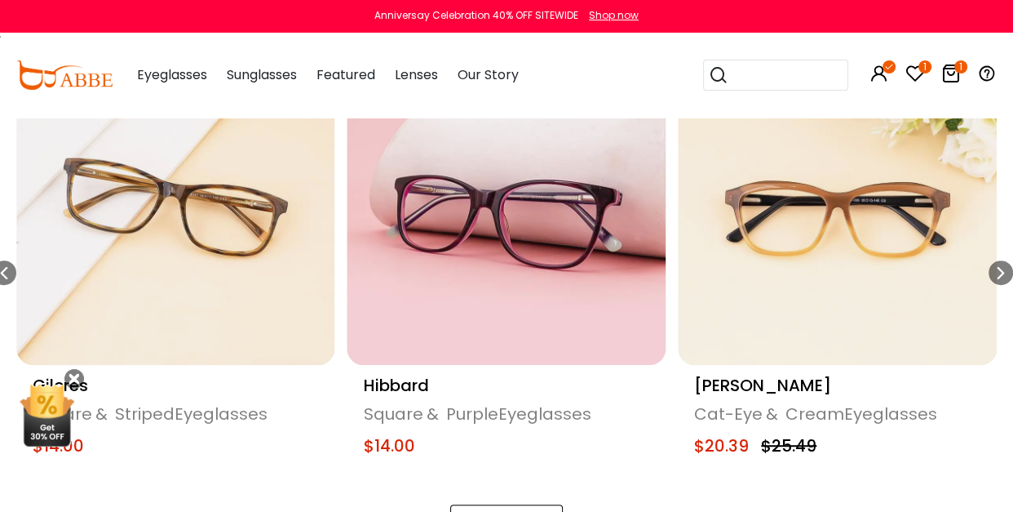
scroll to position [807, 0]
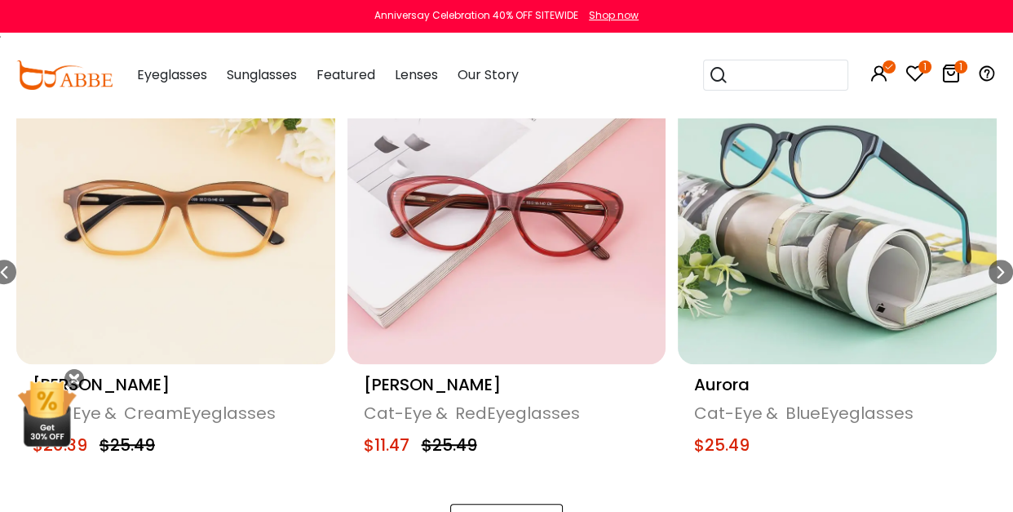
click at [954, 71] on icon at bounding box center [952, 74] width 20 height 20
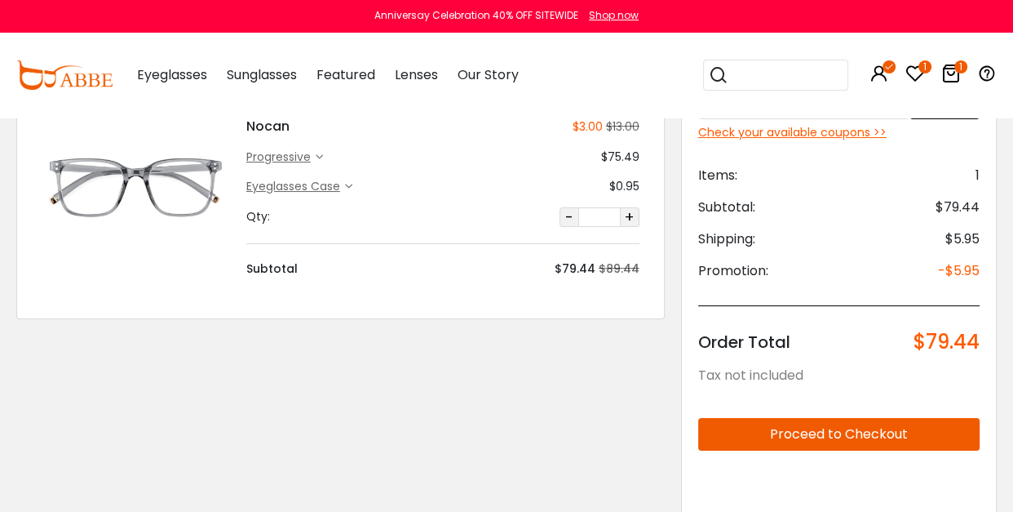
scroll to position [149, 0]
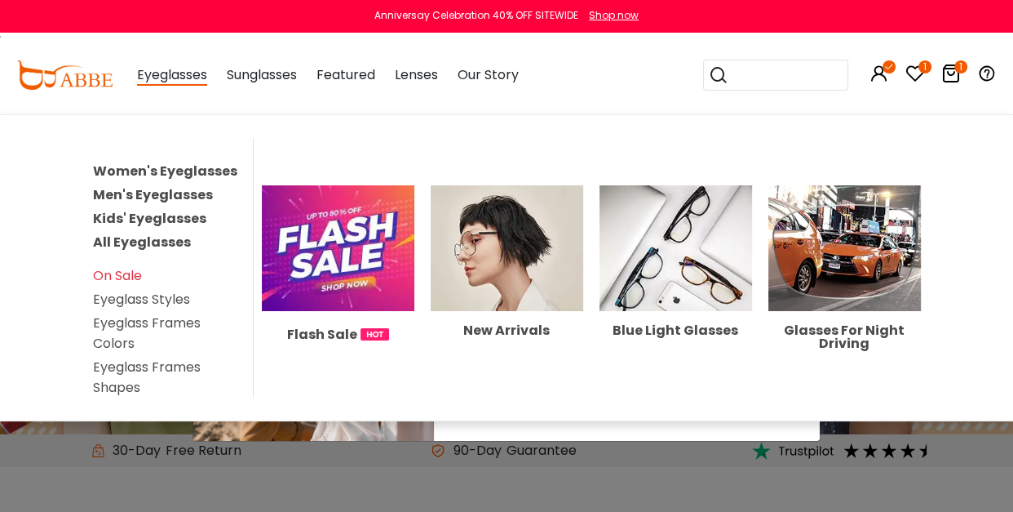
click at [170, 78] on span "Eyeglasses" at bounding box center [172, 75] width 70 height 20
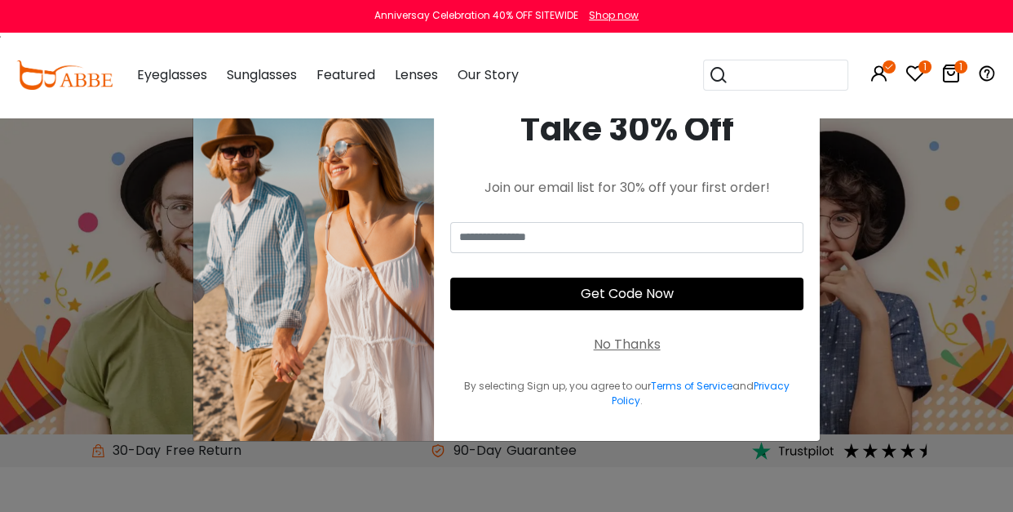
click at [188, 76] on span "Eyeglasses" at bounding box center [172, 74] width 70 height 19
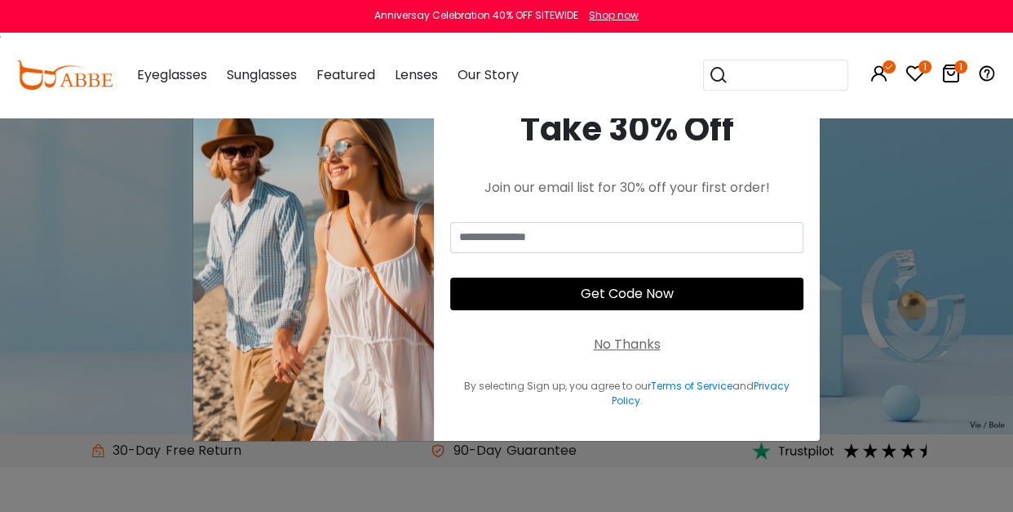
click at [632, 344] on div "No Thanks" at bounding box center [627, 345] width 67 height 20
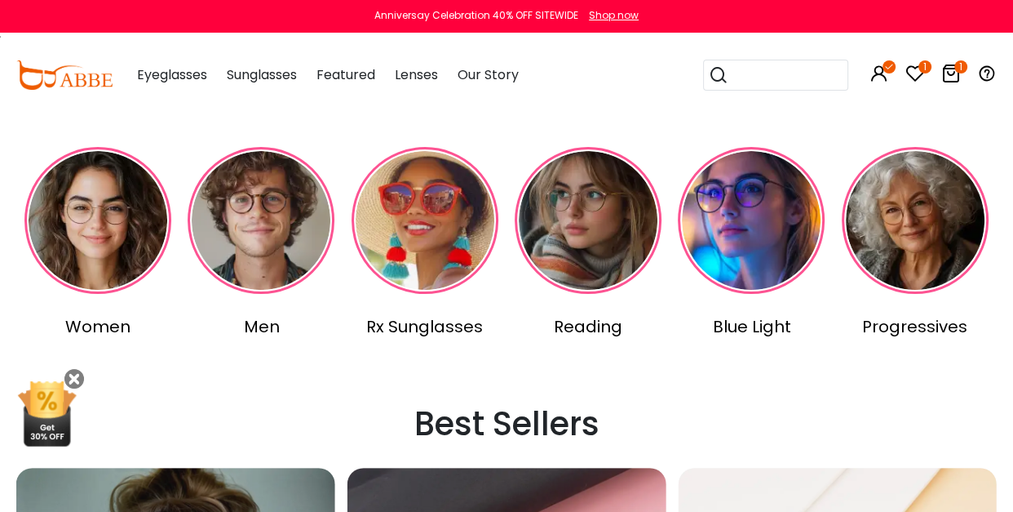
scroll to position [399, 0]
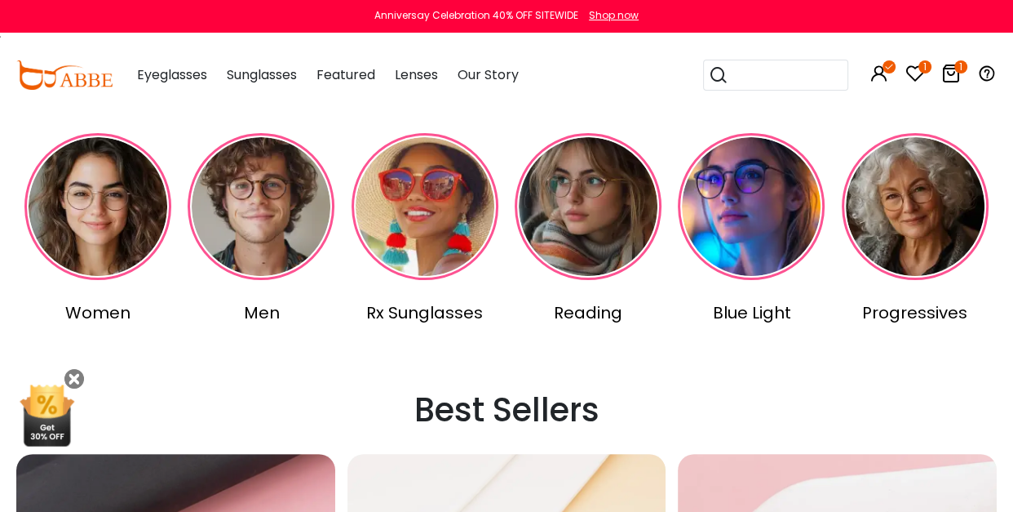
click at [262, 247] on img at bounding box center [261, 206] width 147 height 147
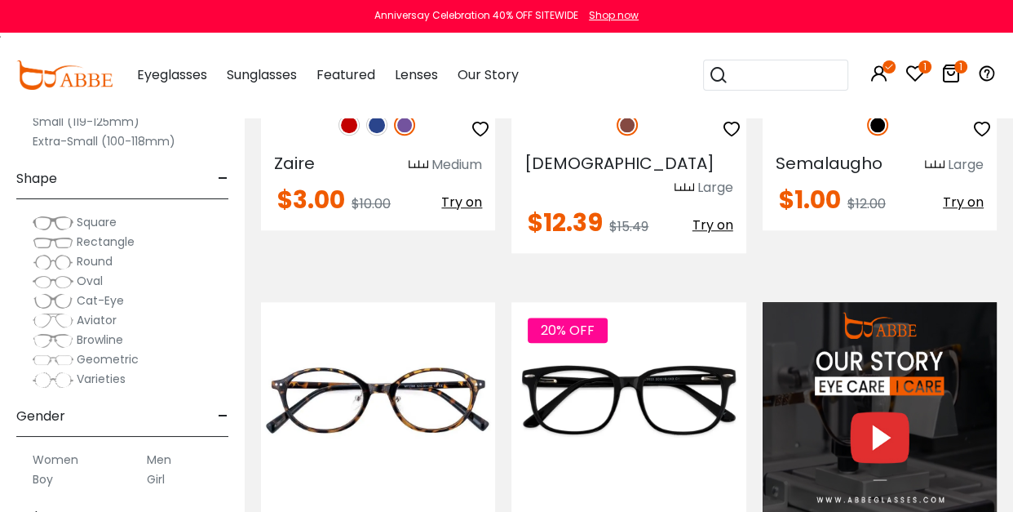
scroll to position [1377, 0]
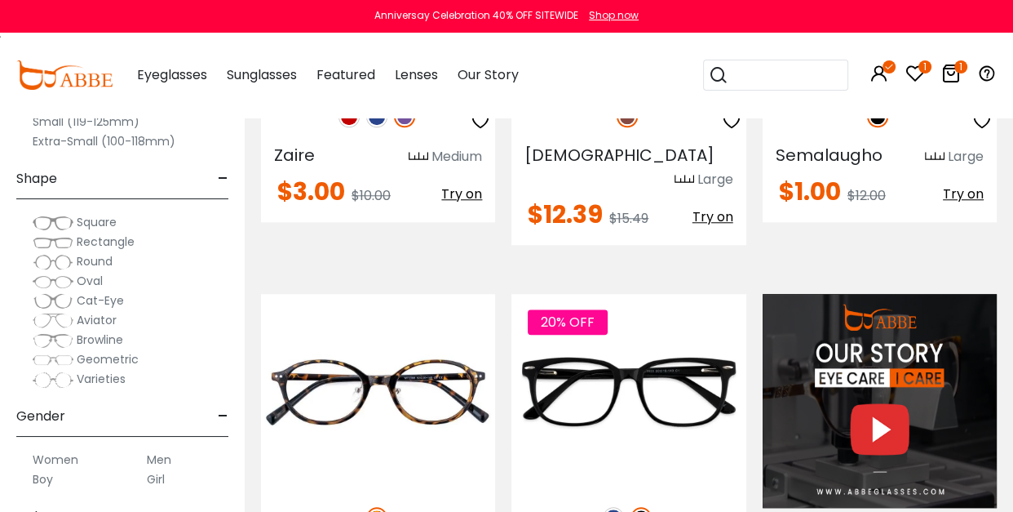
click at [100, 241] on span "Rectangle" at bounding box center [106, 241] width 58 height 16
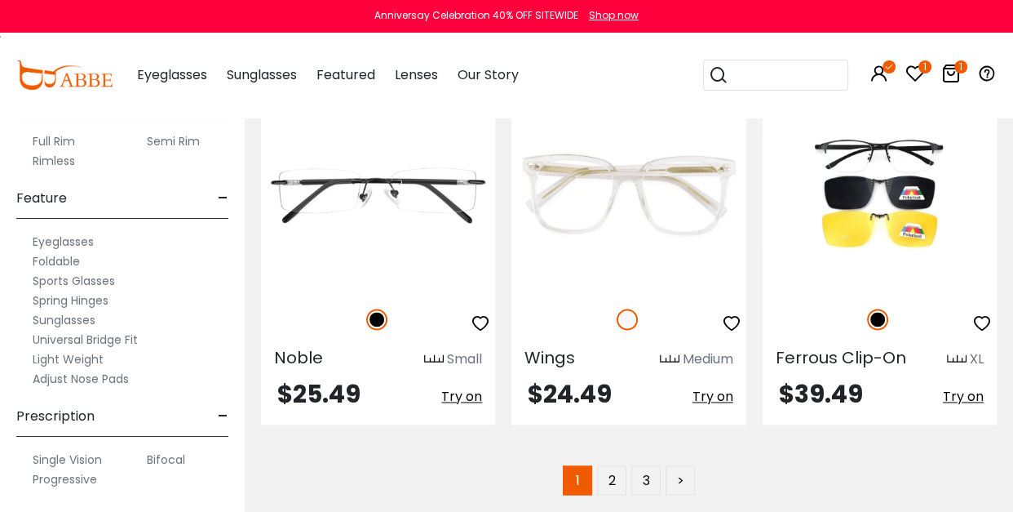
scroll to position [7811, 0]
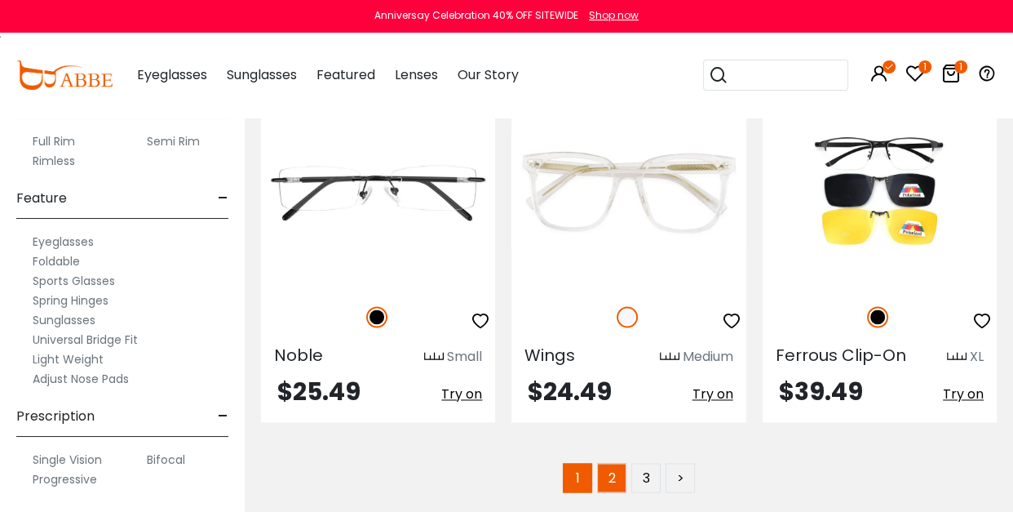
click at [609, 463] on link "2" at bounding box center [611, 477] width 29 height 29
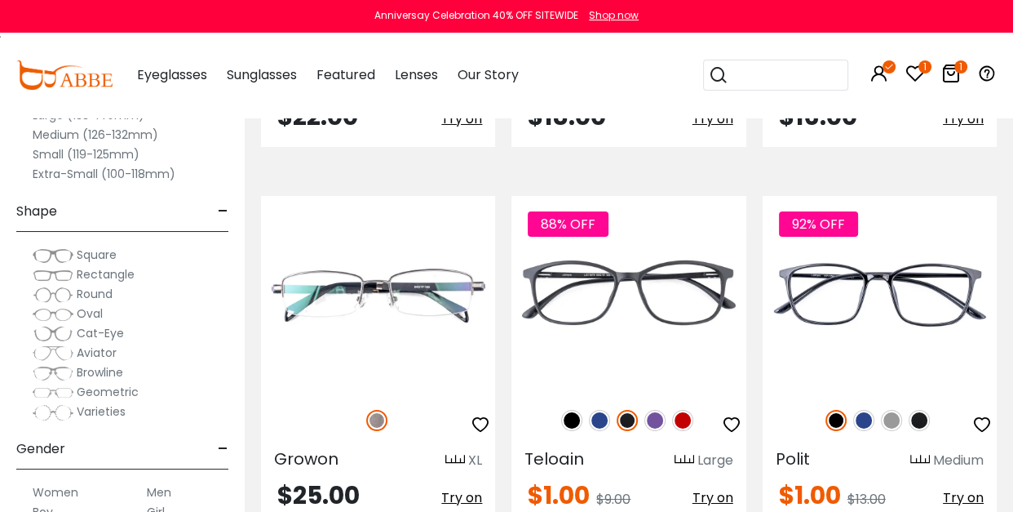
scroll to position [5199, 0]
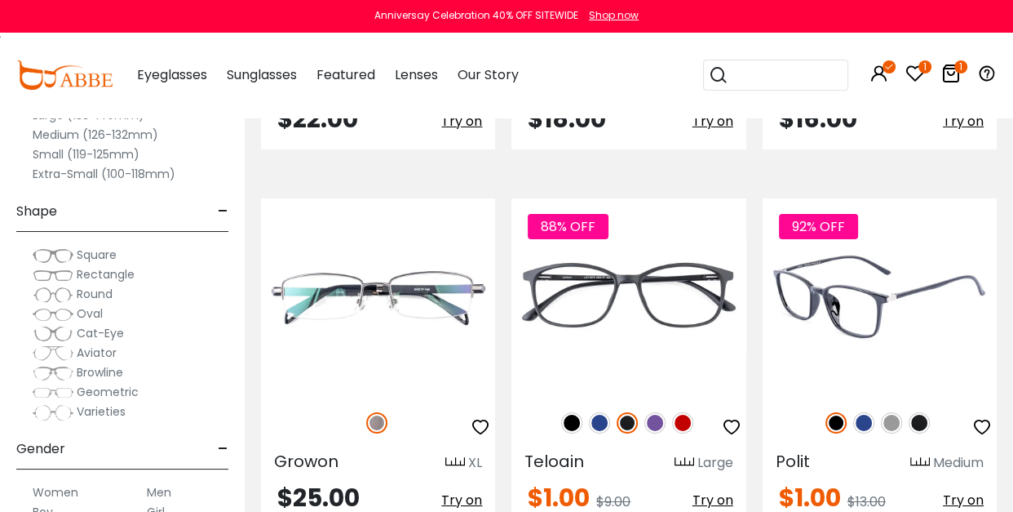
click at [868, 321] on img at bounding box center [880, 295] width 234 height 195
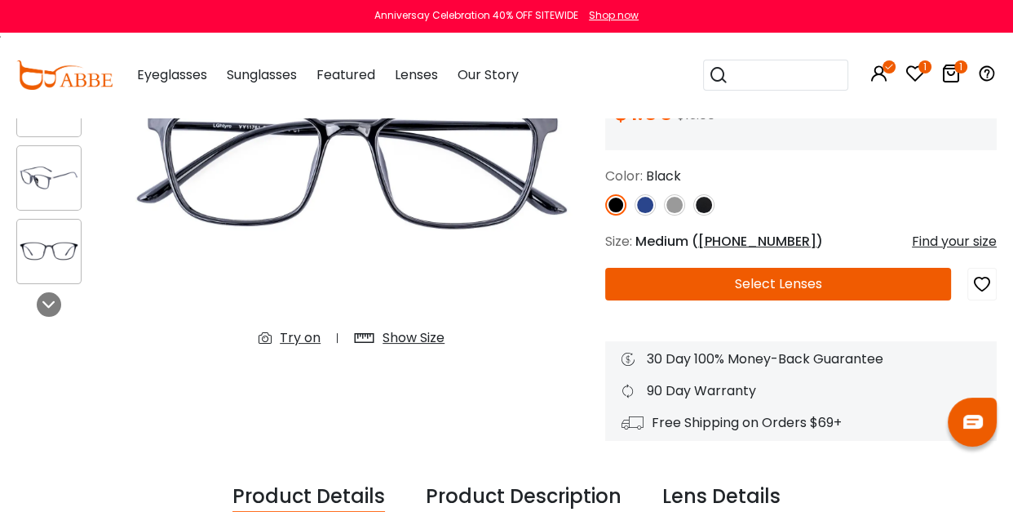
scroll to position [219, 0]
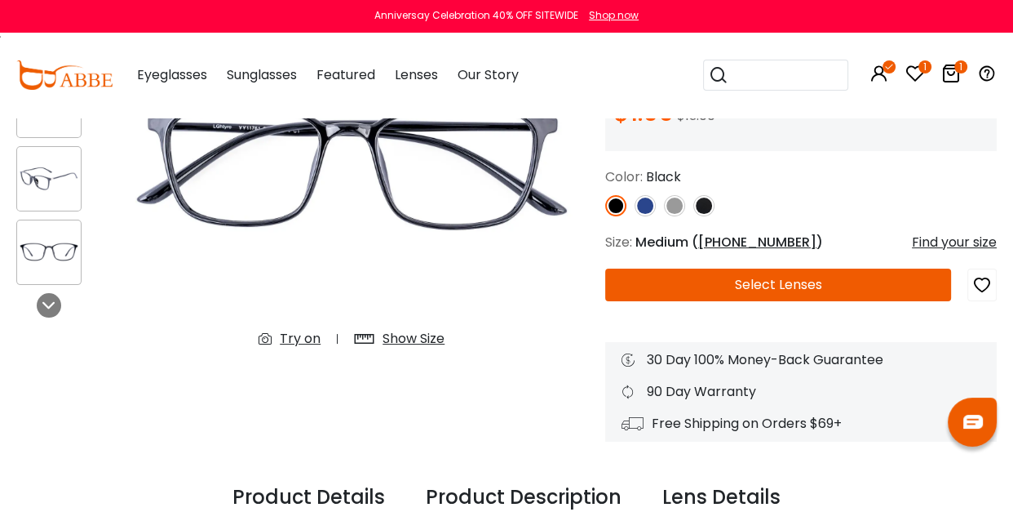
click at [674, 205] on img at bounding box center [674, 205] width 21 height 21
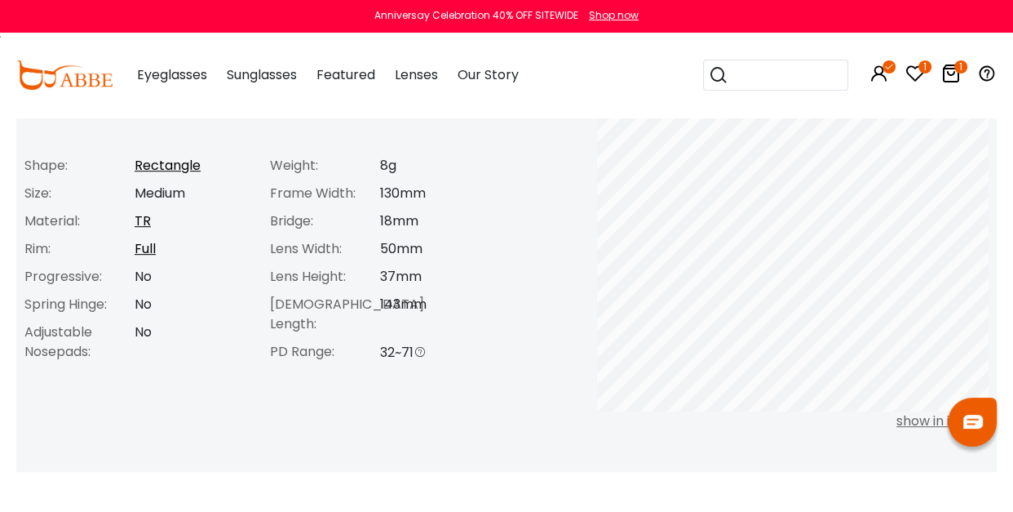
scroll to position [711, 0]
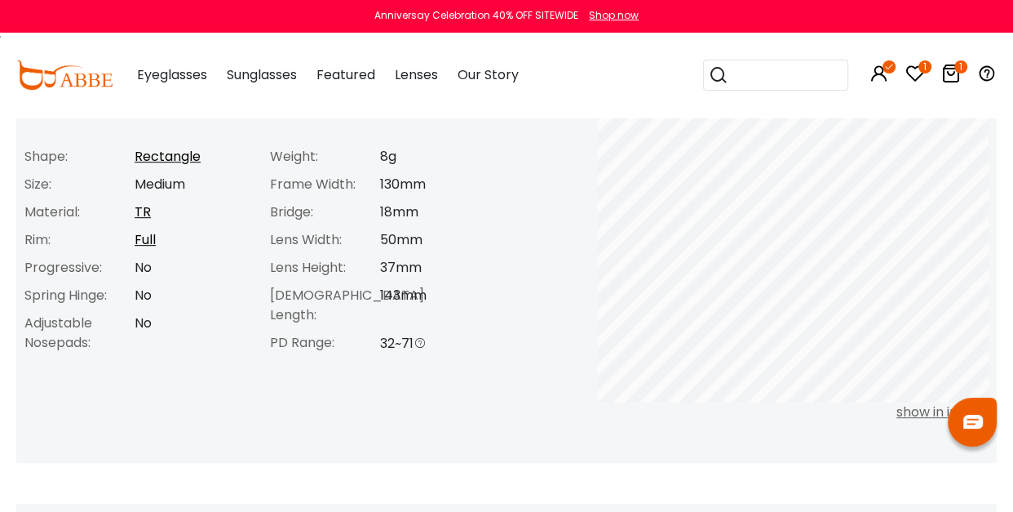
click at [919, 410] on div "show in inches" at bounding box center [793, 412] width 392 height 20
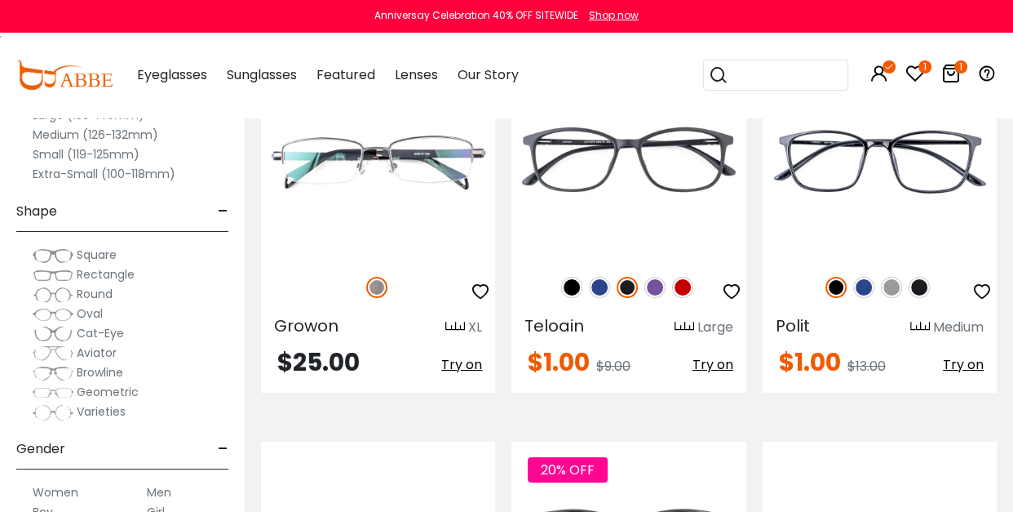
scroll to position [5199, 0]
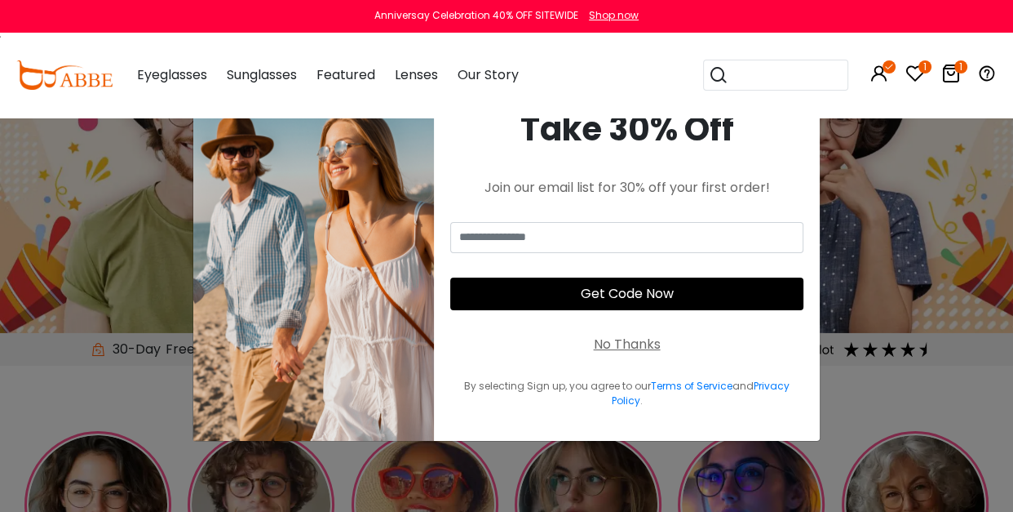
scroll to position [399, 0]
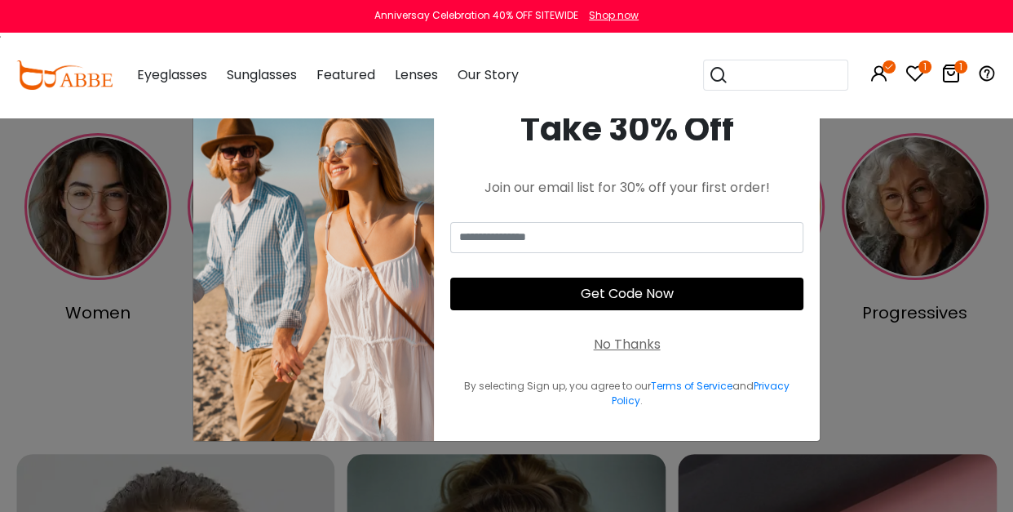
click at [626, 343] on div "No Thanks" at bounding box center [627, 345] width 67 height 20
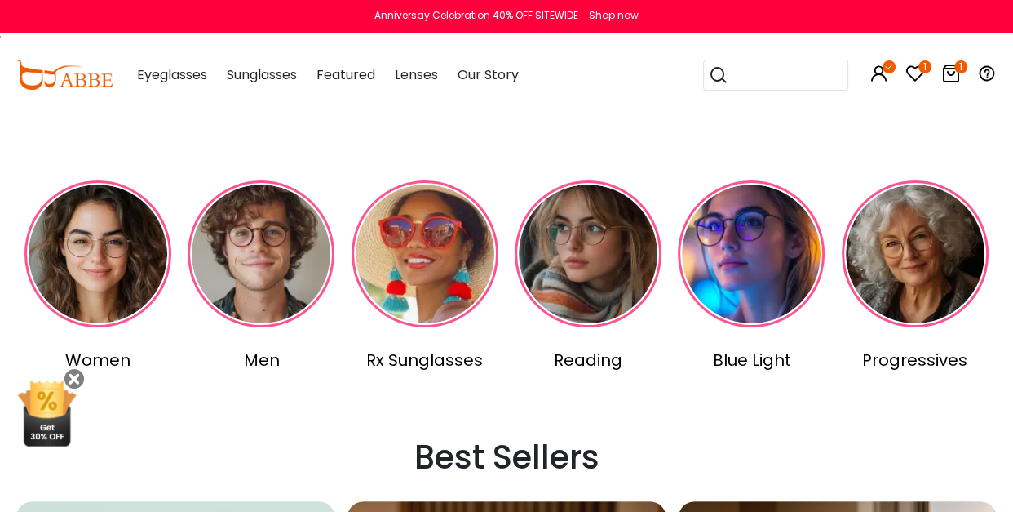
scroll to position [372, 0]
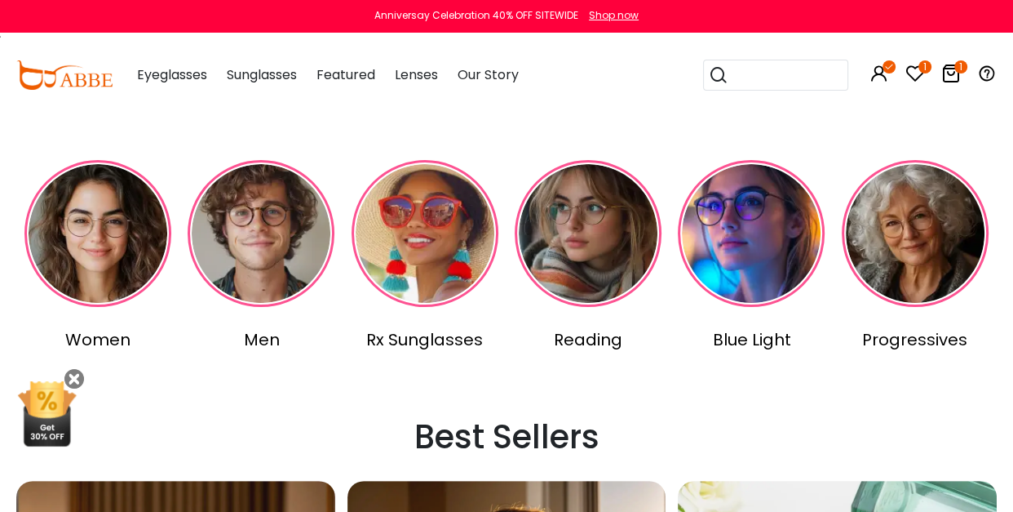
click at [268, 272] on img at bounding box center [261, 233] width 147 height 147
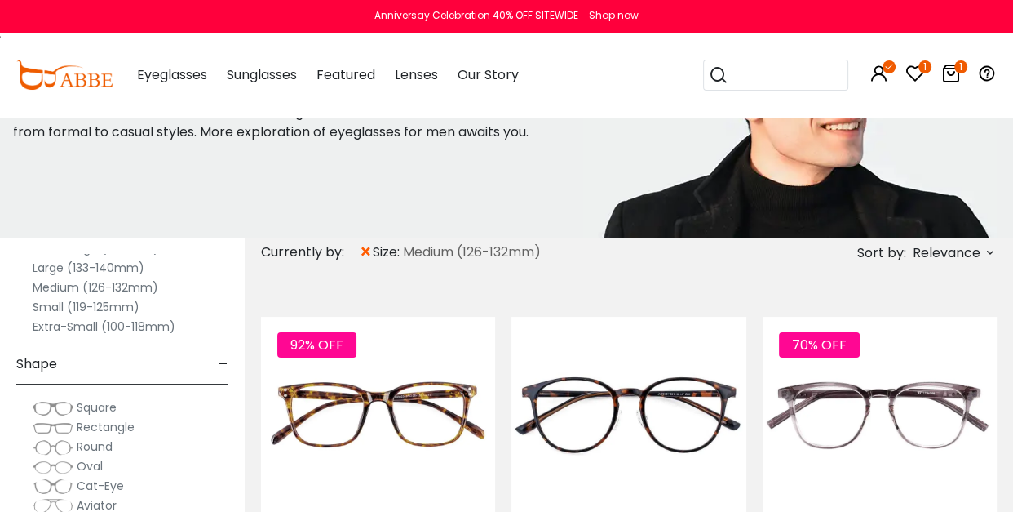
scroll to position [130, 0]
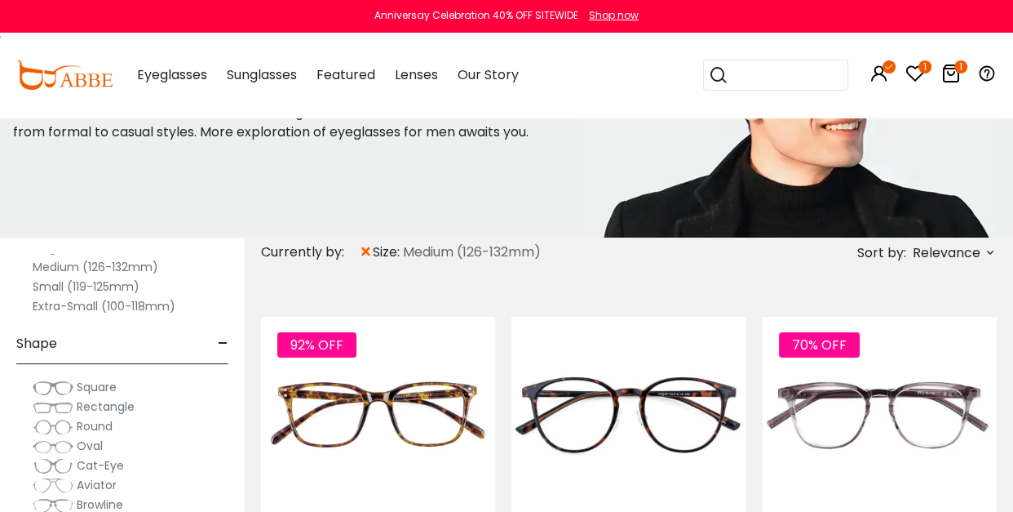
click at [102, 403] on span "Rectangle" at bounding box center [106, 406] width 58 height 16
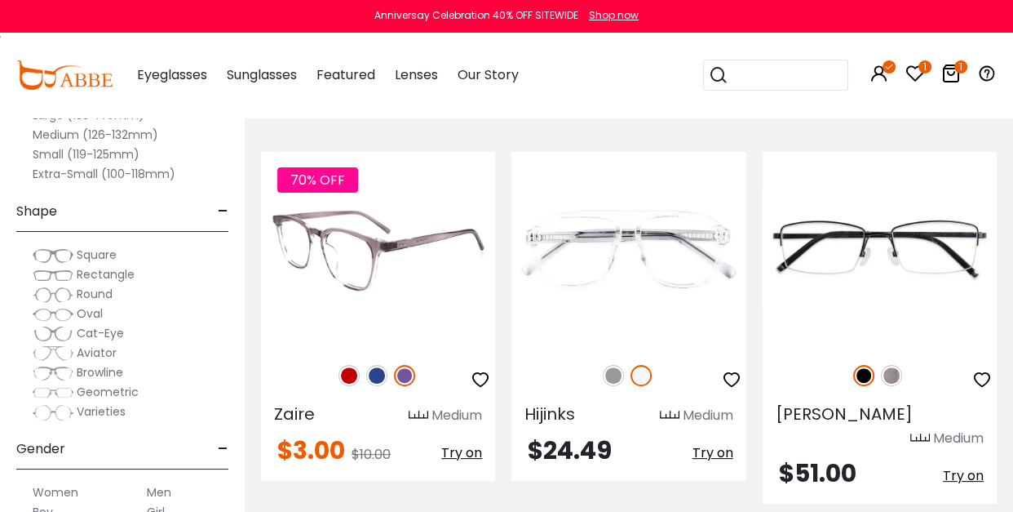
scroll to position [330, 0]
click at [387, 285] on img at bounding box center [378, 249] width 234 height 195
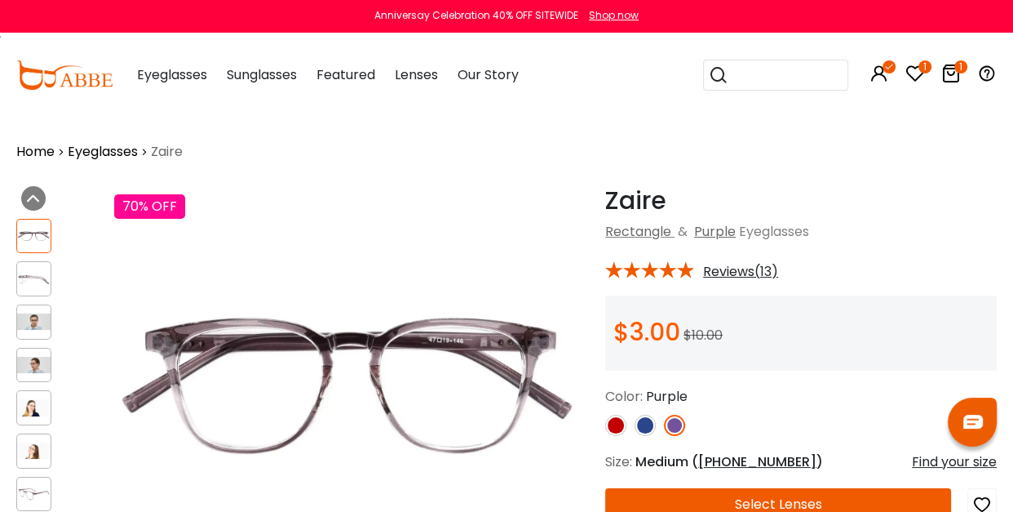
click at [615, 425] on img at bounding box center [615, 425] width 21 height 21
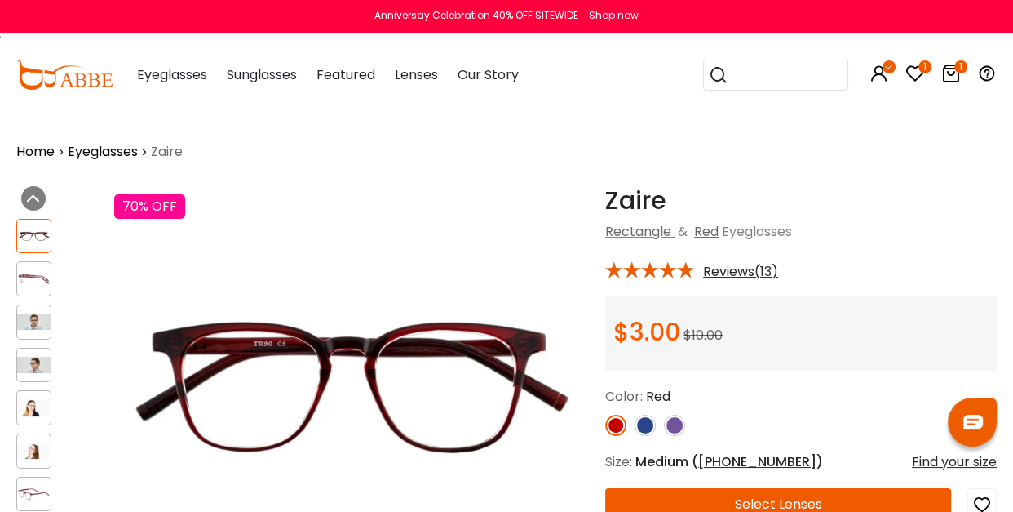
click at [645, 423] on img at bounding box center [645, 425] width 21 height 21
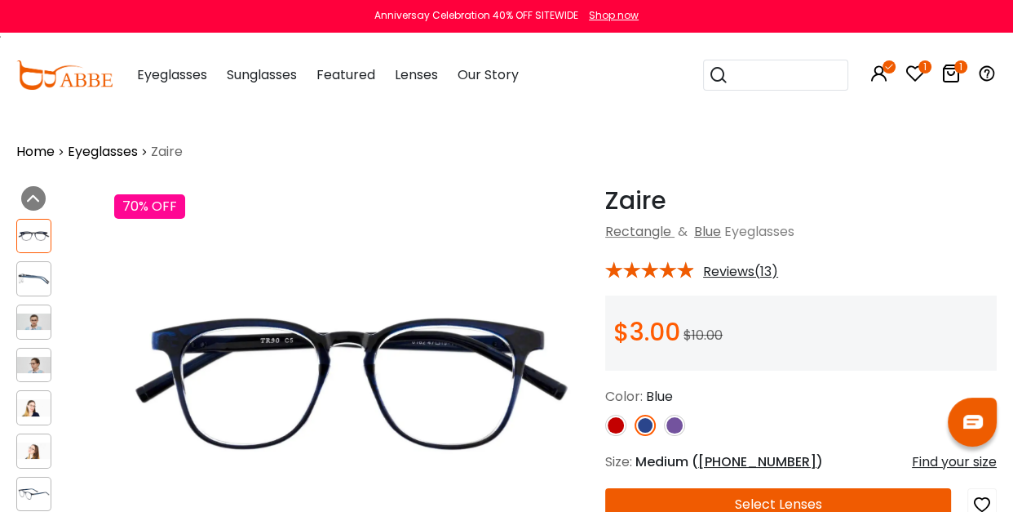
click at [677, 426] on img at bounding box center [674, 425] width 21 height 21
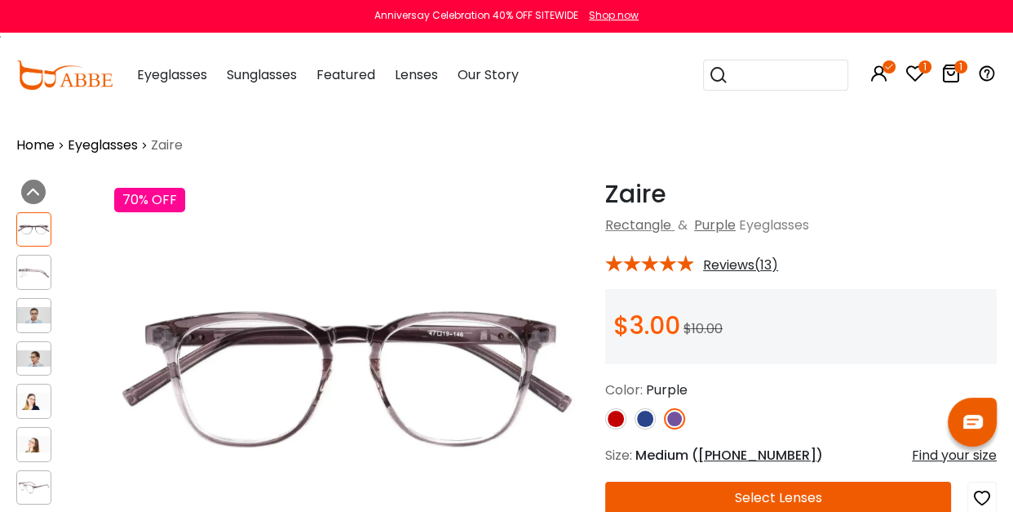
scroll to position [8, 0]
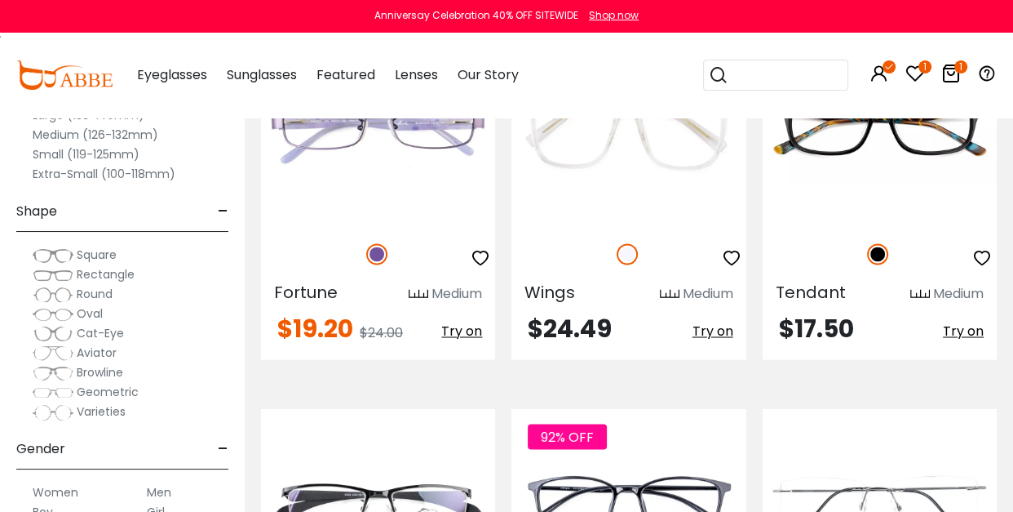
scroll to position [2435, 0]
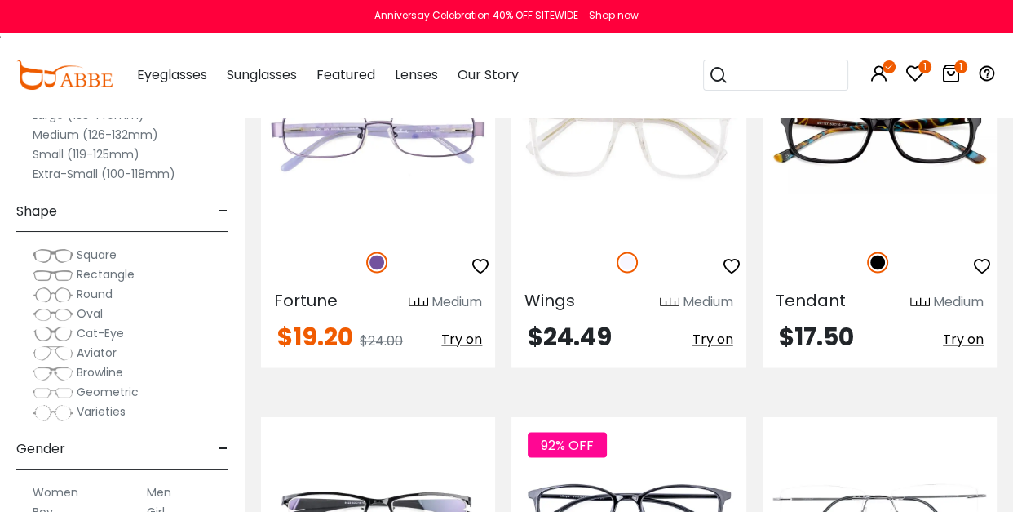
click at [219, 446] on span "-" at bounding box center [223, 448] width 11 height 39
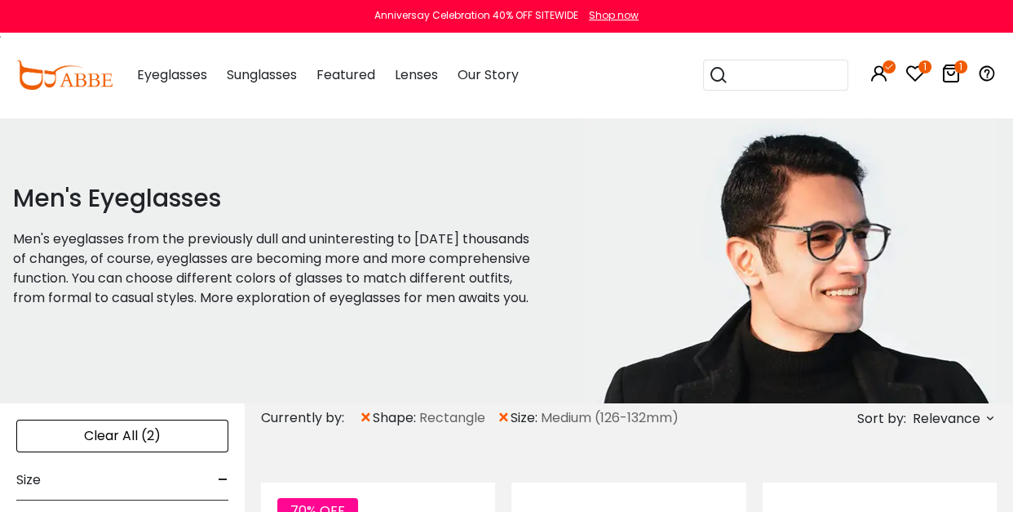
scroll to position [246, 0]
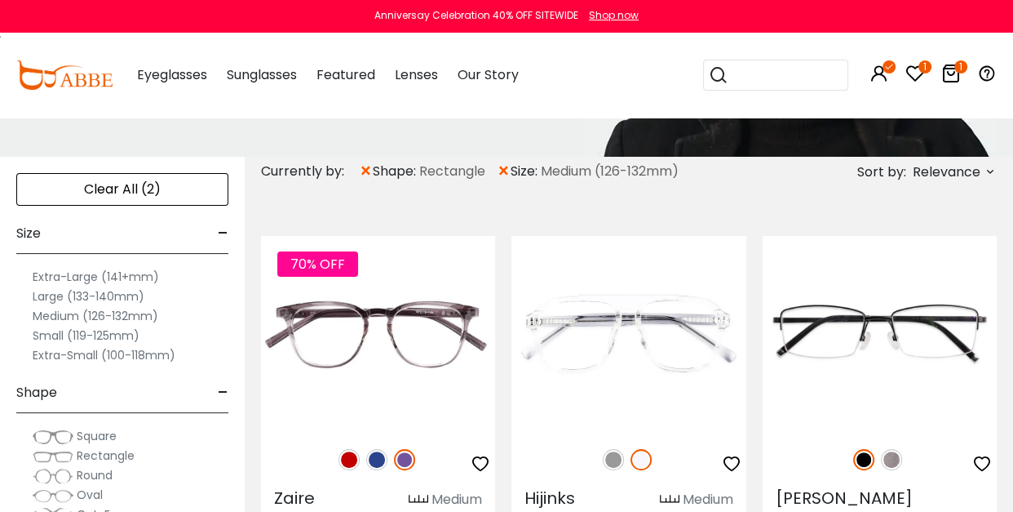
click at [366, 167] on span "×" at bounding box center [366, 171] width 14 height 29
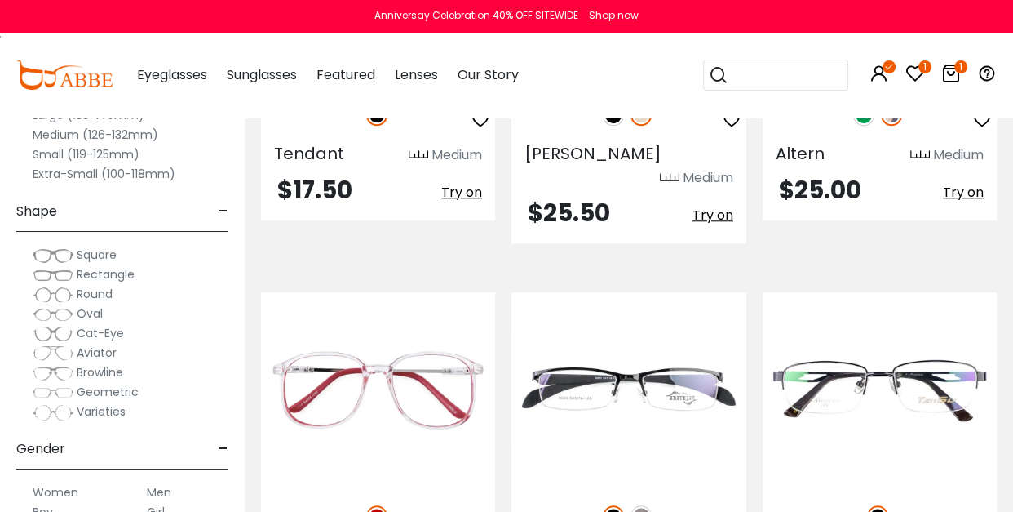
scroll to position [7051, 0]
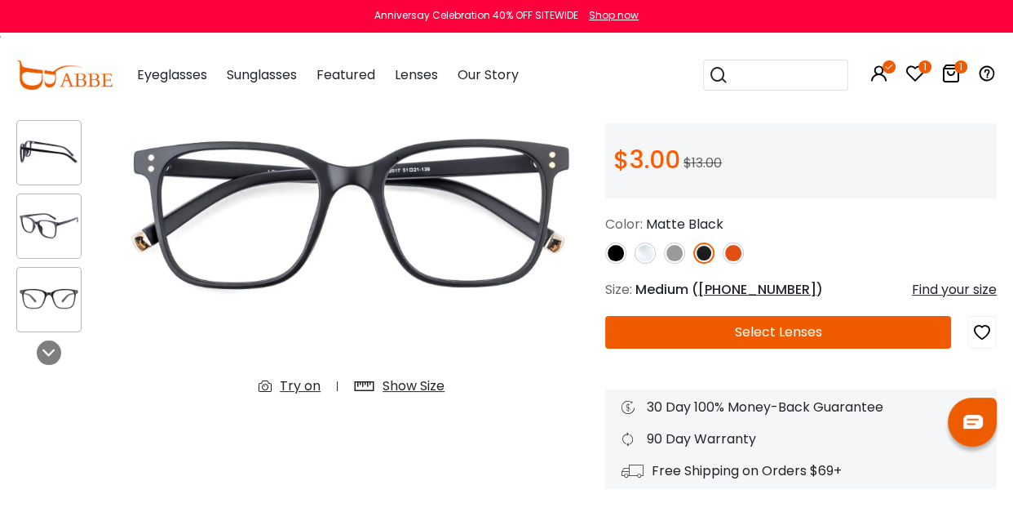
scroll to position [177, 0]
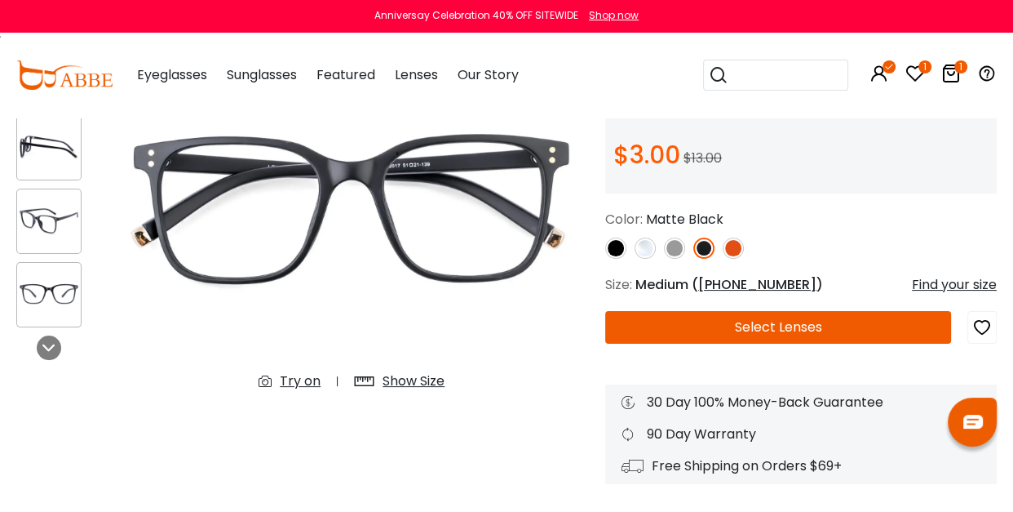
click at [760, 327] on button "Select Lenses" at bounding box center [778, 327] width 346 height 33
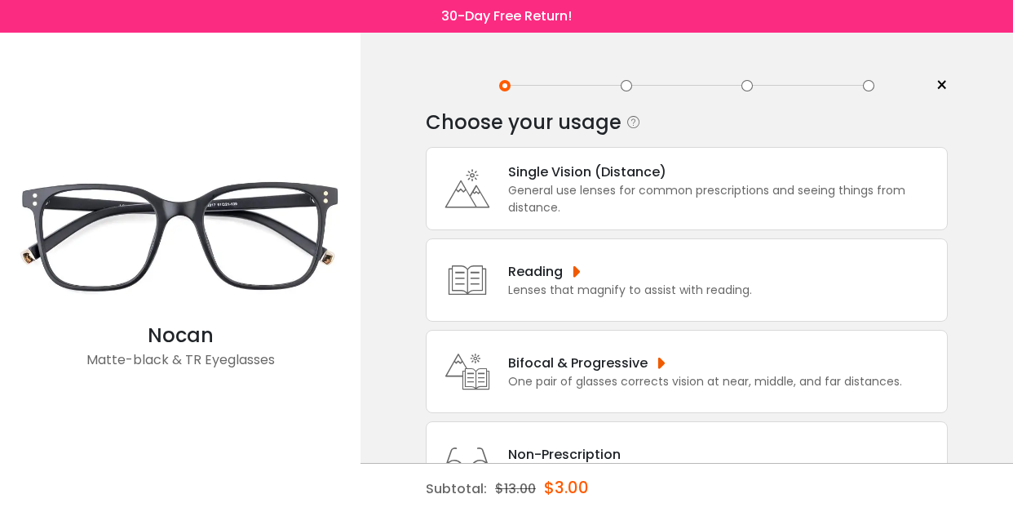
click at [552, 364] on div "Bifocal & Progressive" at bounding box center [705, 362] width 394 height 20
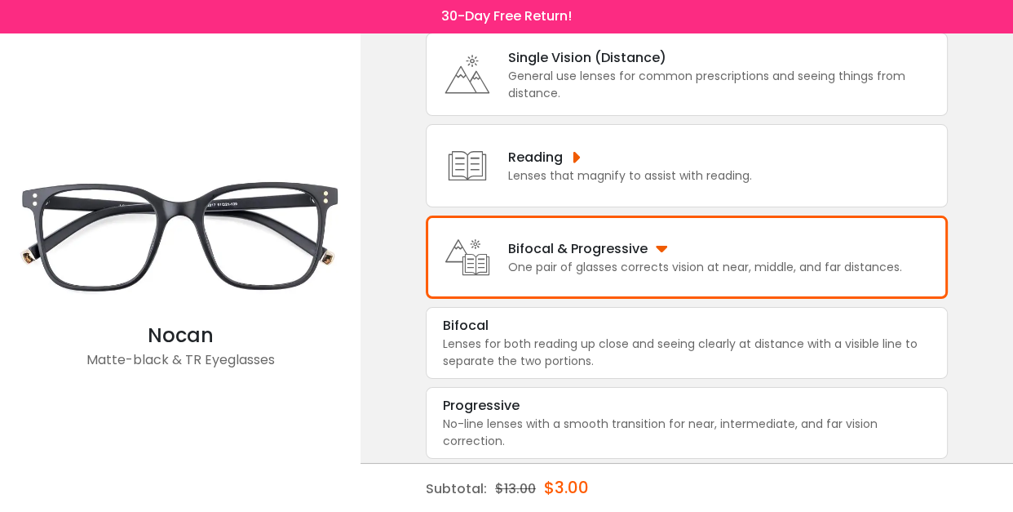
scroll to position [117, 0]
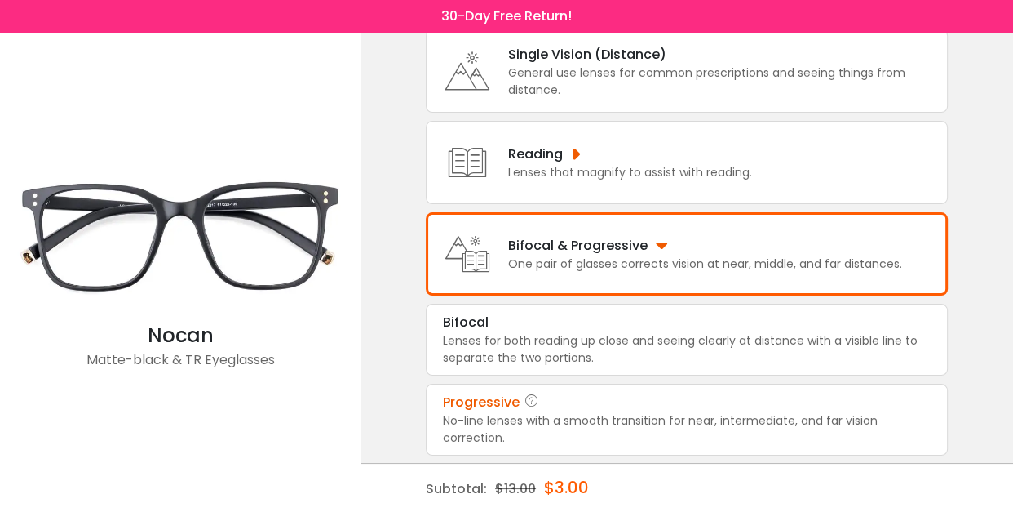
click at [487, 404] on div "Progressive" at bounding box center [481, 402] width 77 height 20
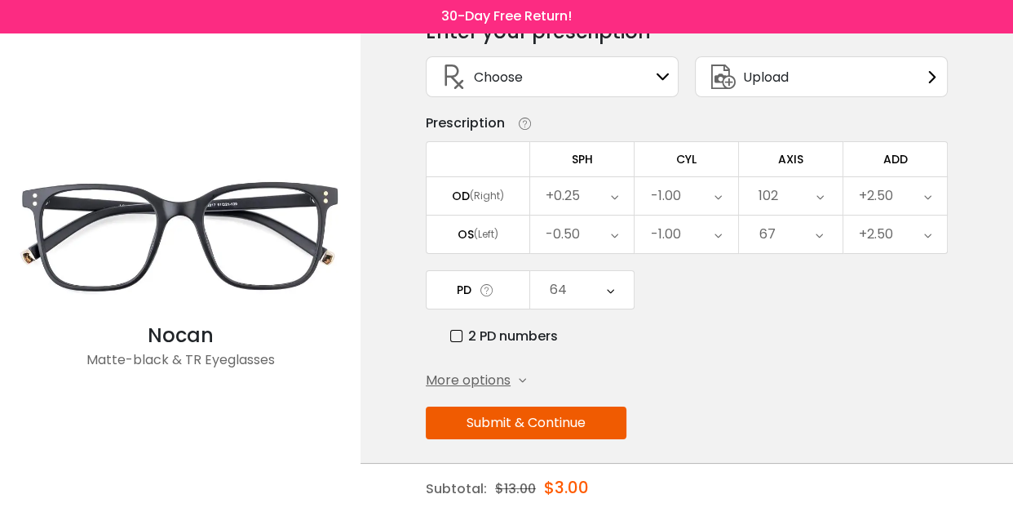
scroll to position [96, 0]
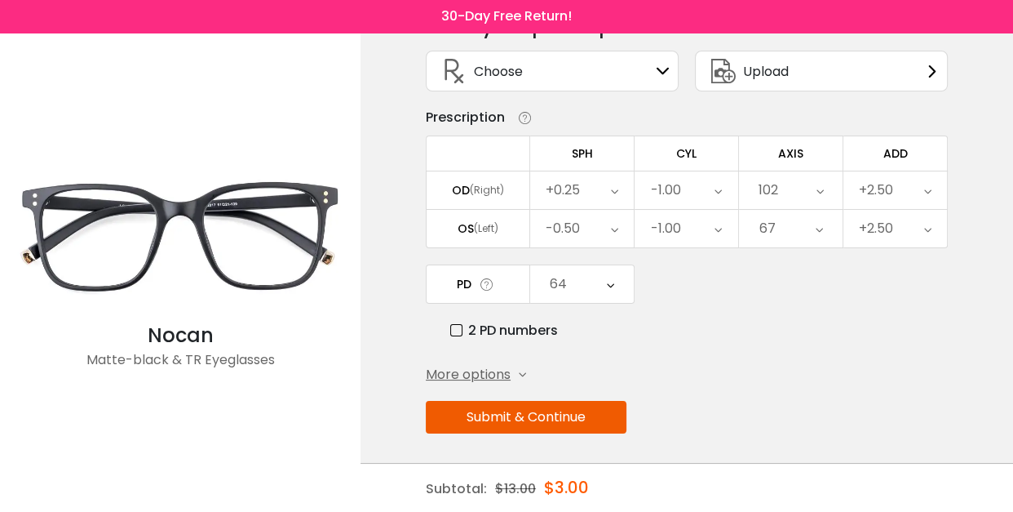
click at [552, 407] on button "Submit & Continue" at bounding box center [526, 417] width 201 height 33
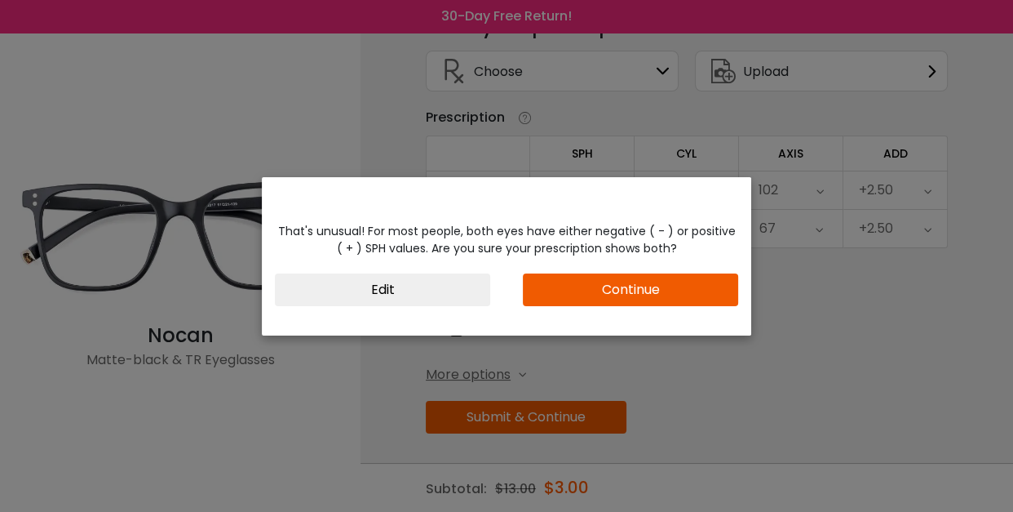
click at [638, 287] on button "Continue" at bounding box center [630, 289] width 215 height 33
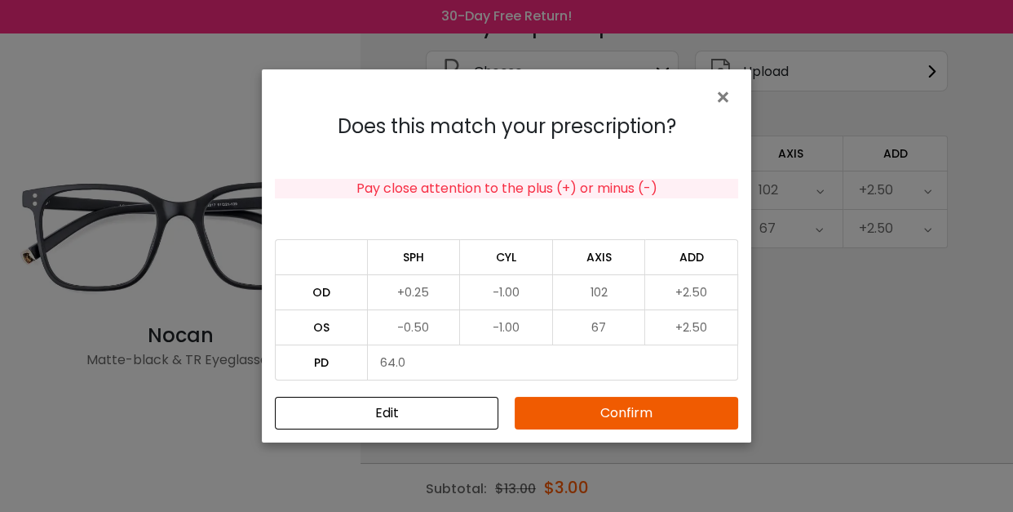
click at [643, 409] on button "Confirm" at bounding box center [627, 413] width 224 height 33
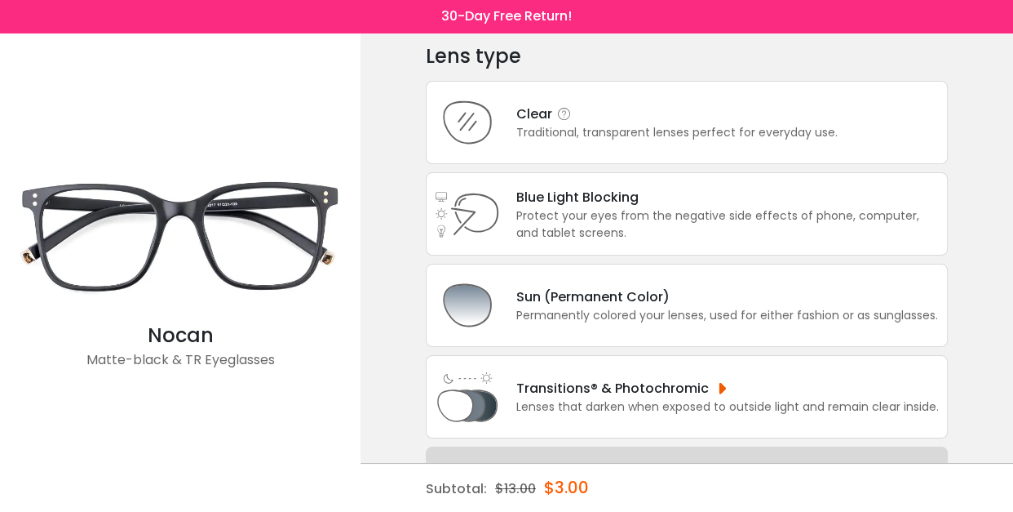
scroll to position [68, 0]
click at [530, 109] on div "Clear" at bounding box center [676, 112] width 321 height 20
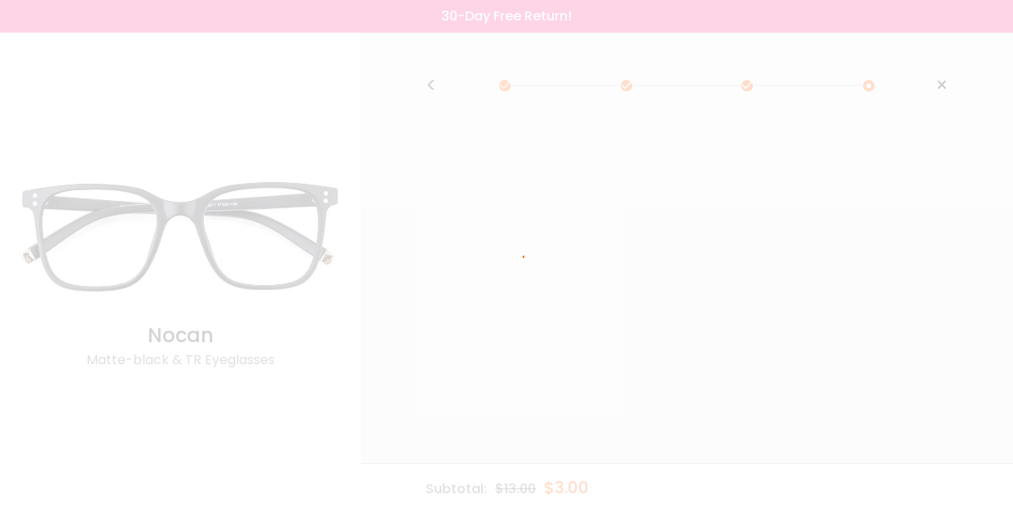
scroll to position [0, 0]
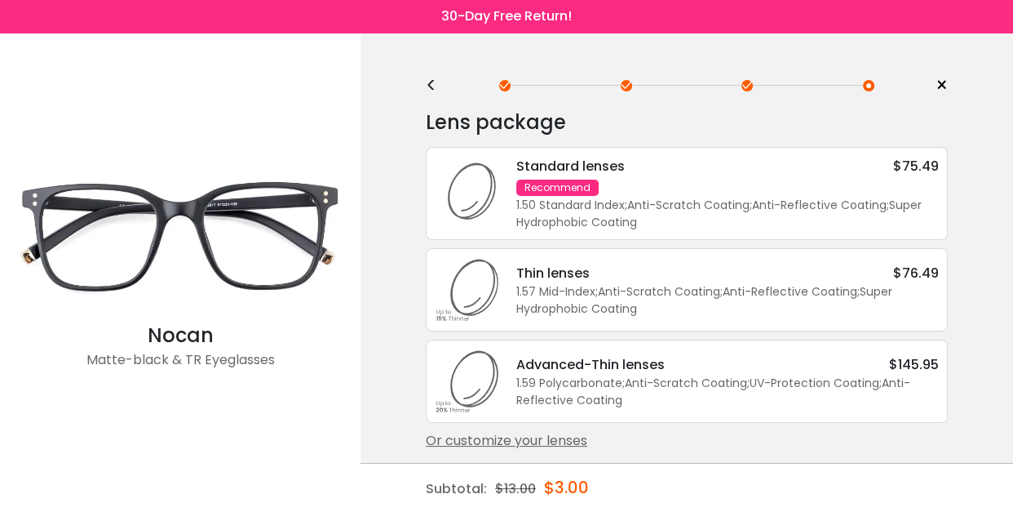
click at [561, 184] on div "Recommend" at bounding box center [557, 188] width 82 height 16
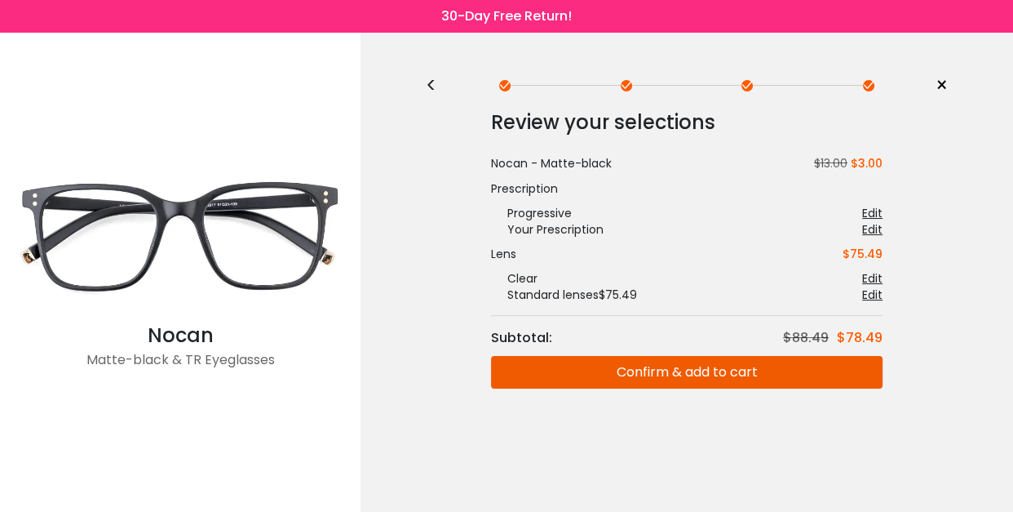
click at [698, 374] on button "Confirm & add to cart" at bounding box center [687, 372] width 392 height 33
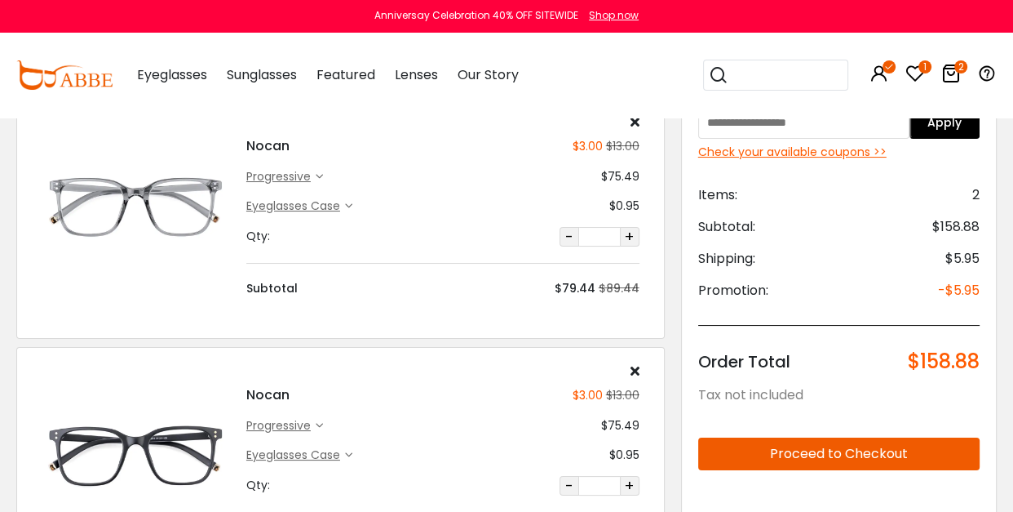
scroll to position [97, 0]
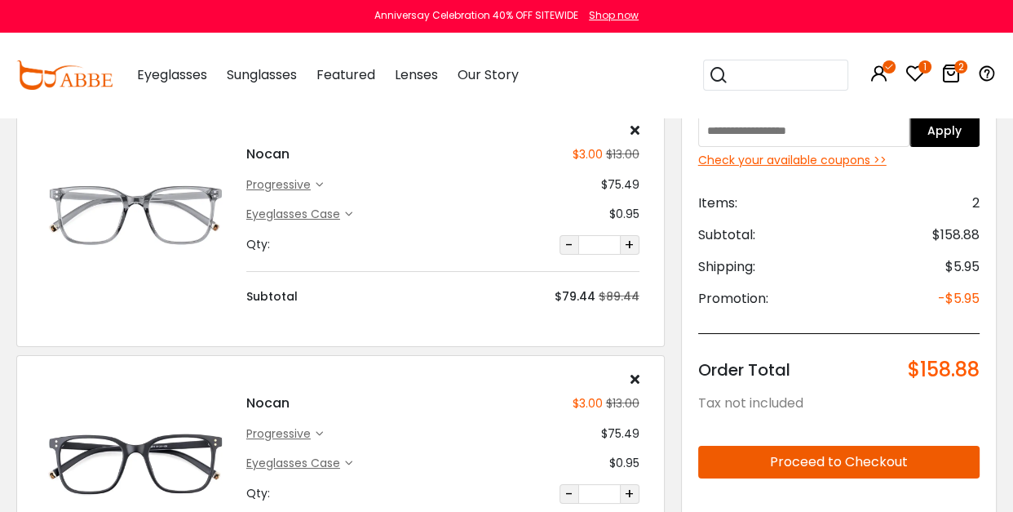
click at [636, 375] on icon at bounding box center [635, 378] width 9 height 13
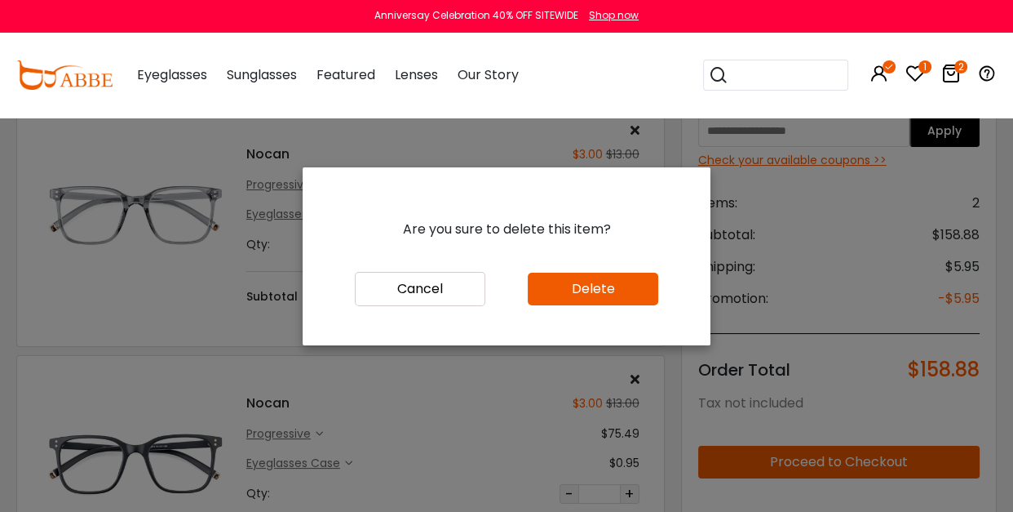
click at [598, 282] on button "Delete" at bounding box center [593, 289] width 131 height 33
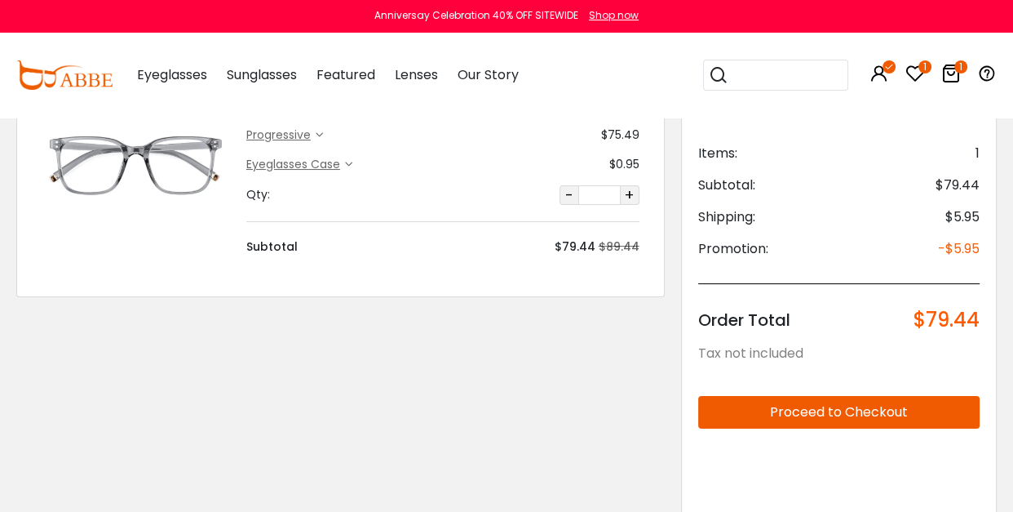
scroll to position [156, 0]
